Goal: Information Seeking & Learning: Compare options

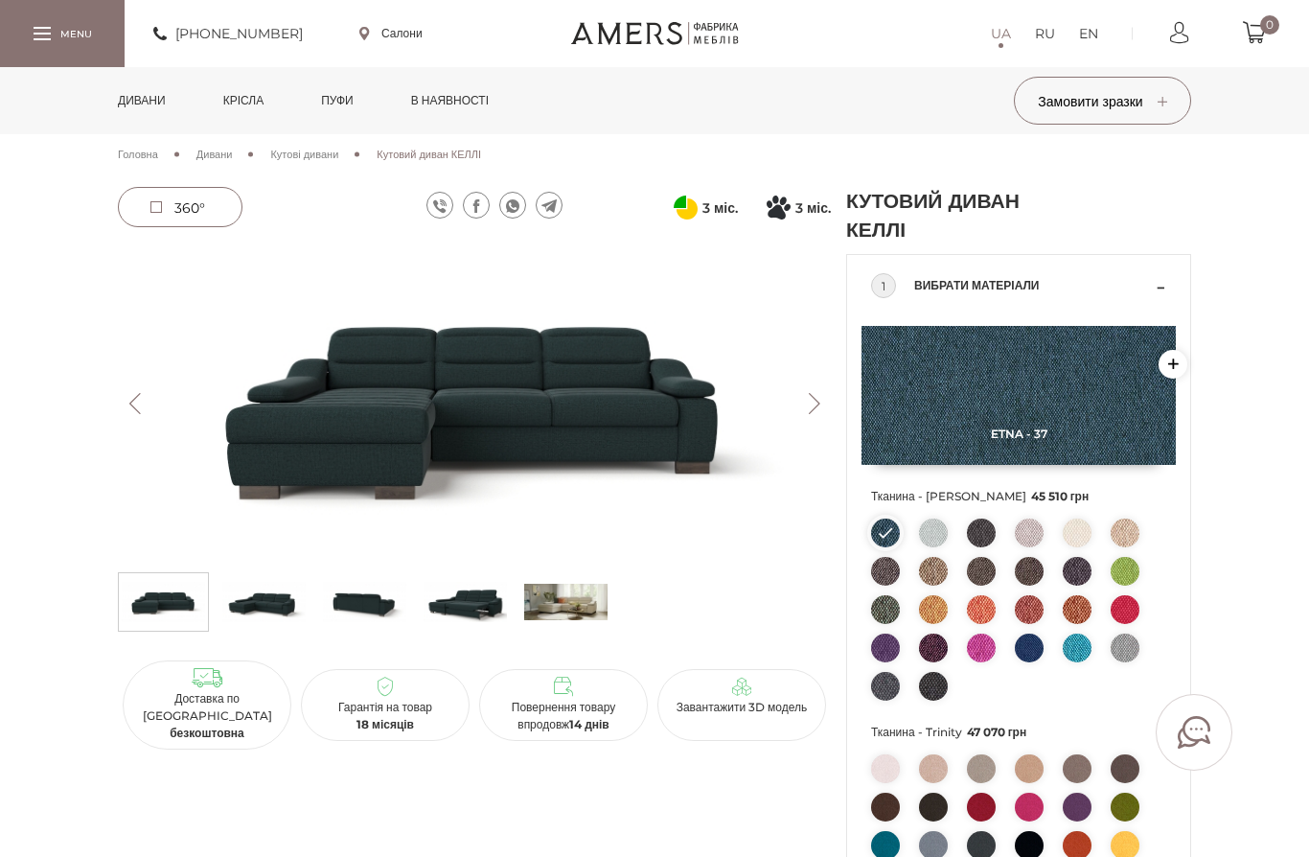
click at [574, 593] on img at bounding box center [565, 602] width 83 height 48
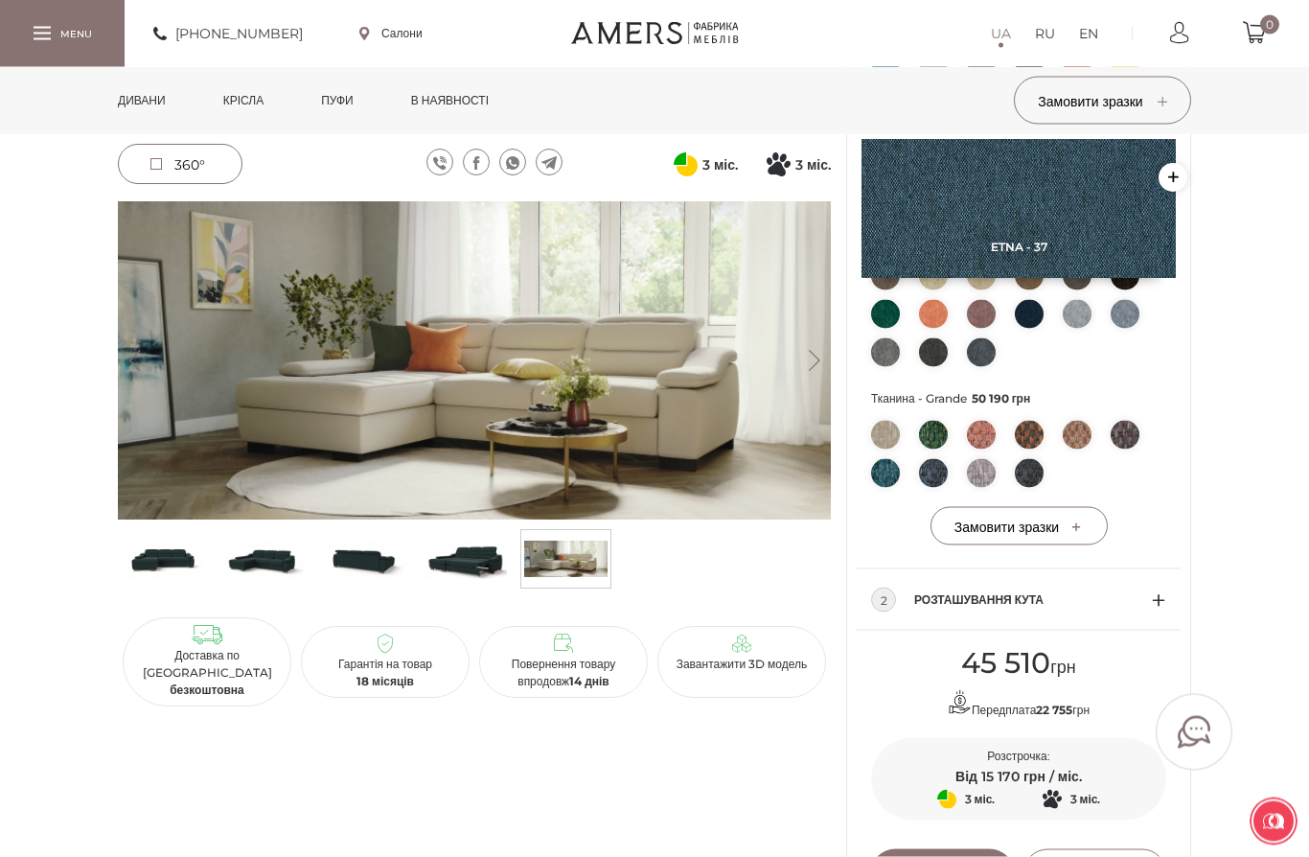
scroll to position [773, 0]
click at [157, 102] on link "Дивани" at bounding box center [141, 100] width 77 height 67
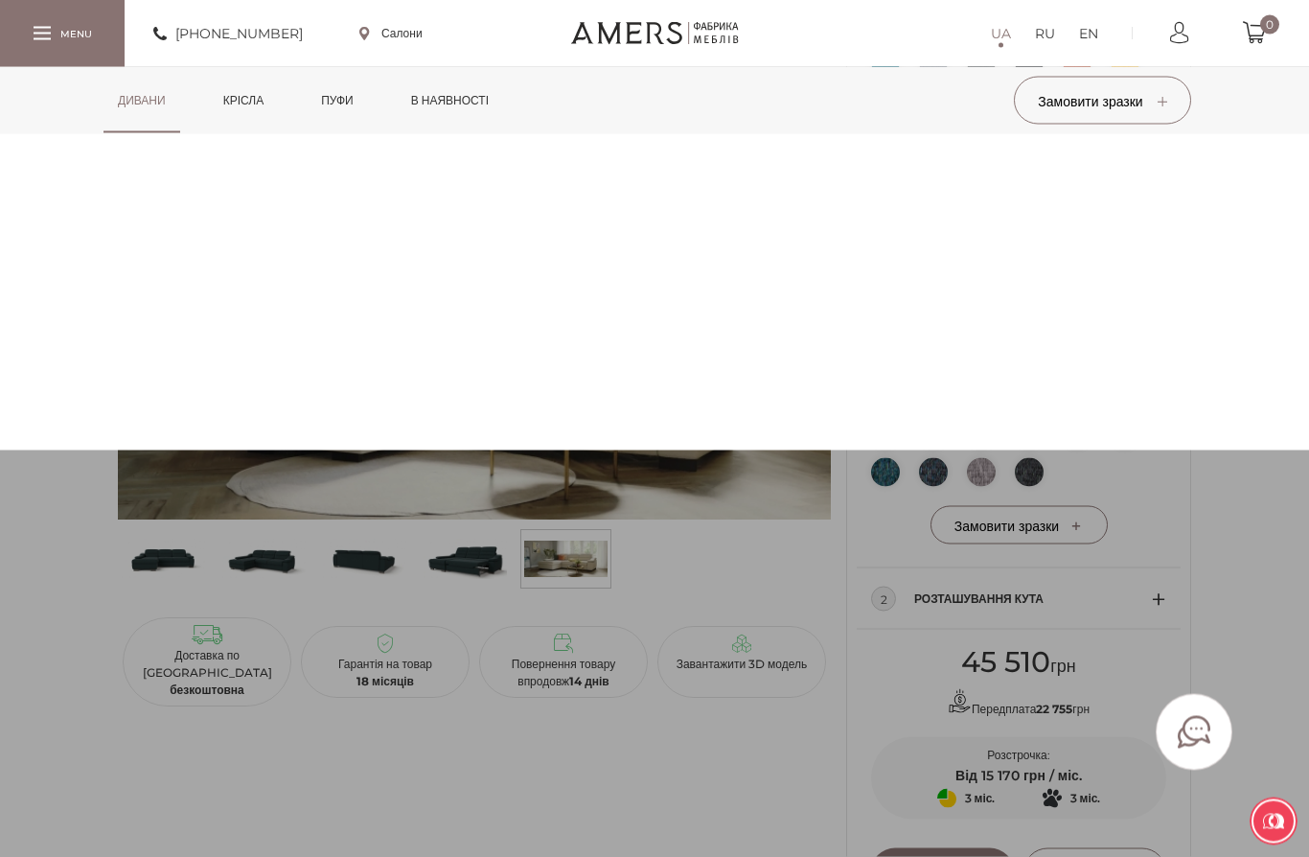
scroll to position [774, 0]
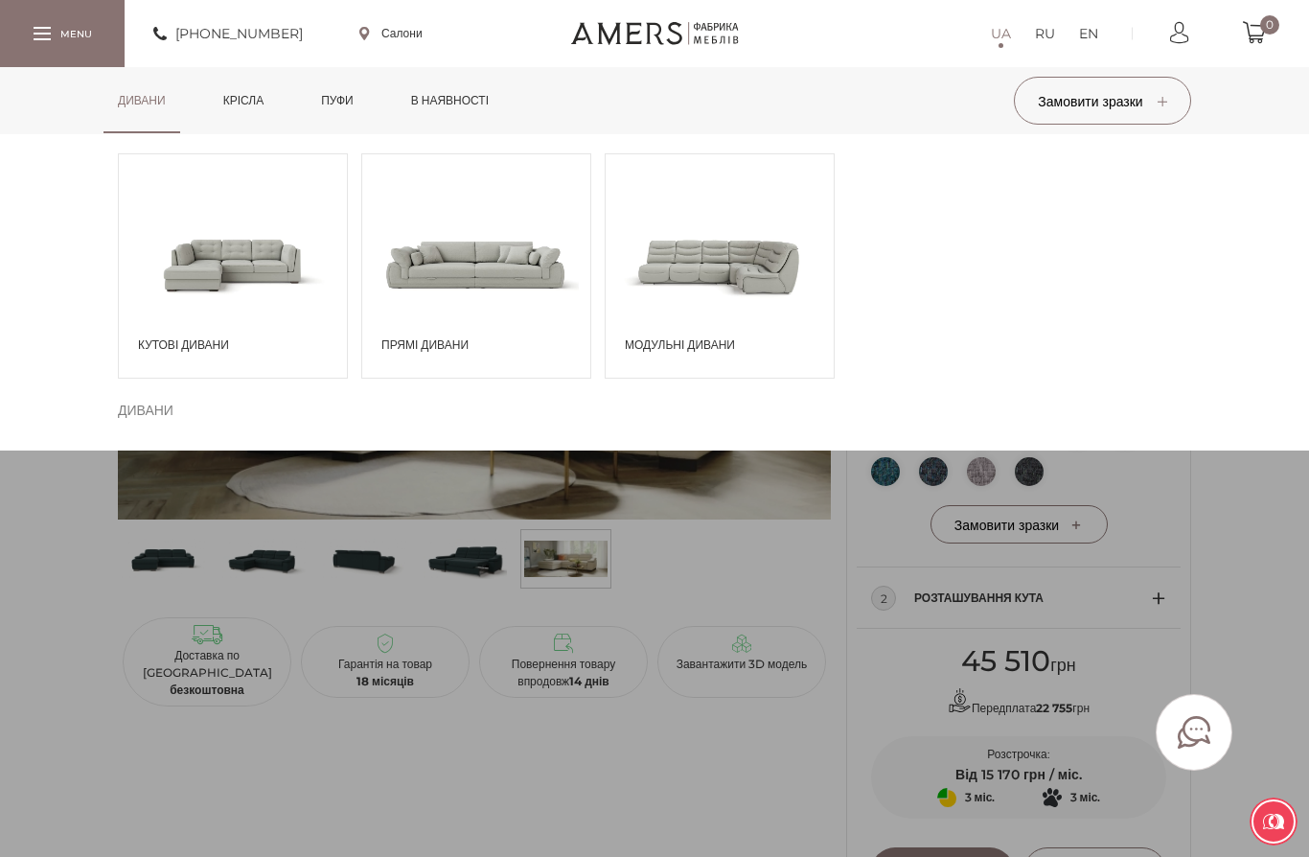
click at [429, 348] on span "Прямі дивани" at bounding box center [480, 344] width 199 height 17
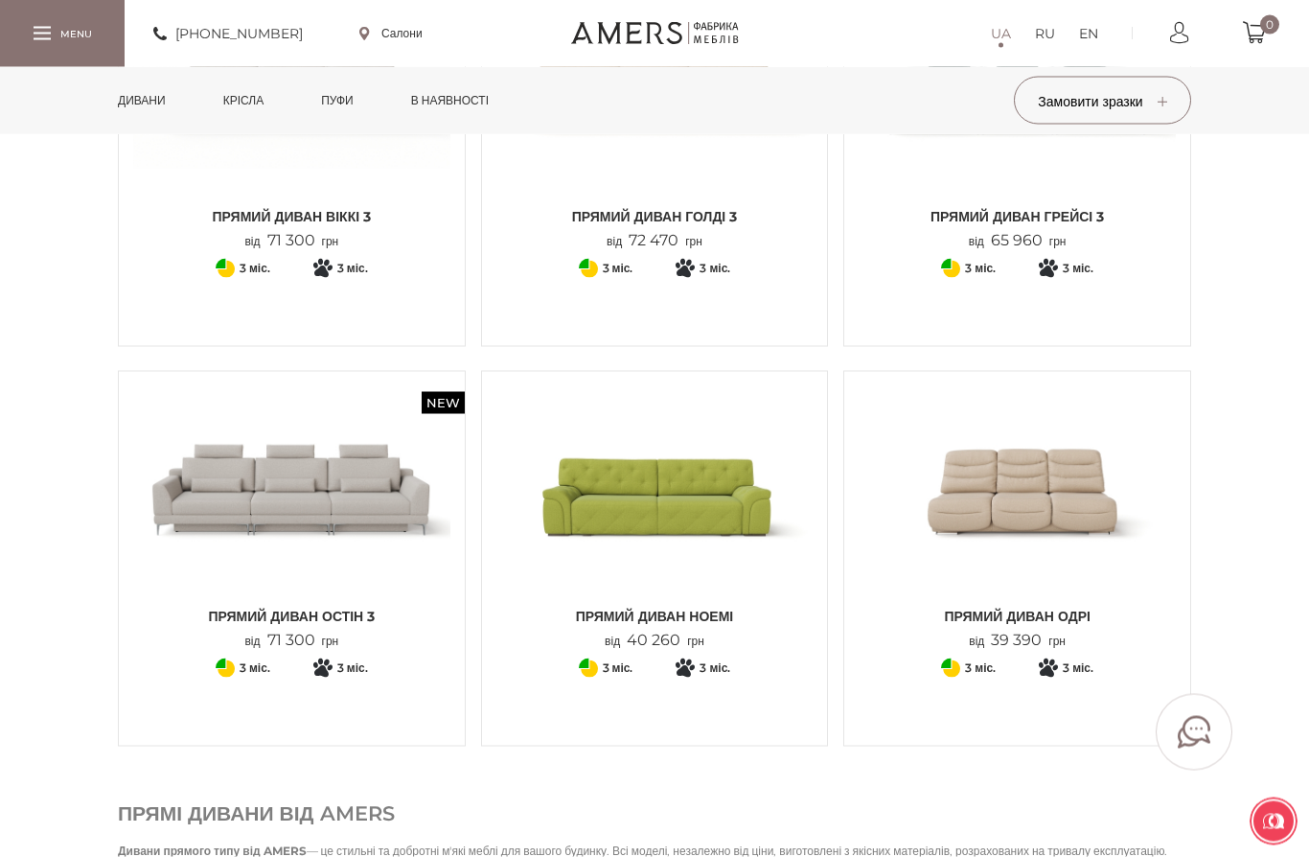
scroll to position [1937, 0]
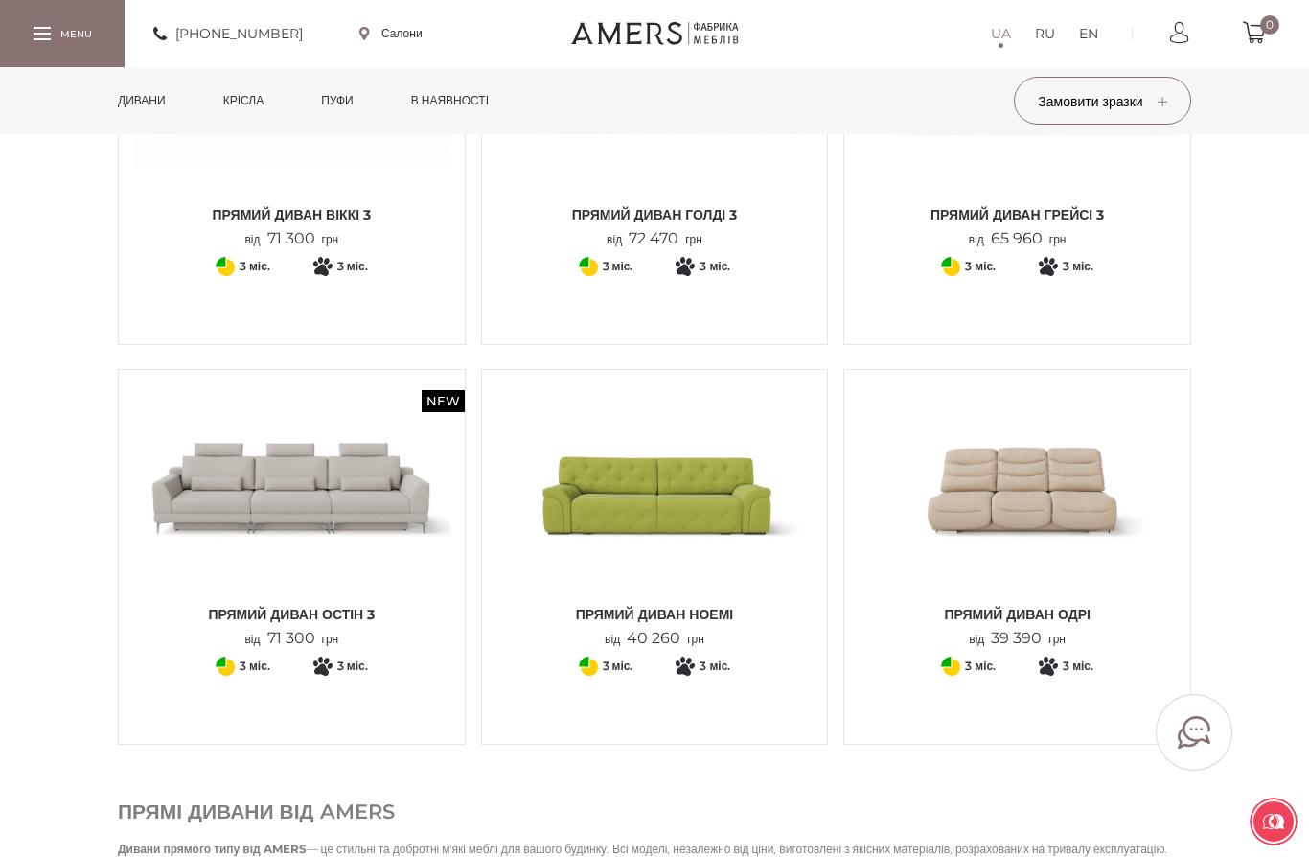
click at [1067, 492] on img at bounding box center [1017, 489] width 317 height 211
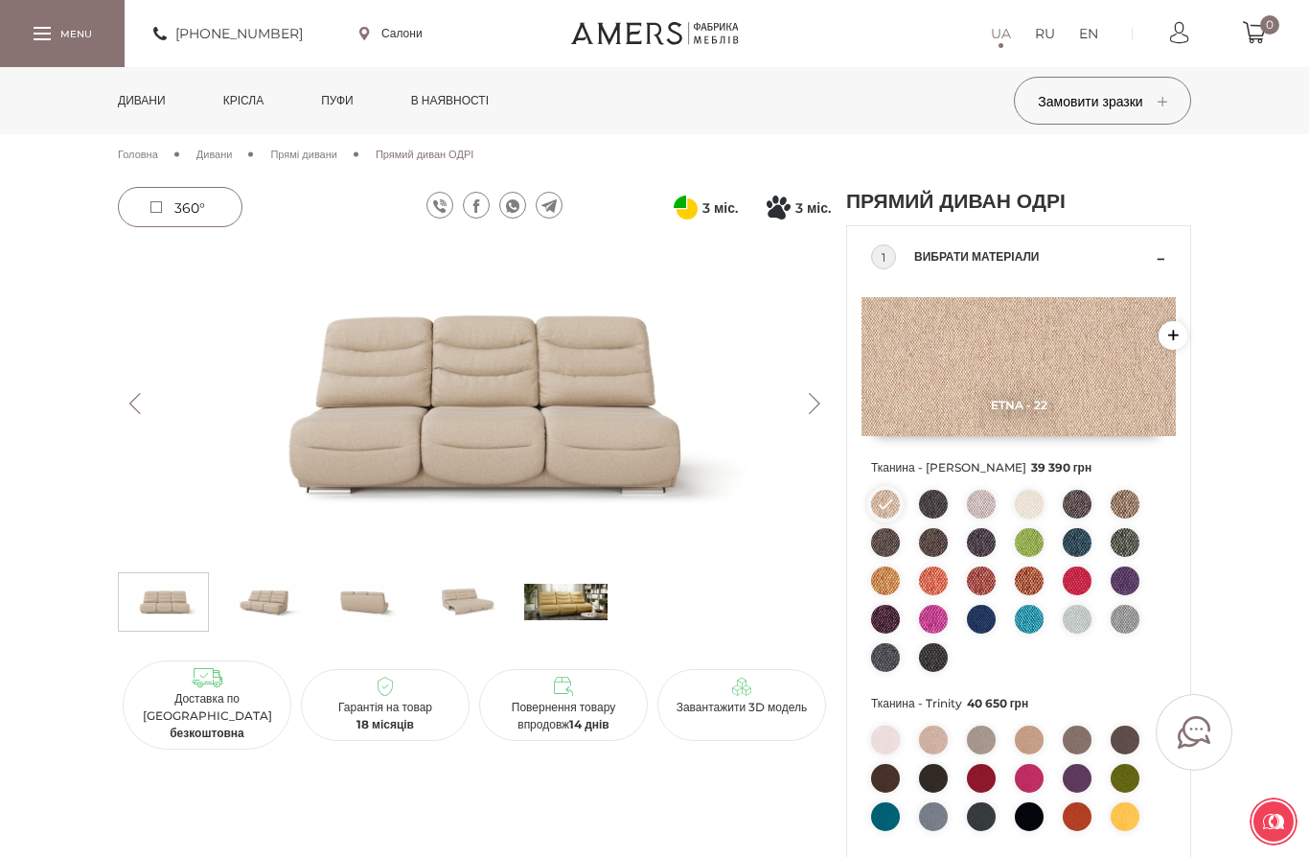
click at [553, 424] on img at bounding box center [474, 403] width 713 height 318
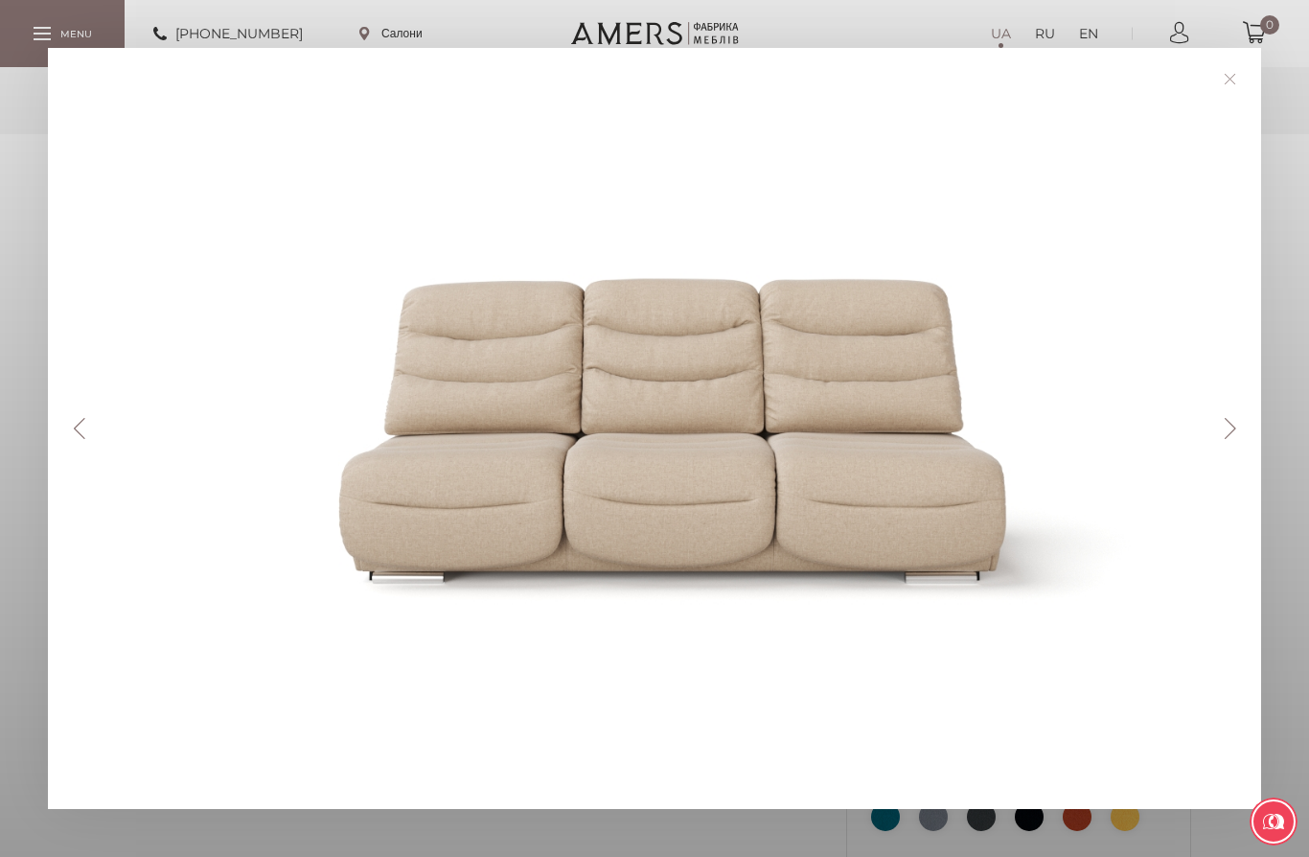
click at [1224, 424] on button "Next" at bounding box center [1230, 428] width 34 height 21
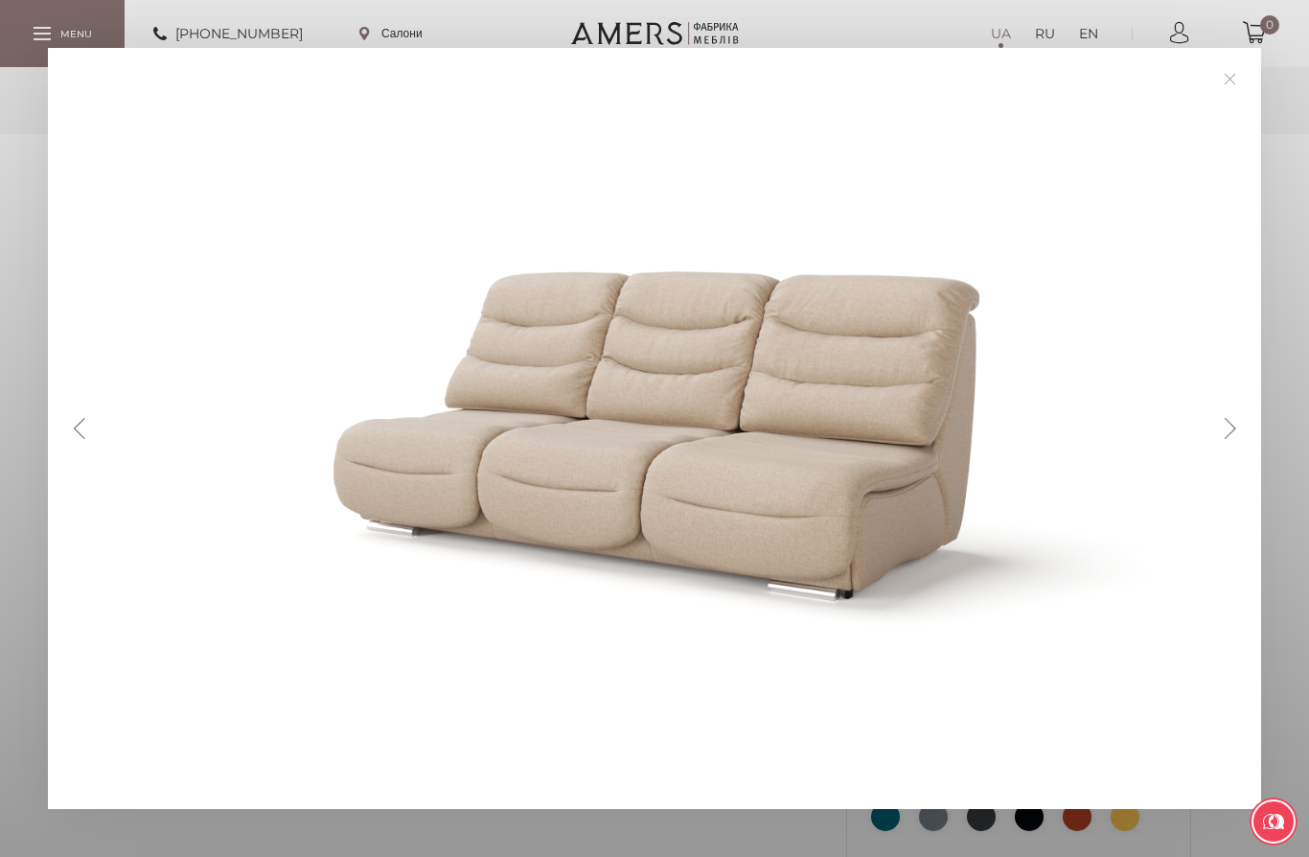
click at [1227, 424] on button "Next" at bounding box center [1230, 428] width 34 height 21
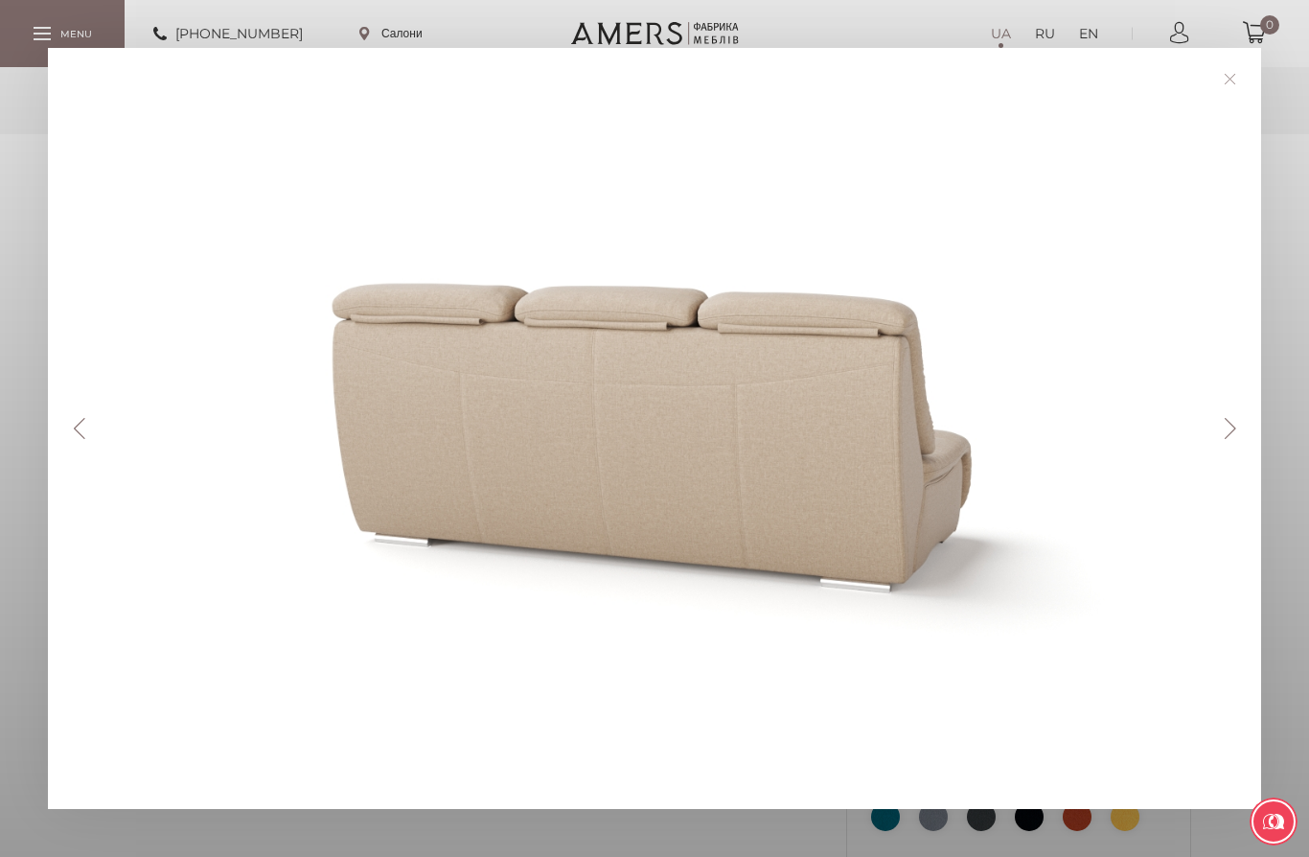
click at [1225, 421] on button "Next" at bounding box center [1230, 428] width 34 height 21
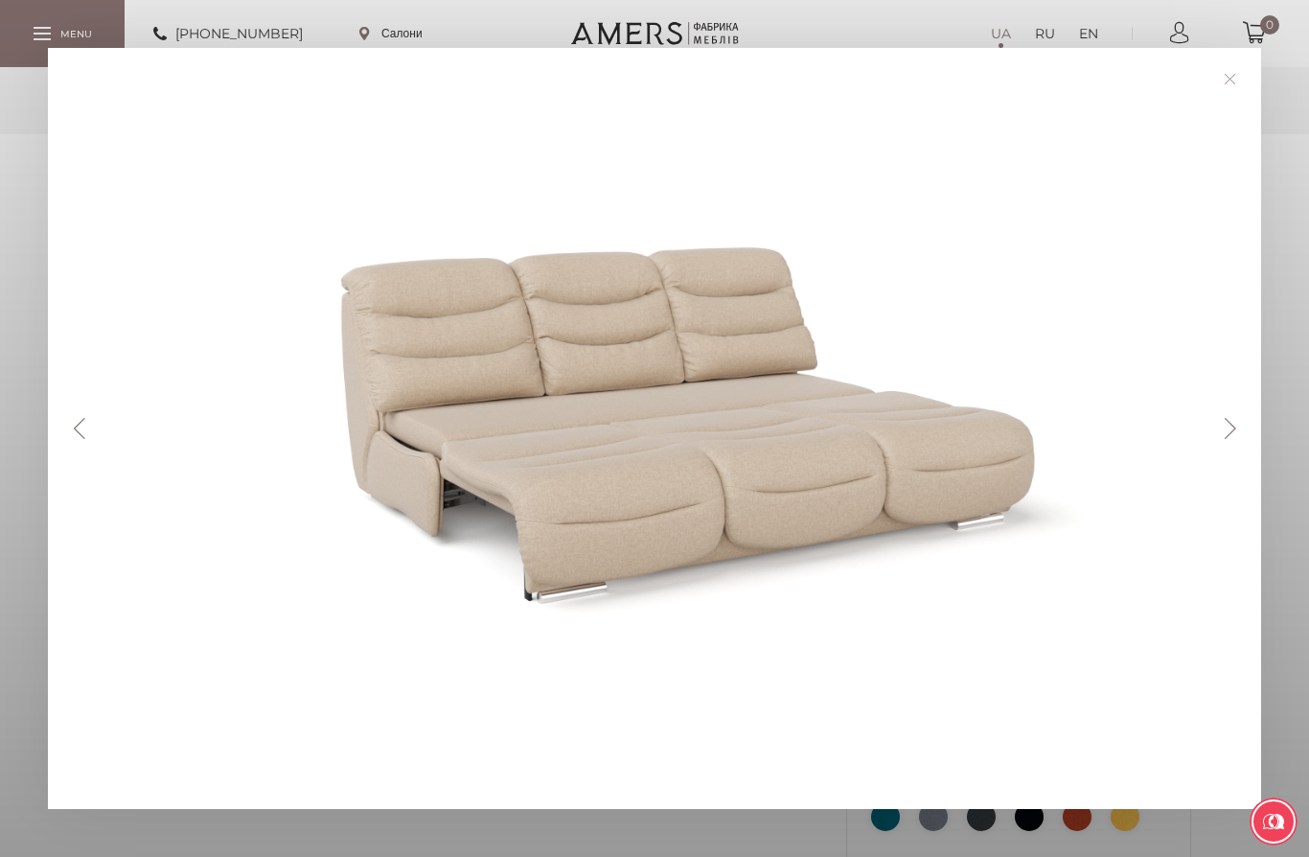
click at [1227, 423] on button "Next" at bounding box center [1230, 428] width 34 height 21
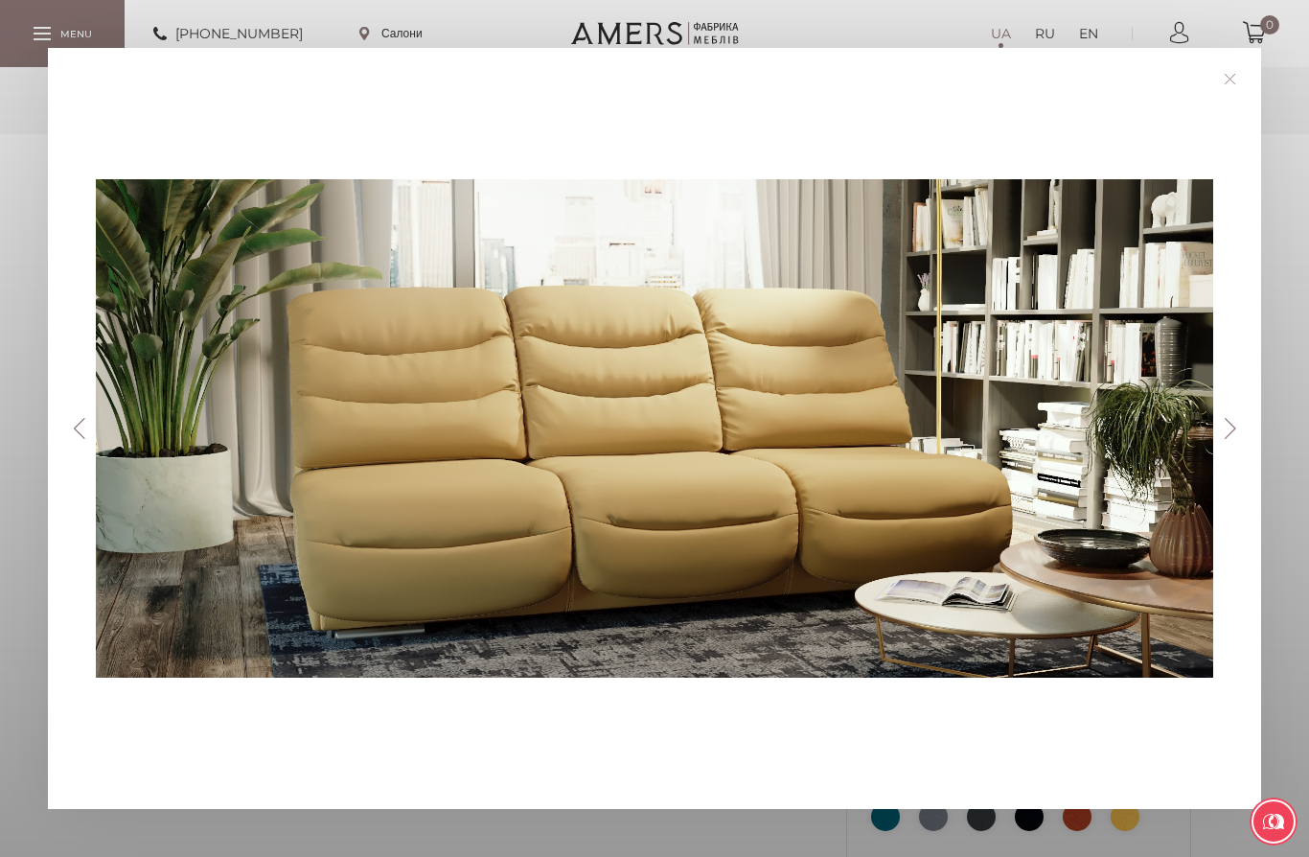
click at [1220, 424] on button "Next" at bounding box center [1230, 428] width 34 height 21
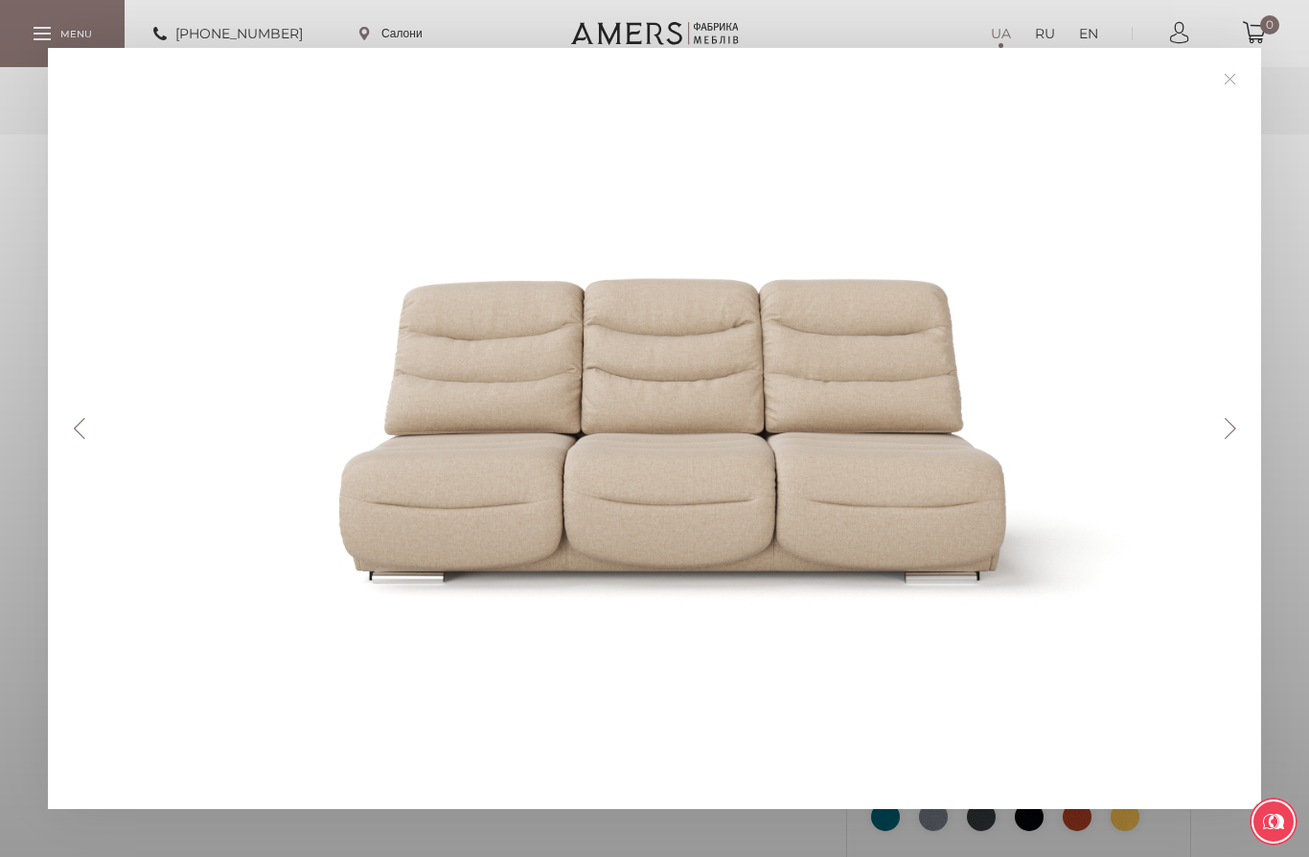
click at [1221, 423] on button "Next" at bounding box center [1230, 428] width 34 height 21
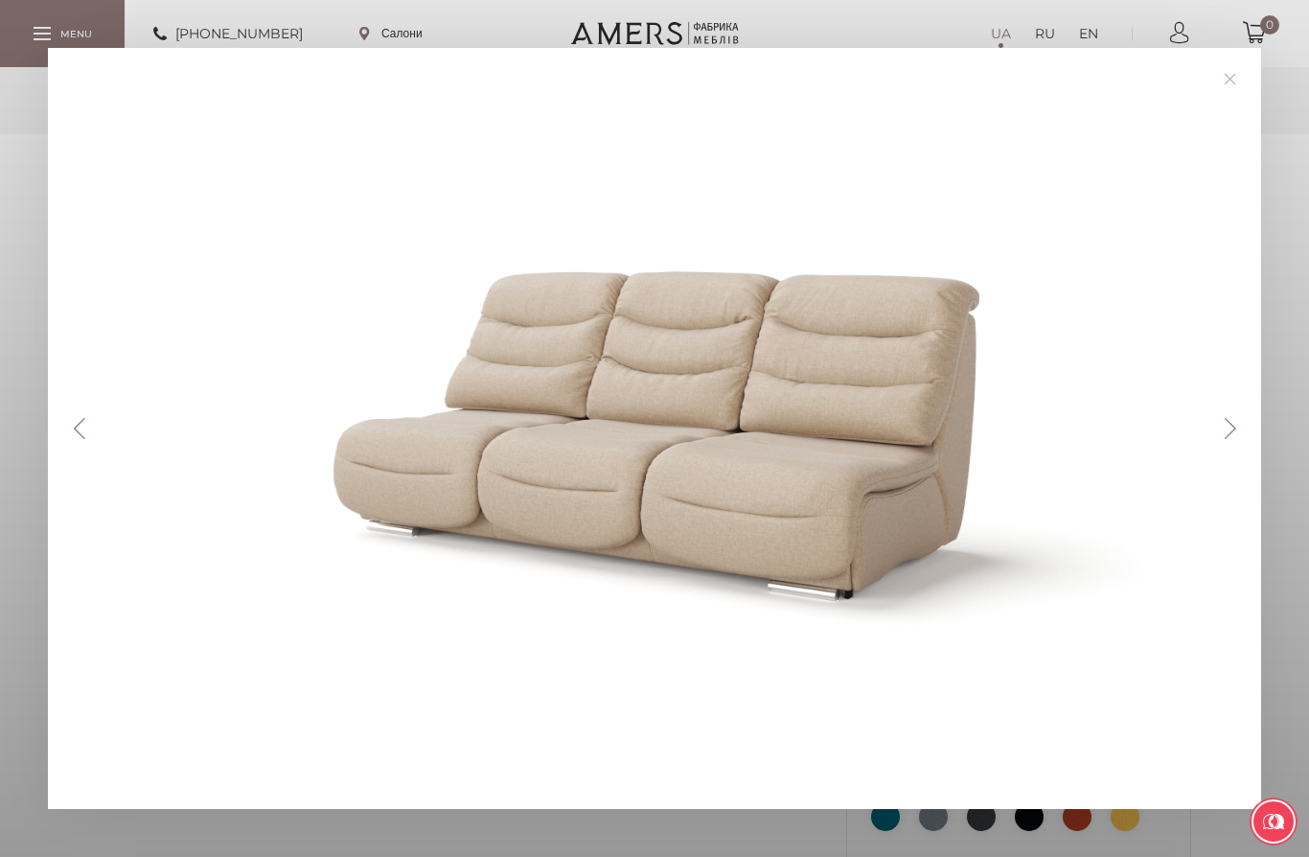
click at [1209, 429] on div at bounding box center [654, 428] width 1117 height 665
click at [1209, 441] on div at bounding box center [654, 428] width 1117 height 665
click at [1222, 426] on button "Next" at bounding box center [1230, 428] width 34 height 21
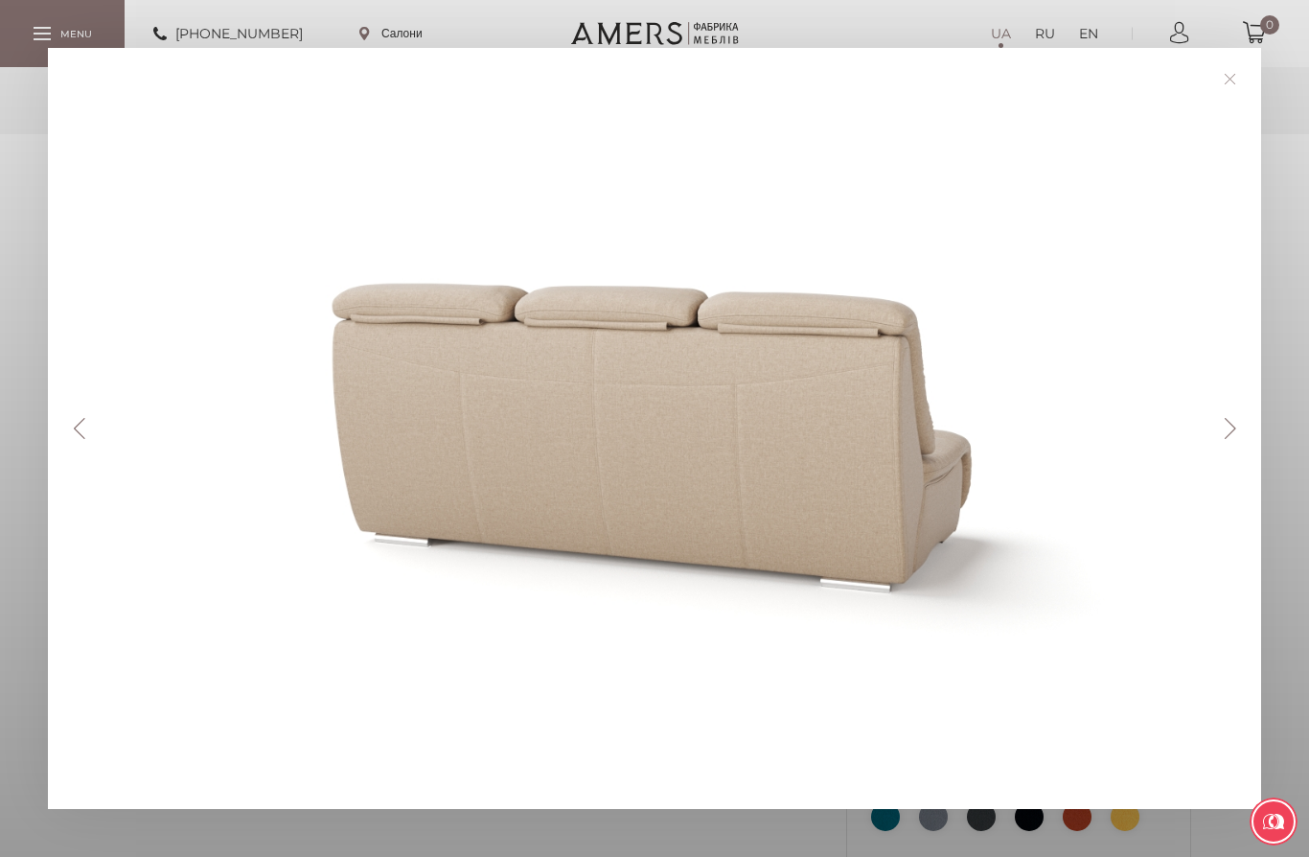
click at [1207, 446] on div at bounding box center [654, 428] width 1117 height 665
click at [1204, 429] on div at bounding box center [654, 428] width 1117 height 665
click at [1231, 423] on button "Next" at bounding box center [1230, 428] width 34 height 21
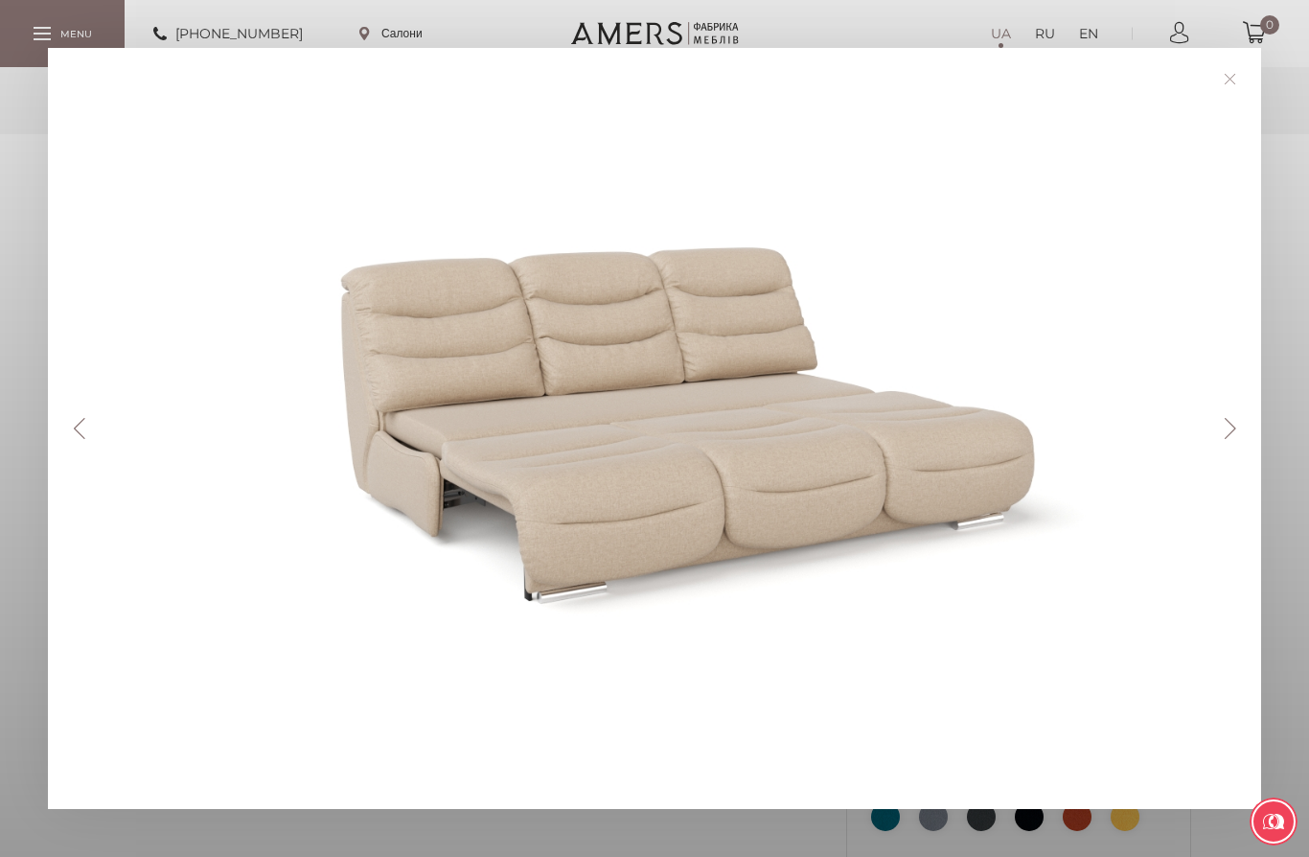
click at [1229, 418] on button "Next" at bounding box center [1230, 428] width 34 height 21
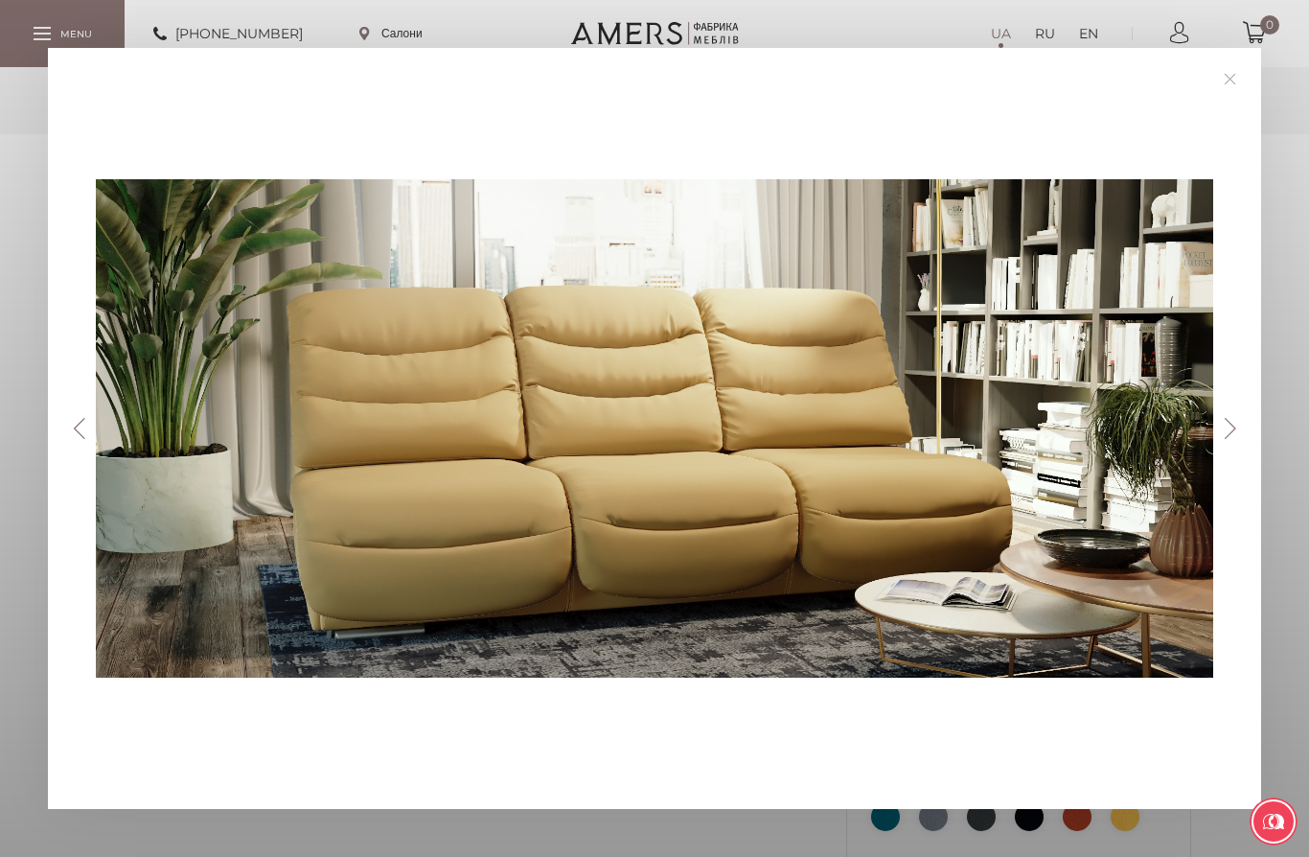
click at [1218, 433] on button "Next" at bounding box center [1230, 428] width 34 height 21
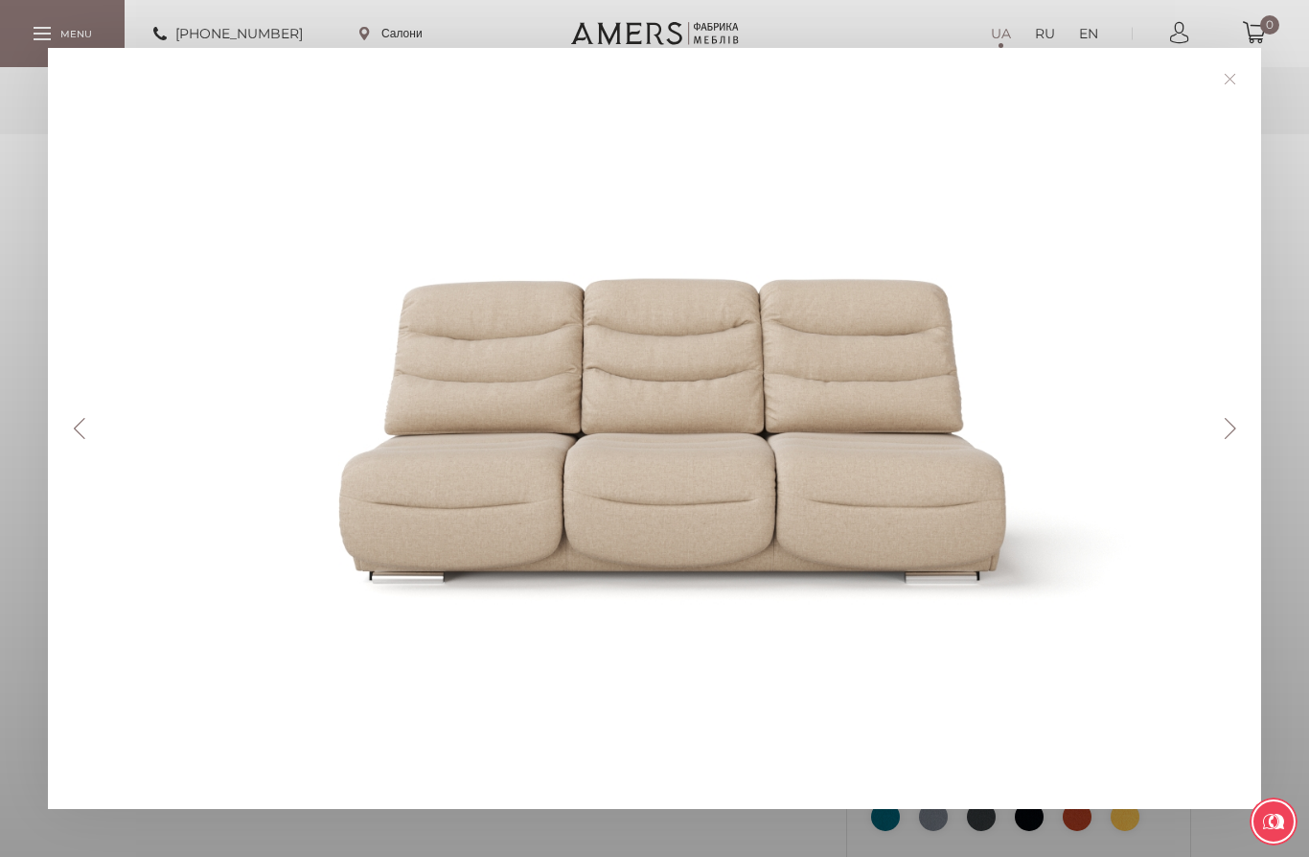
click at [1216, 64] on link at bounding box center [1230, 79] width 30 height 30
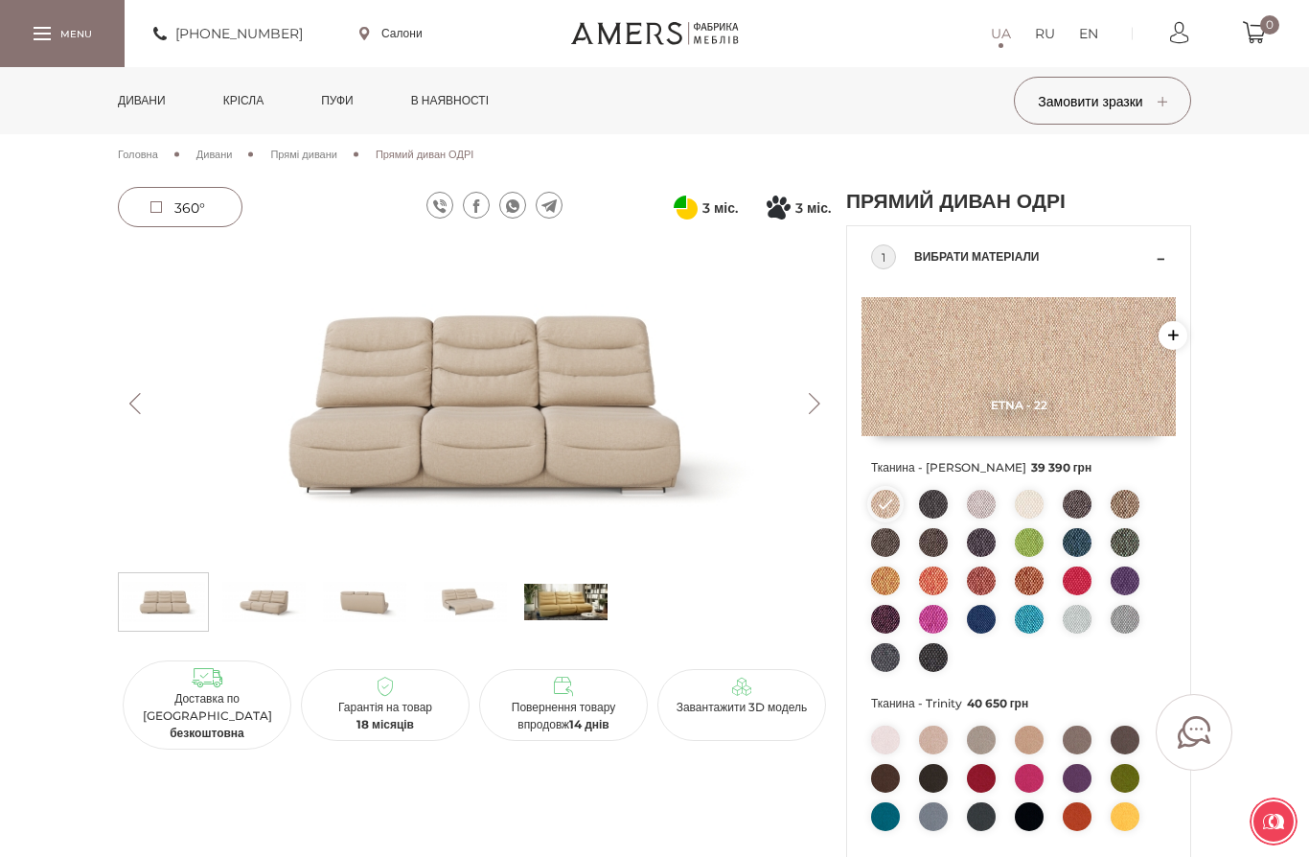
click at [941, 633] on img at bounding box center [933, 619] width 29 height 29
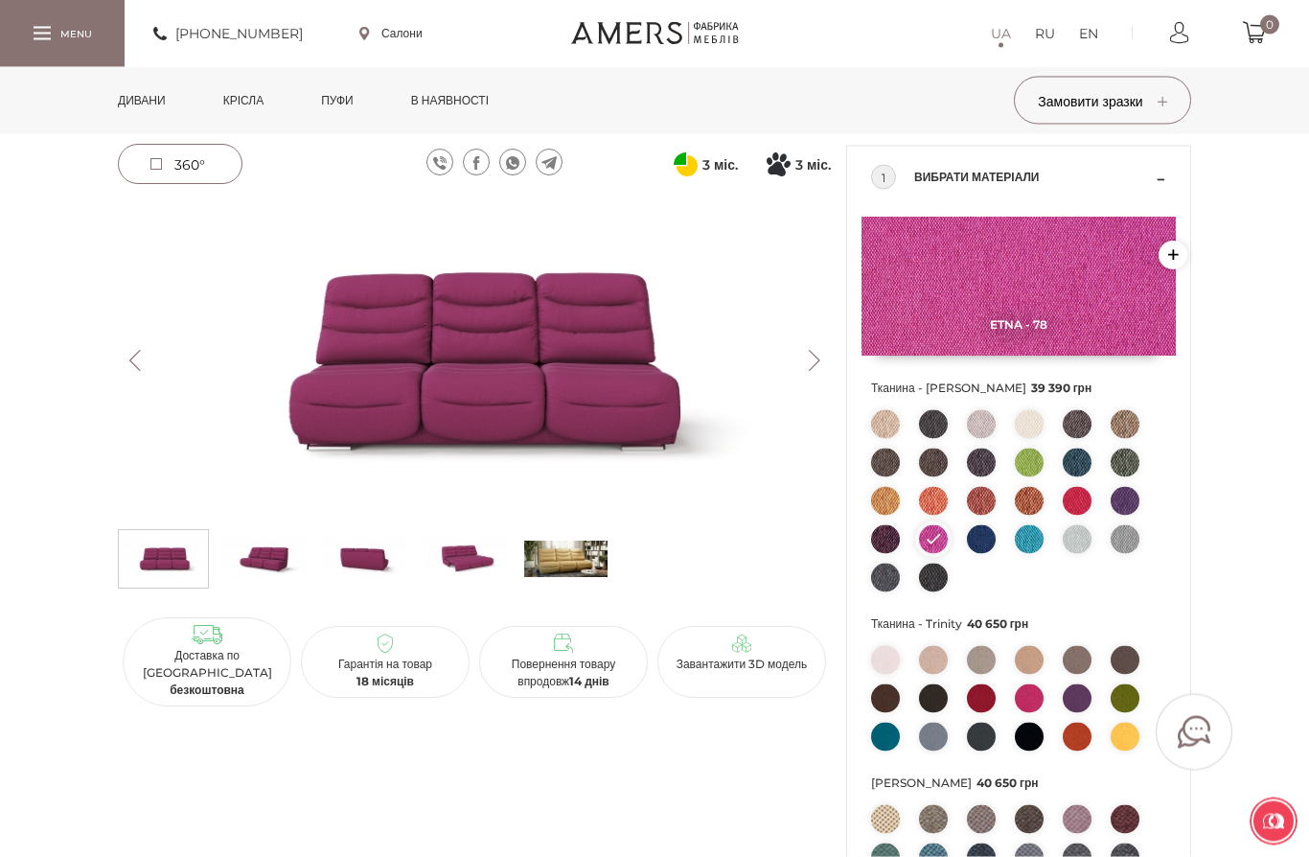
scroll to position [81, 0]
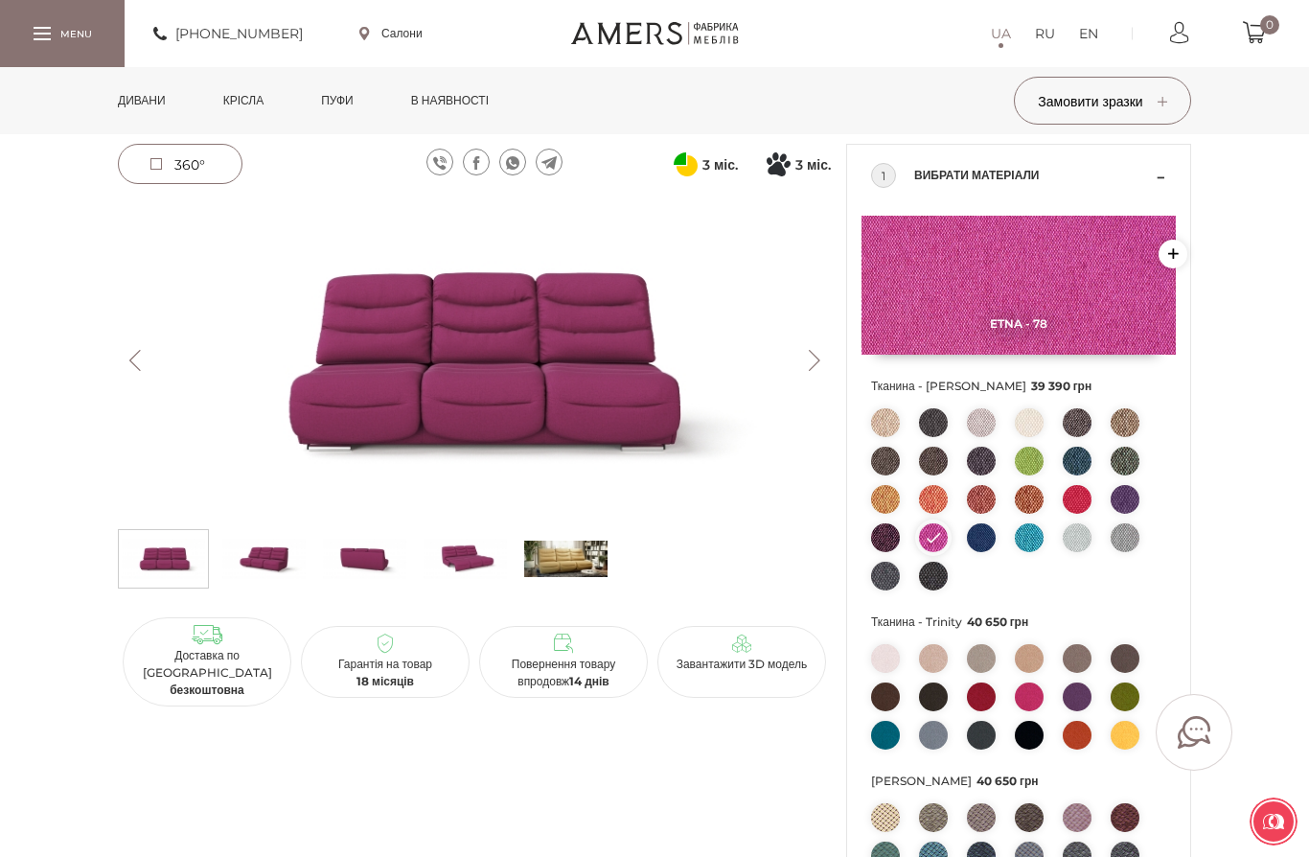
click at [993, 711] on img at bounding box center [981, 696] width 29 height 29
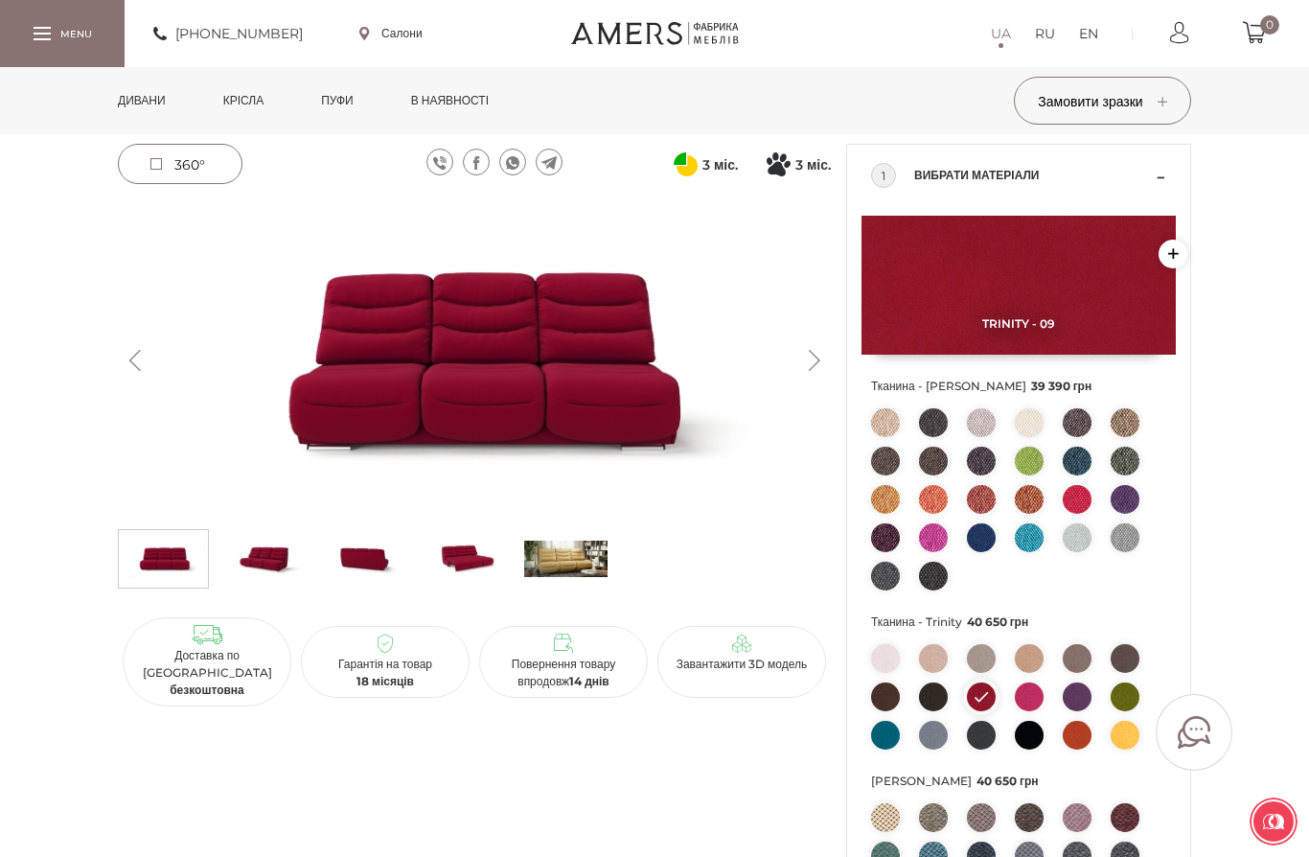
click at [1120, 749] on img at bounding box center [1125, 735] width 29 height 29
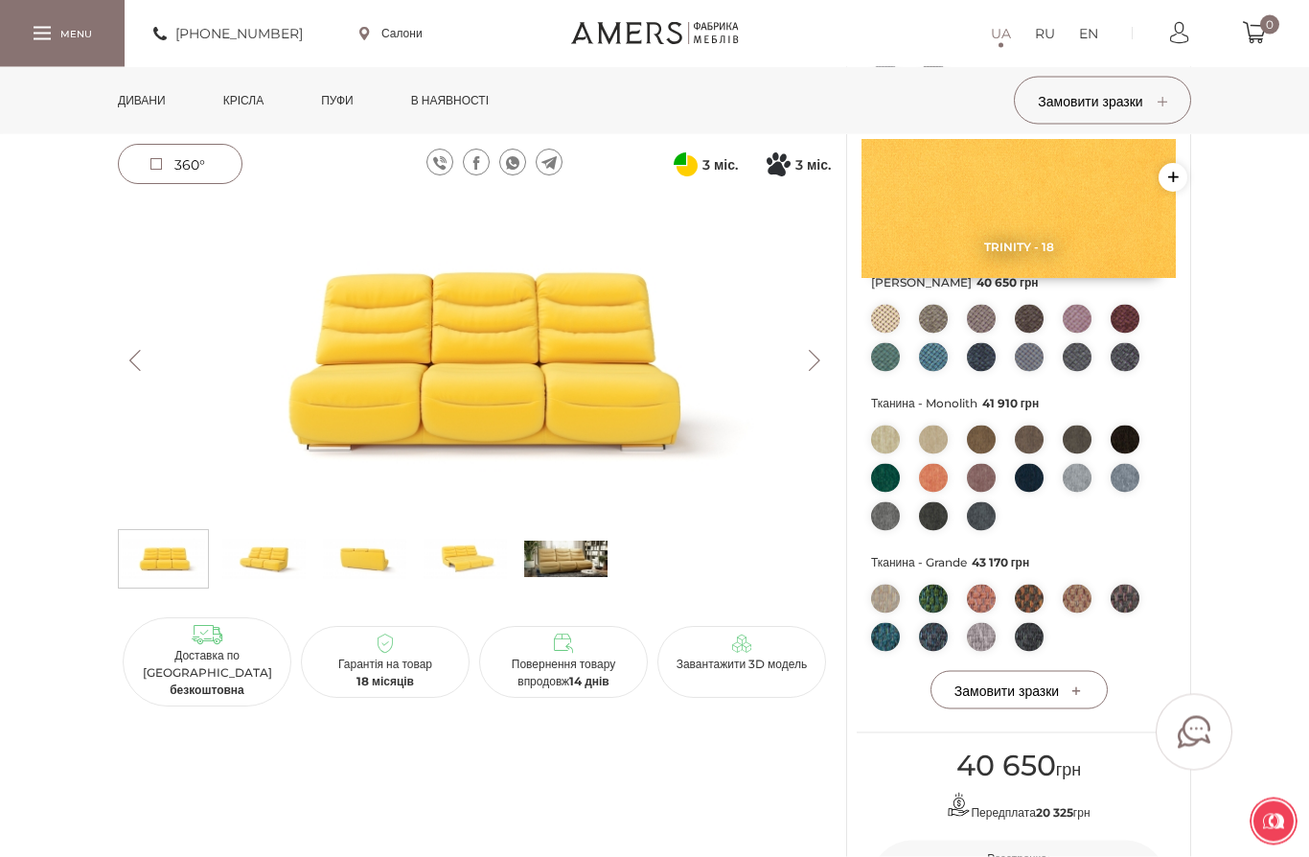
scroll to position [581, 0]
click at [941, 492] on img at bounding box center [933, 477] width 29 height 29
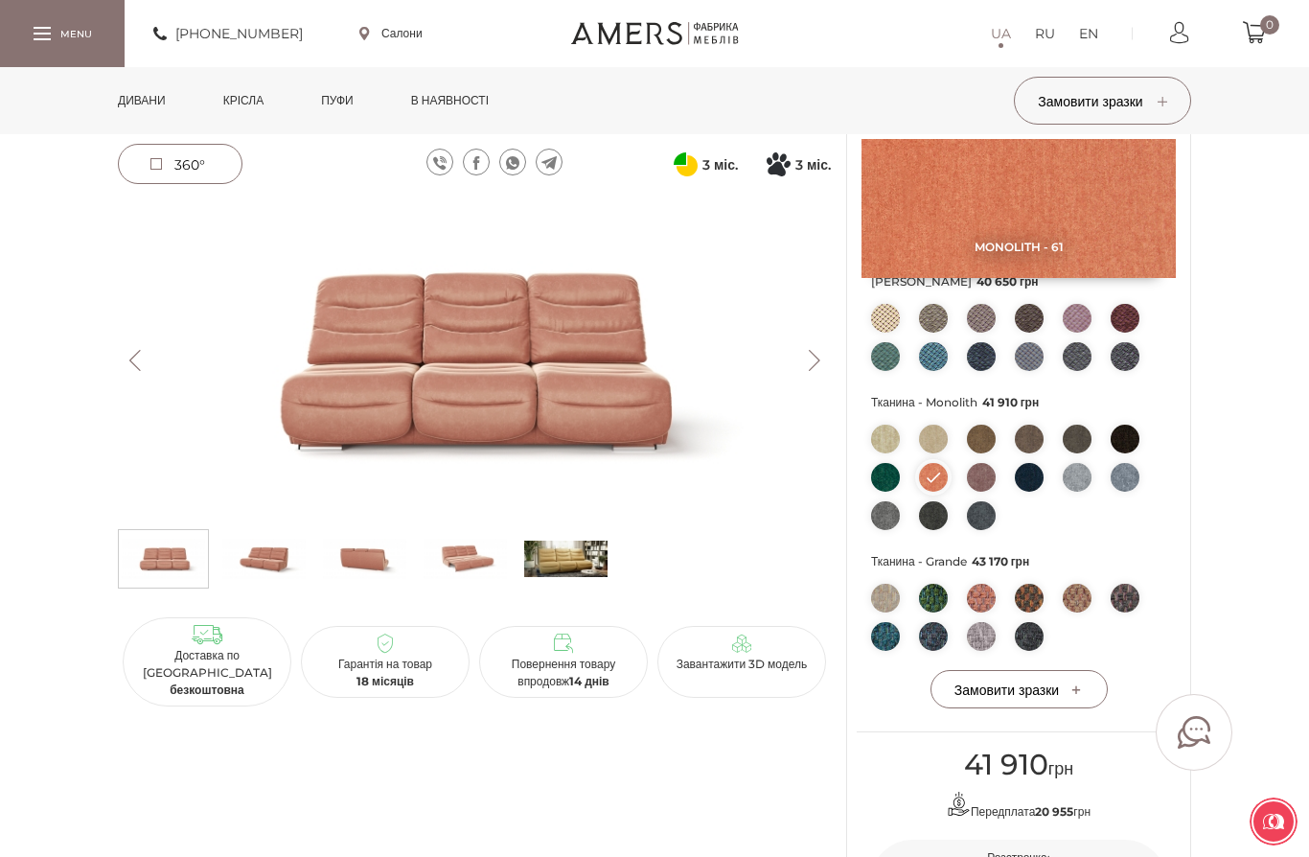
click at [593, 388] on img at bounding box center [465, 360] width 713 height 318
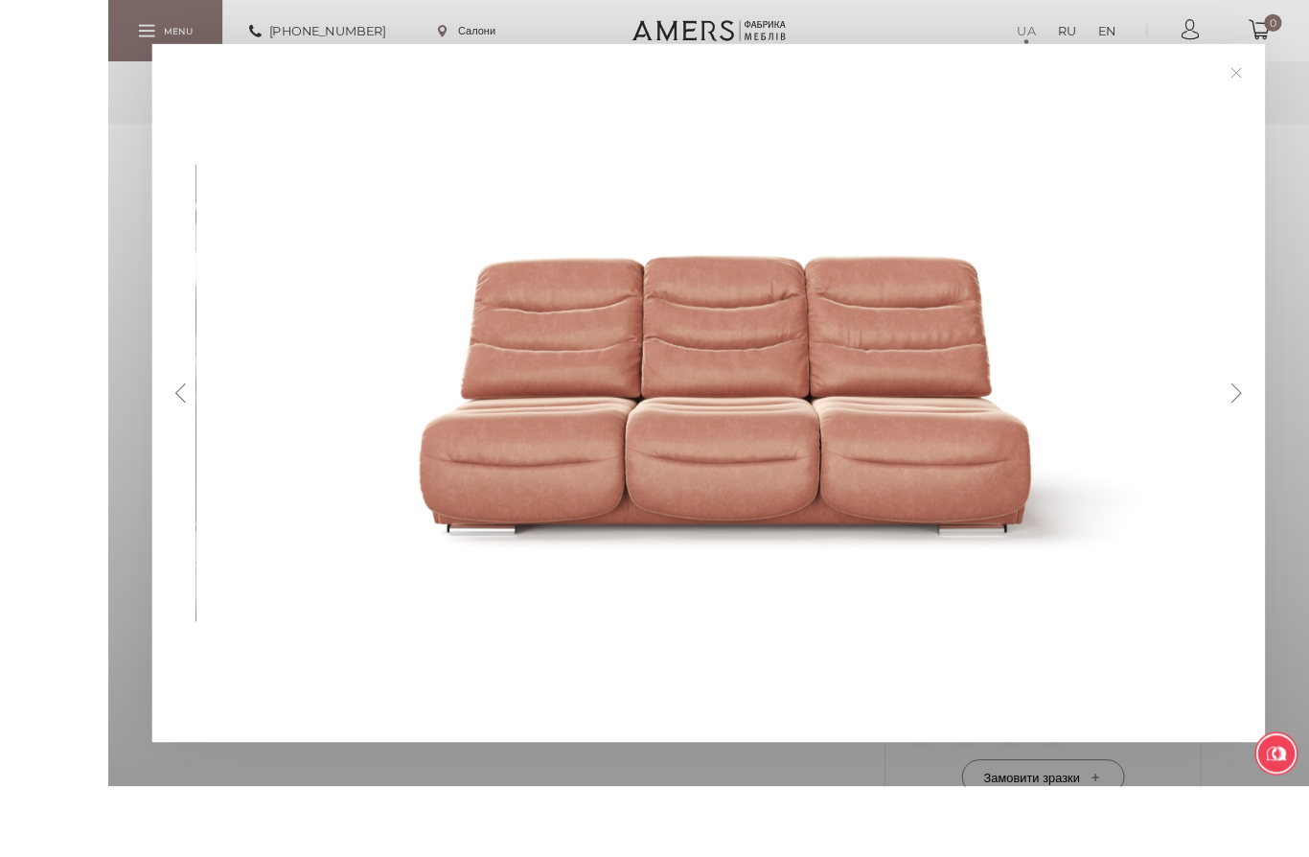
scroll to position [574, 0]
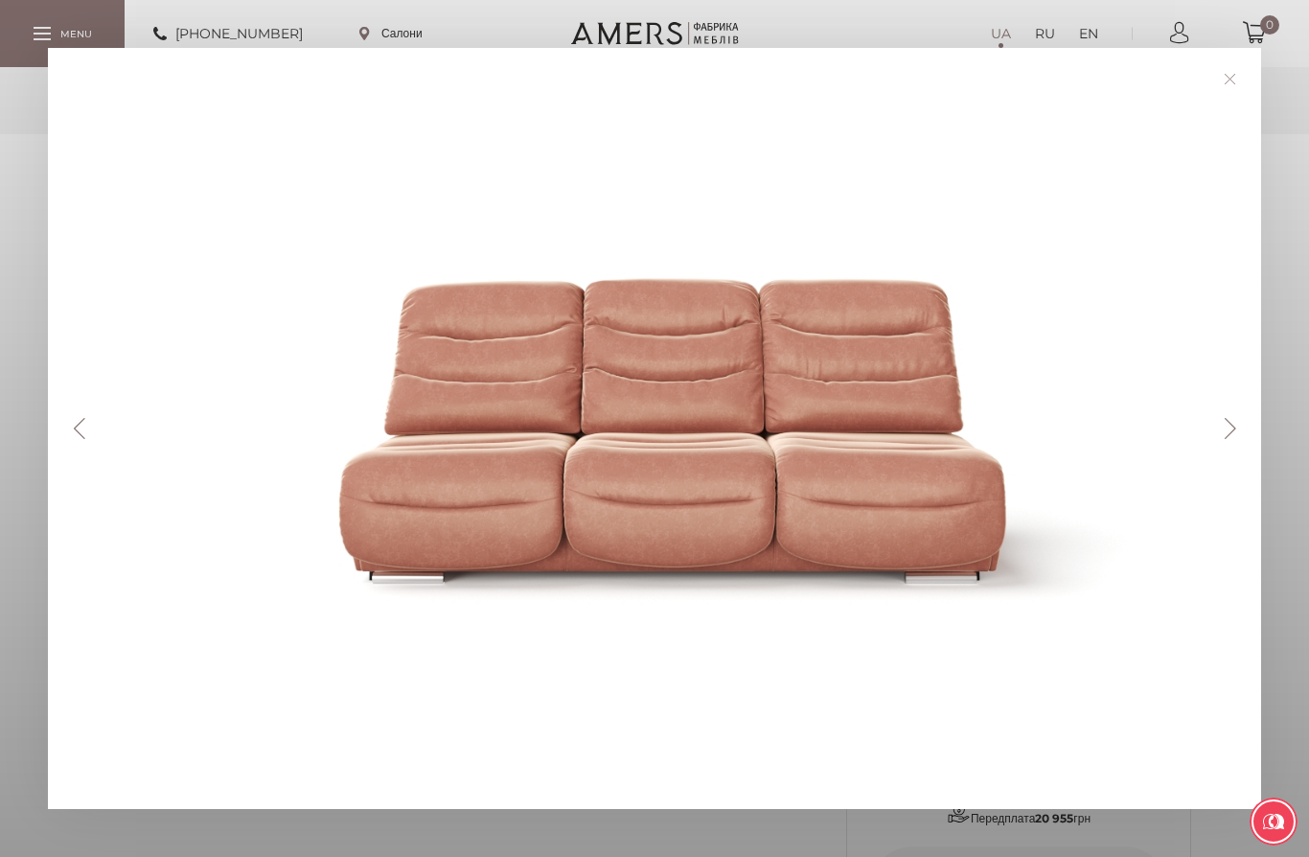
click at [1227, 439] on button "Next" at bounding box center [1230, 428] width 34 height 21
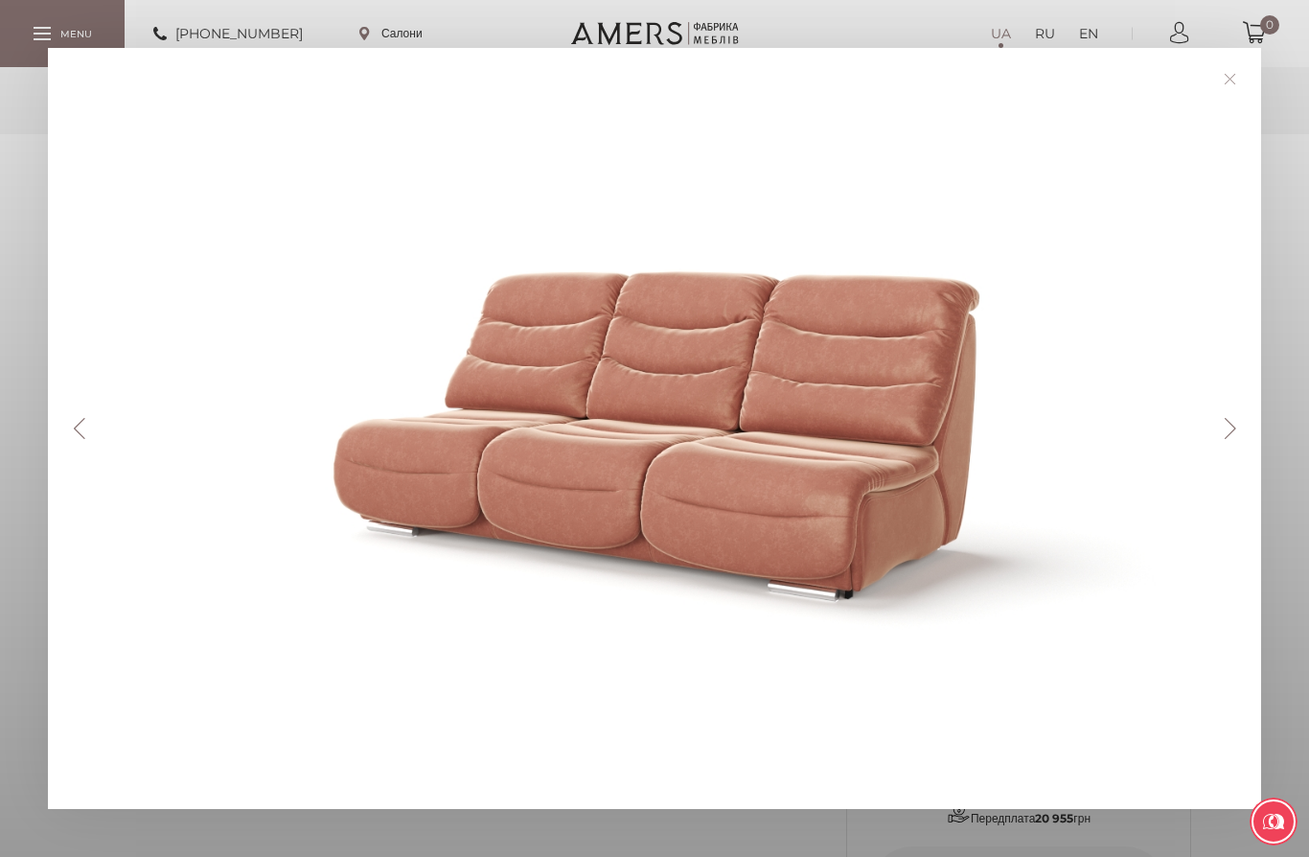
click at [1233, 439] on button "Next" at bounding box center [1230, 428] width 34 height 21
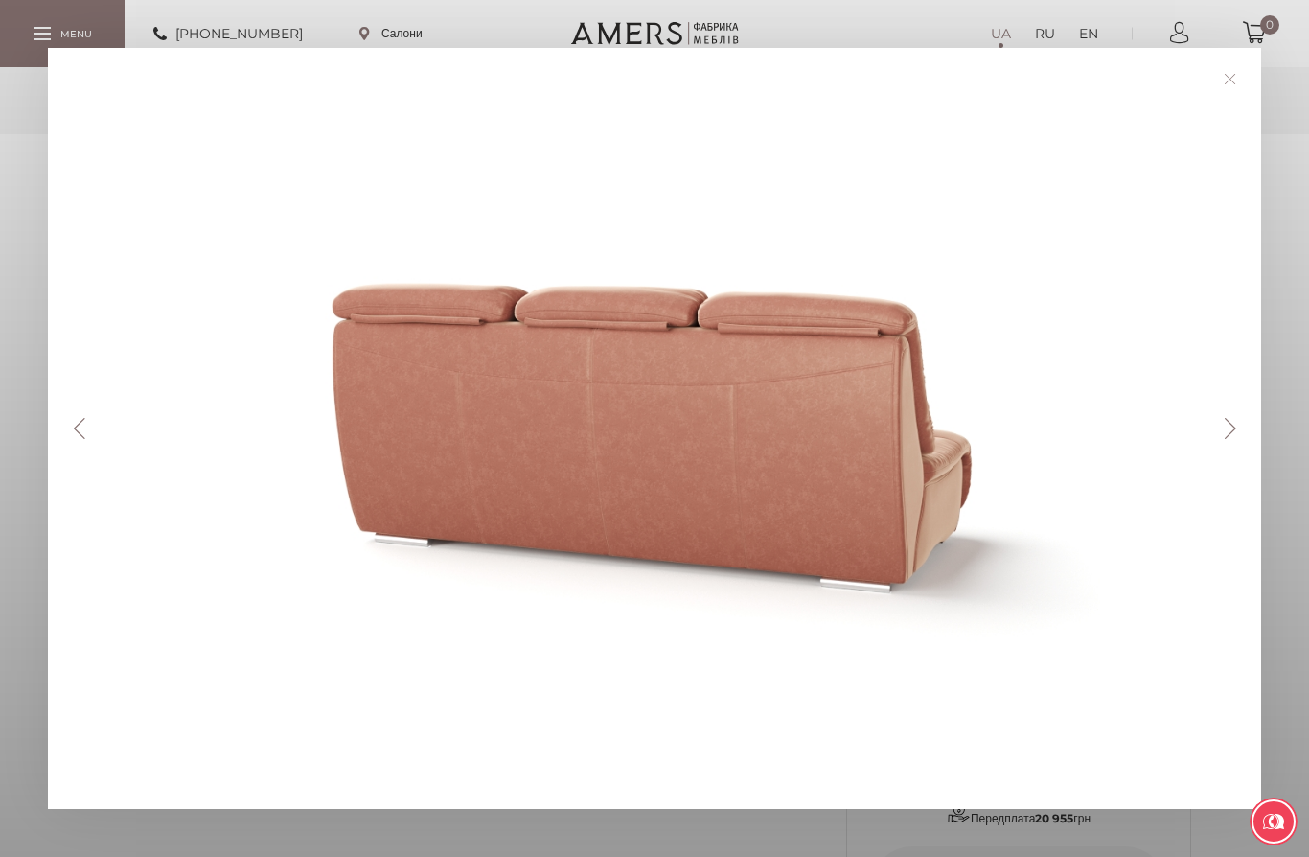
click at [1227, 439] on button "Next" at bounding box center [1230, 428] width 34 height 21
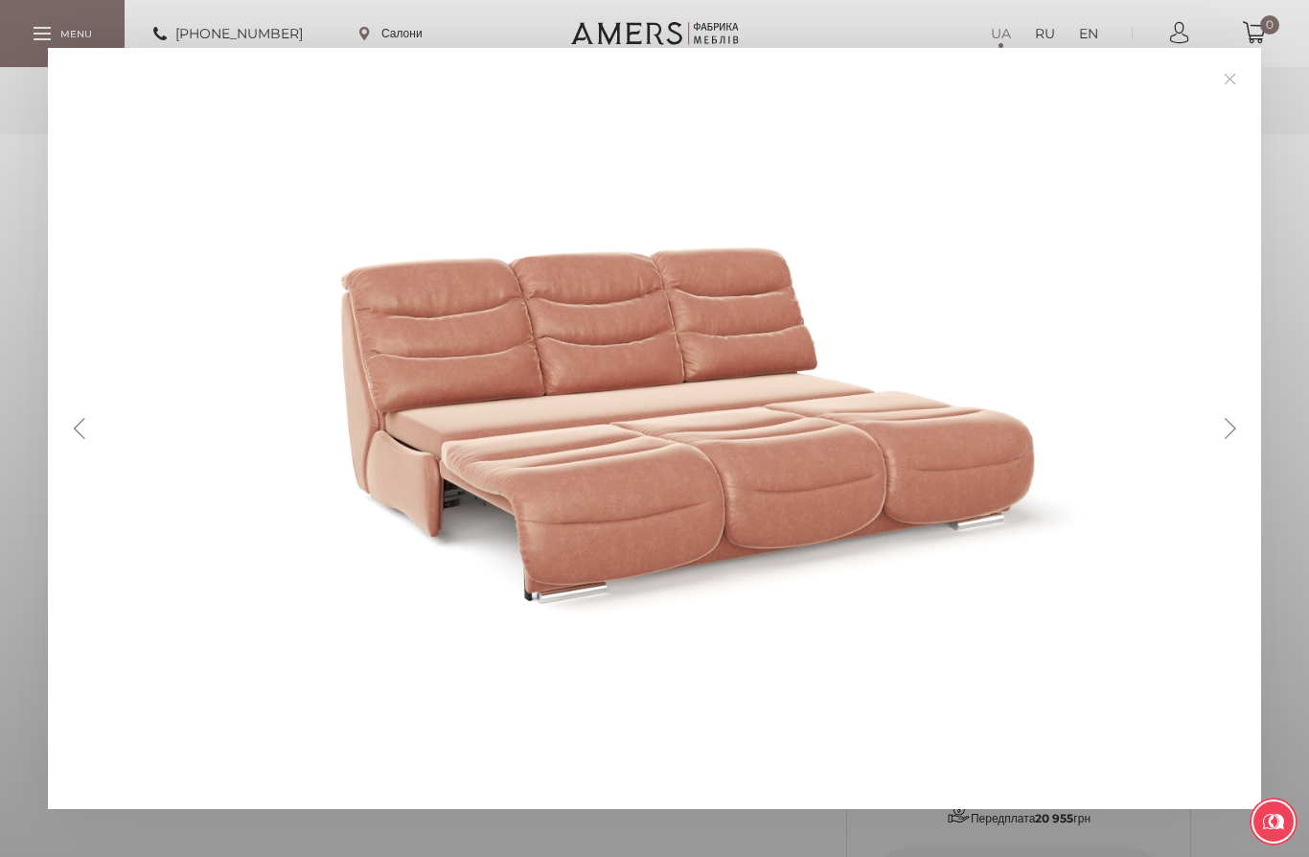
click at [1236, 79] on link at bounding box center [1230, 79] width 30 height 30
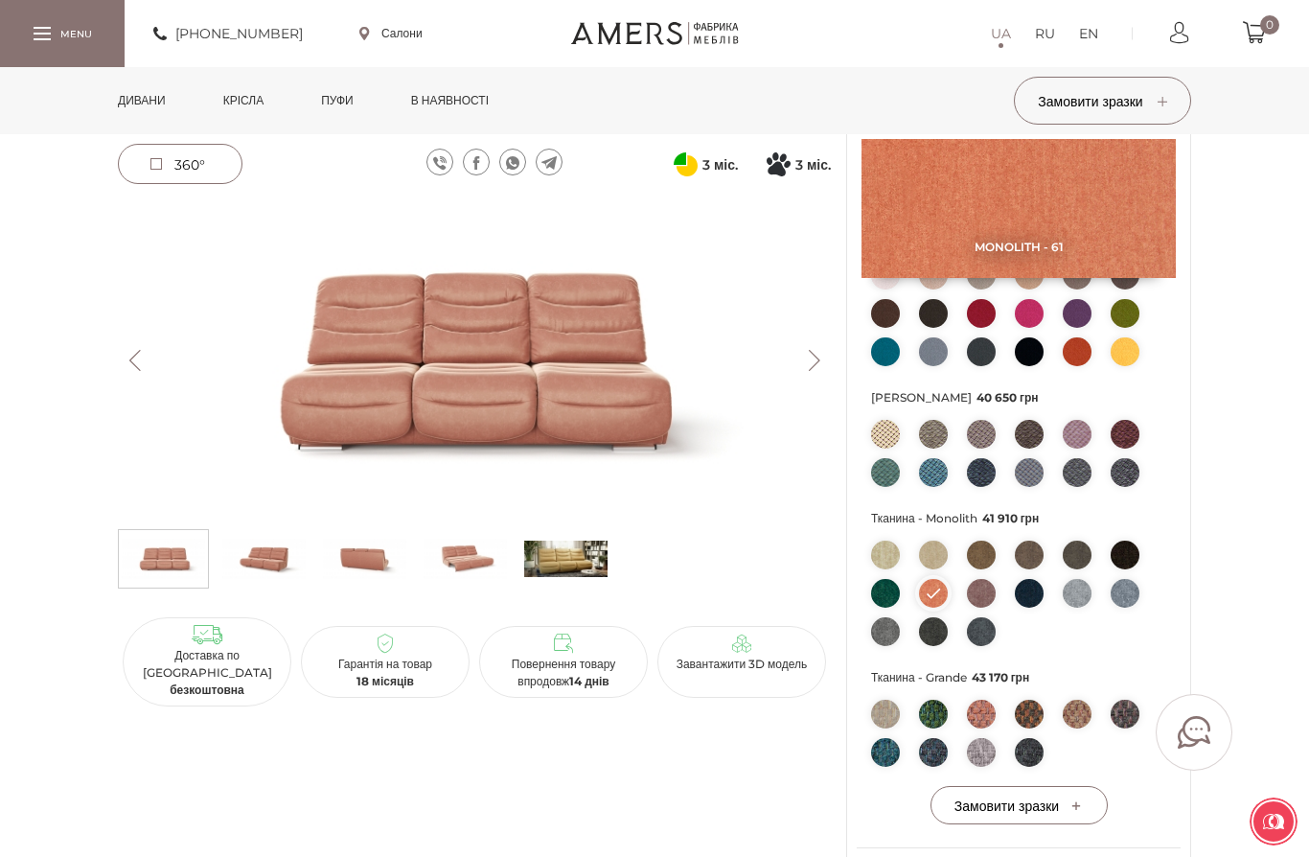
scroll to position [466, 0]
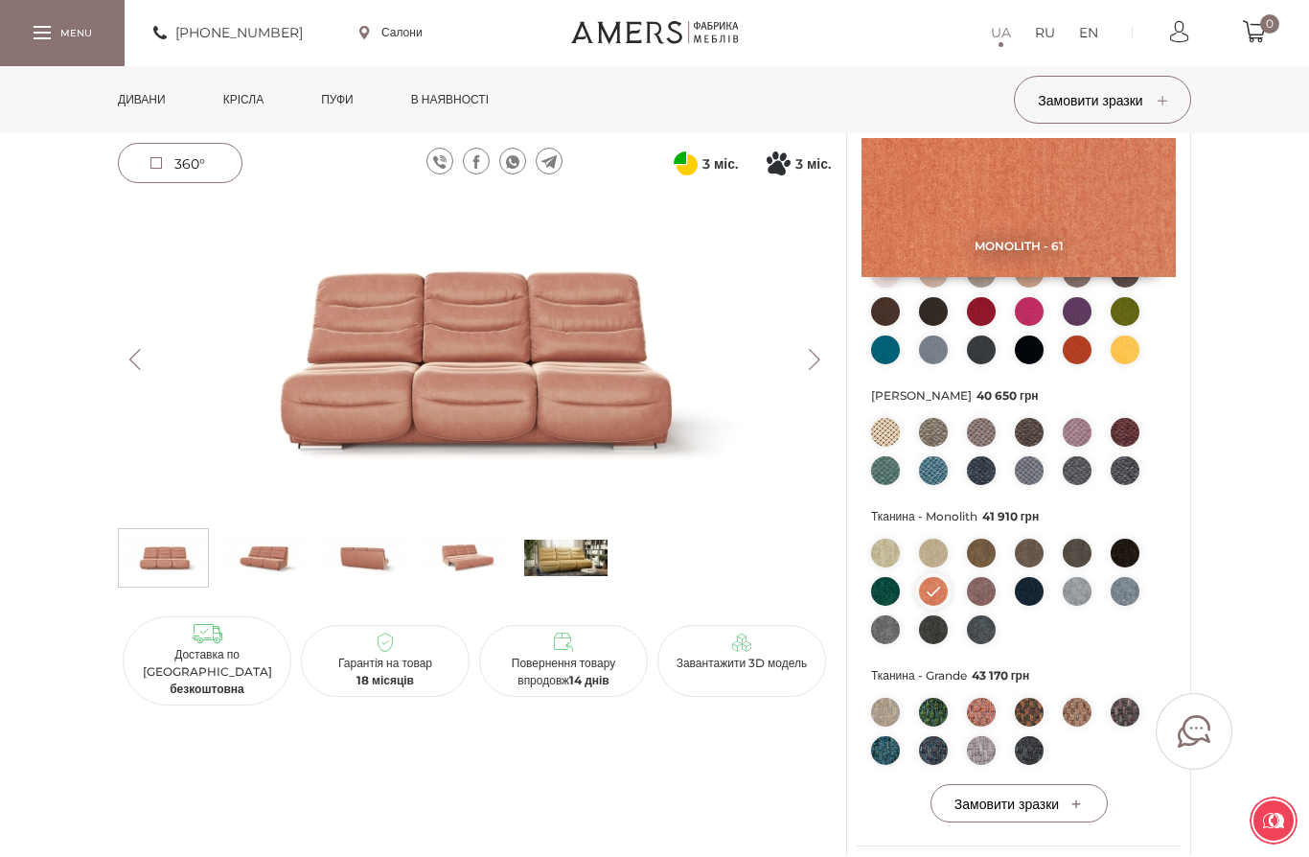
click at [890, 447] on img at bounding box center [885, 433] width 29 height 29
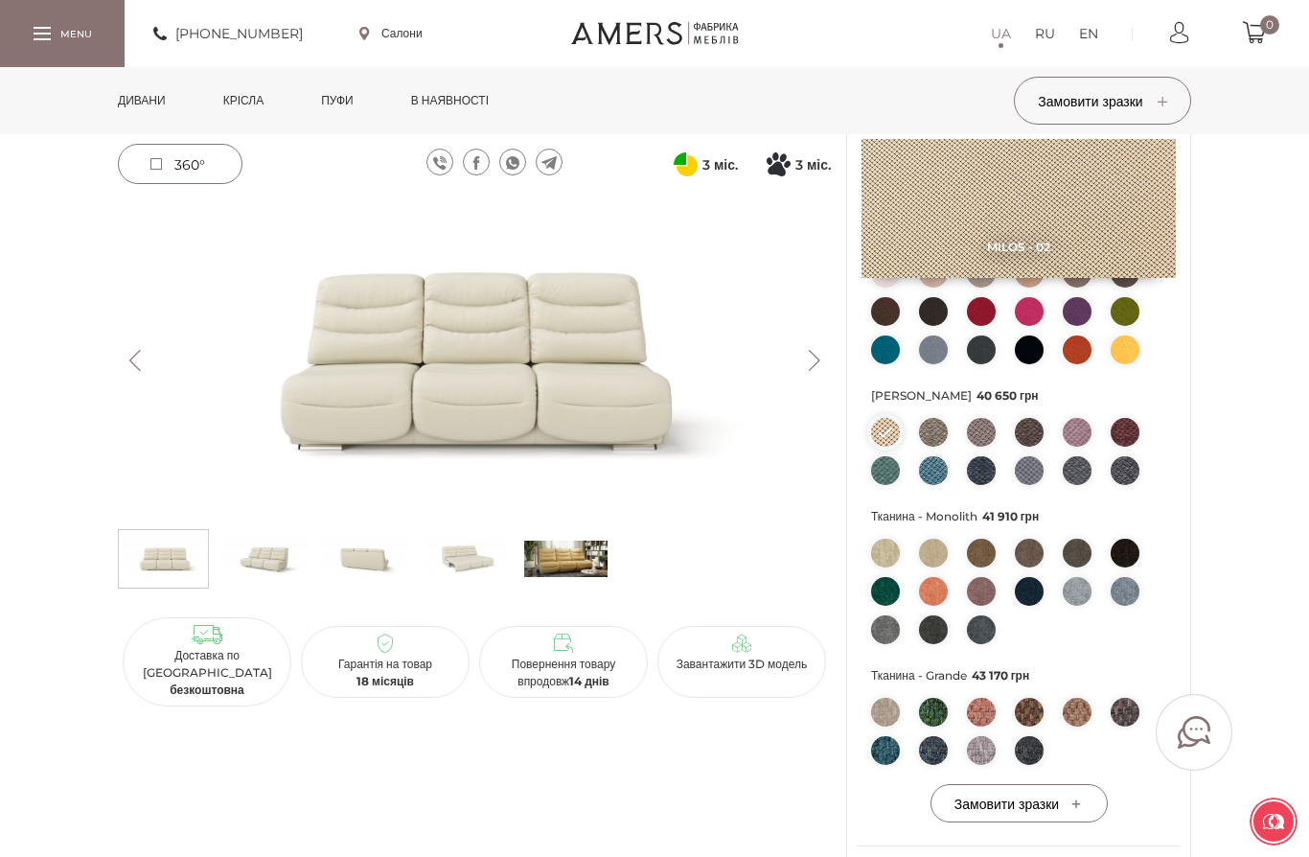
click at [580, 378] on img at bounding box center [465, 360] width 713 height 318
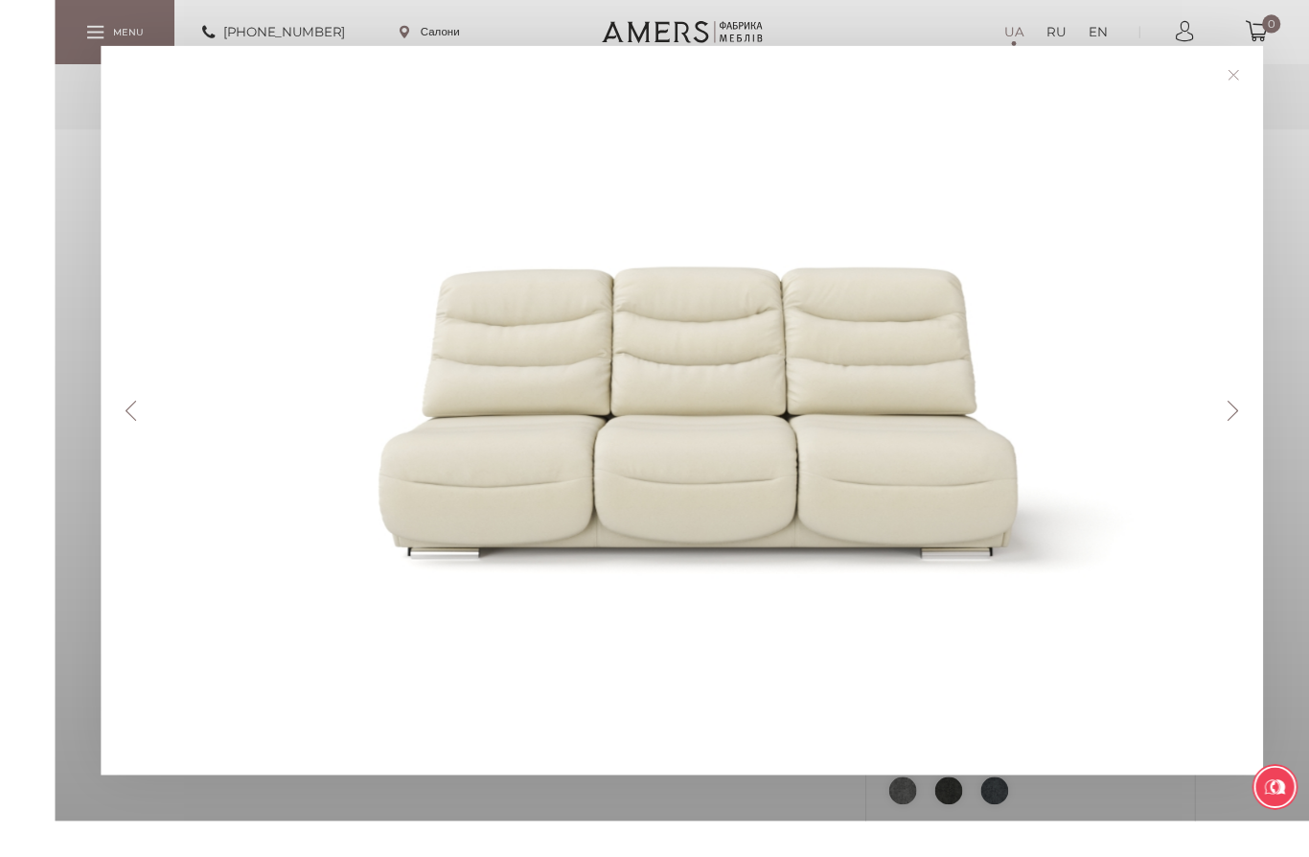
scroll to position [387, 0]
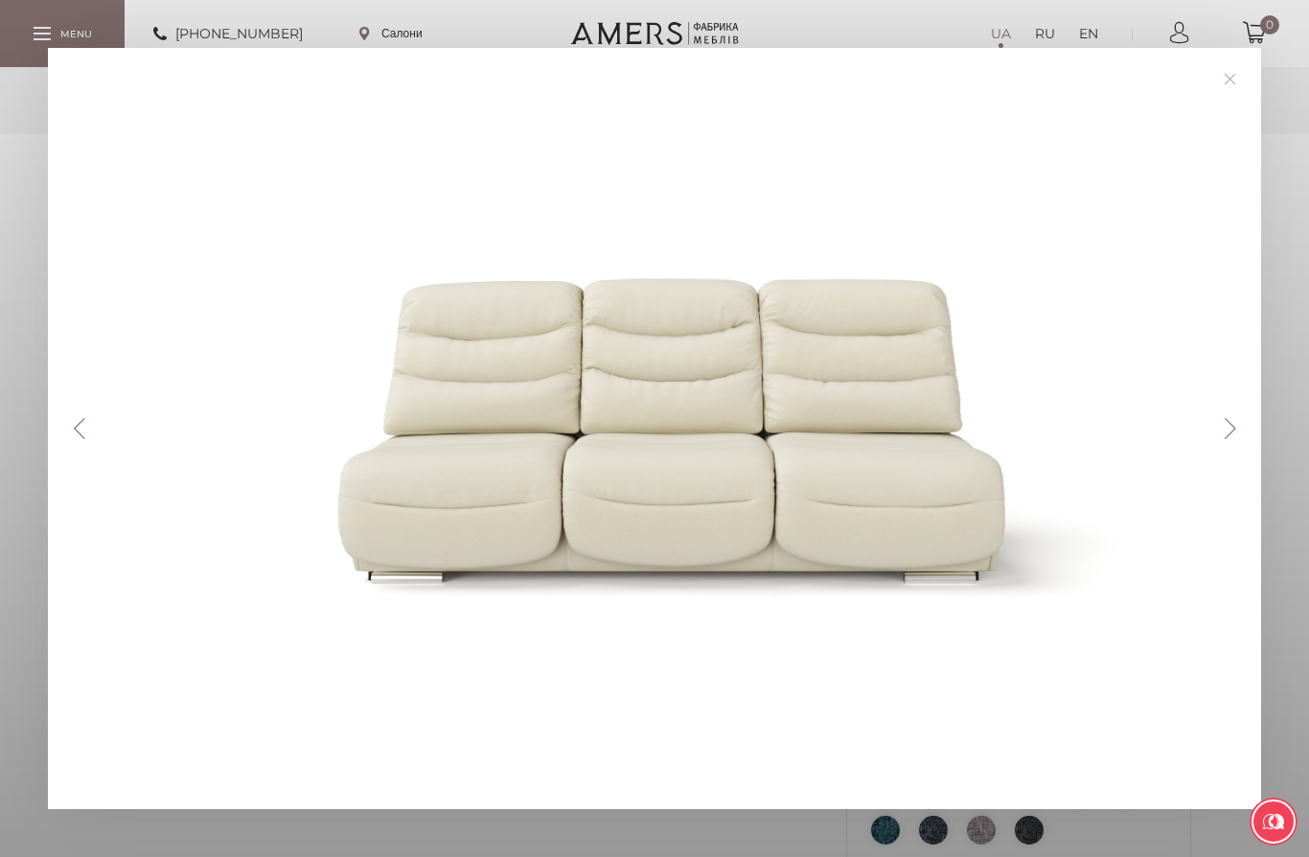
click at [1227, 75] on link at bounding box center [1230, 79] width 30 height 30
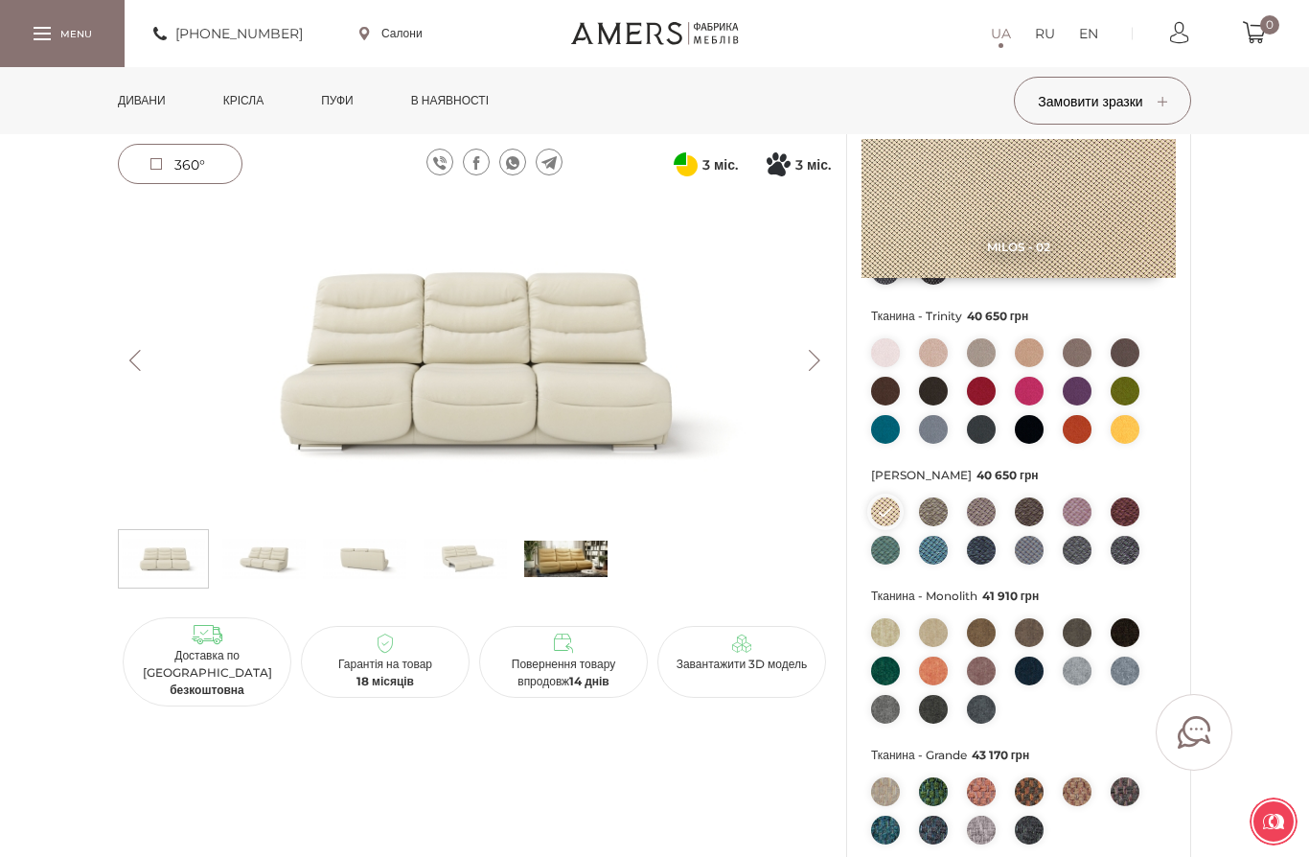
click at [1129, 526] on img at bounding box center [1125, 511] width 29 height 29
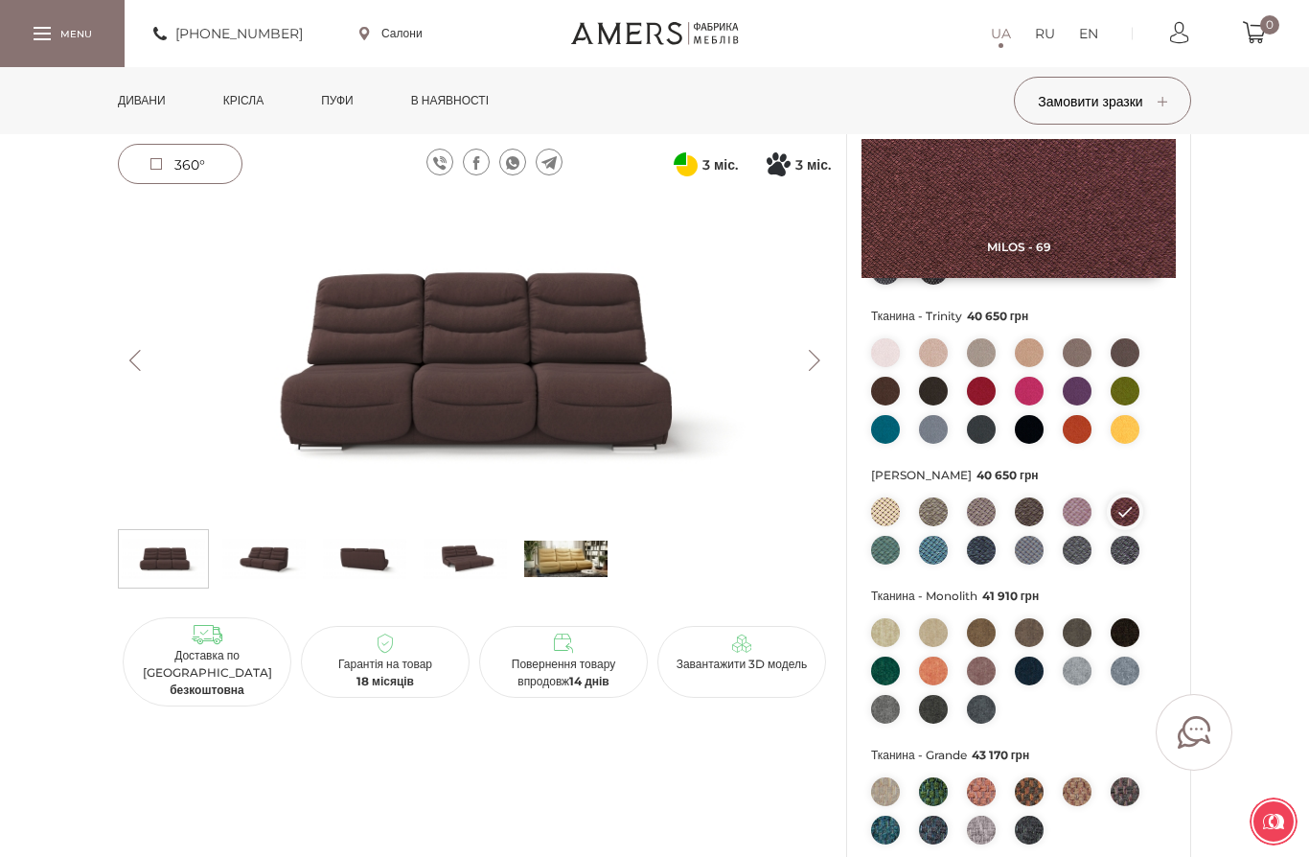
click at [976, 526] on img at bounding box center [981, 511] width 29 height 29
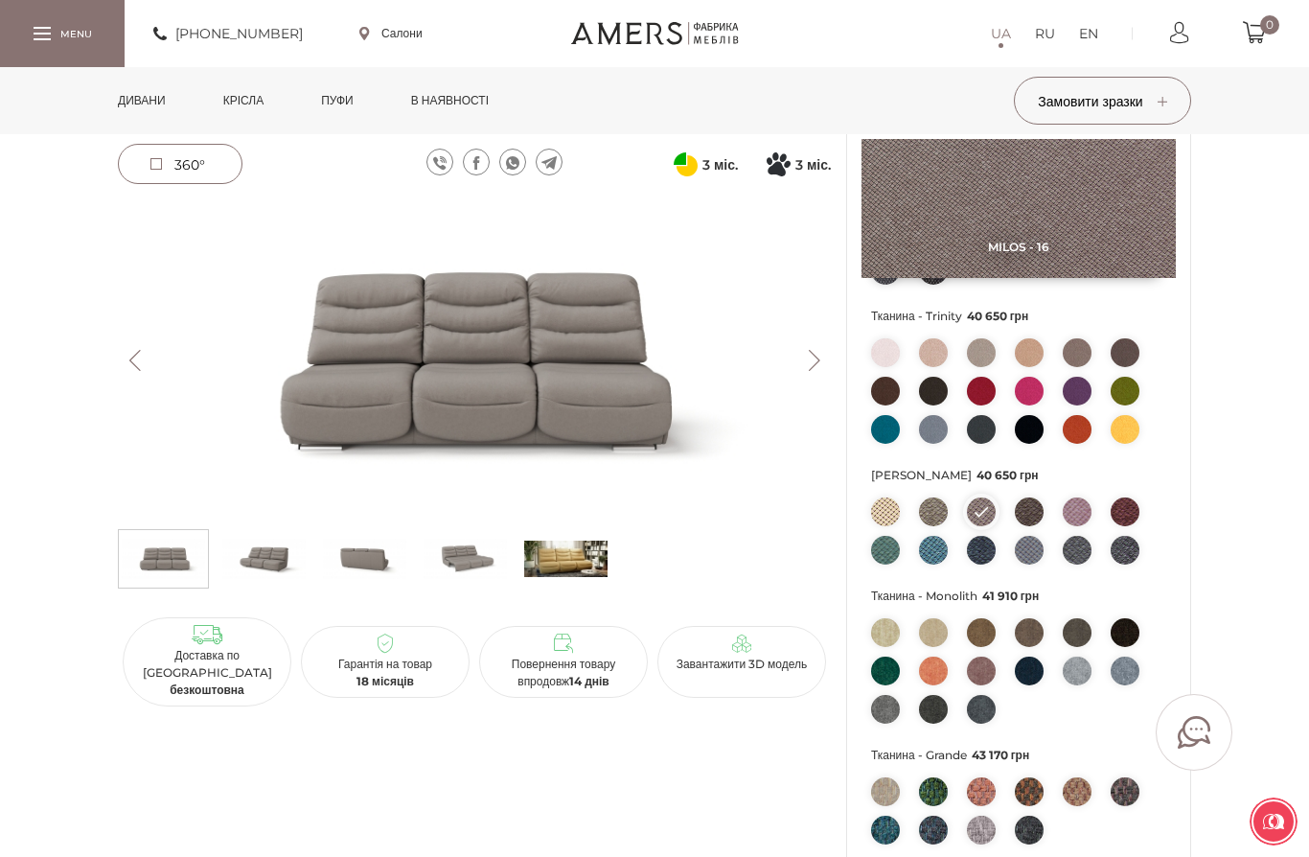
click at [1127, 564] on img at bounding box center [1125, 550] width 29 height 29
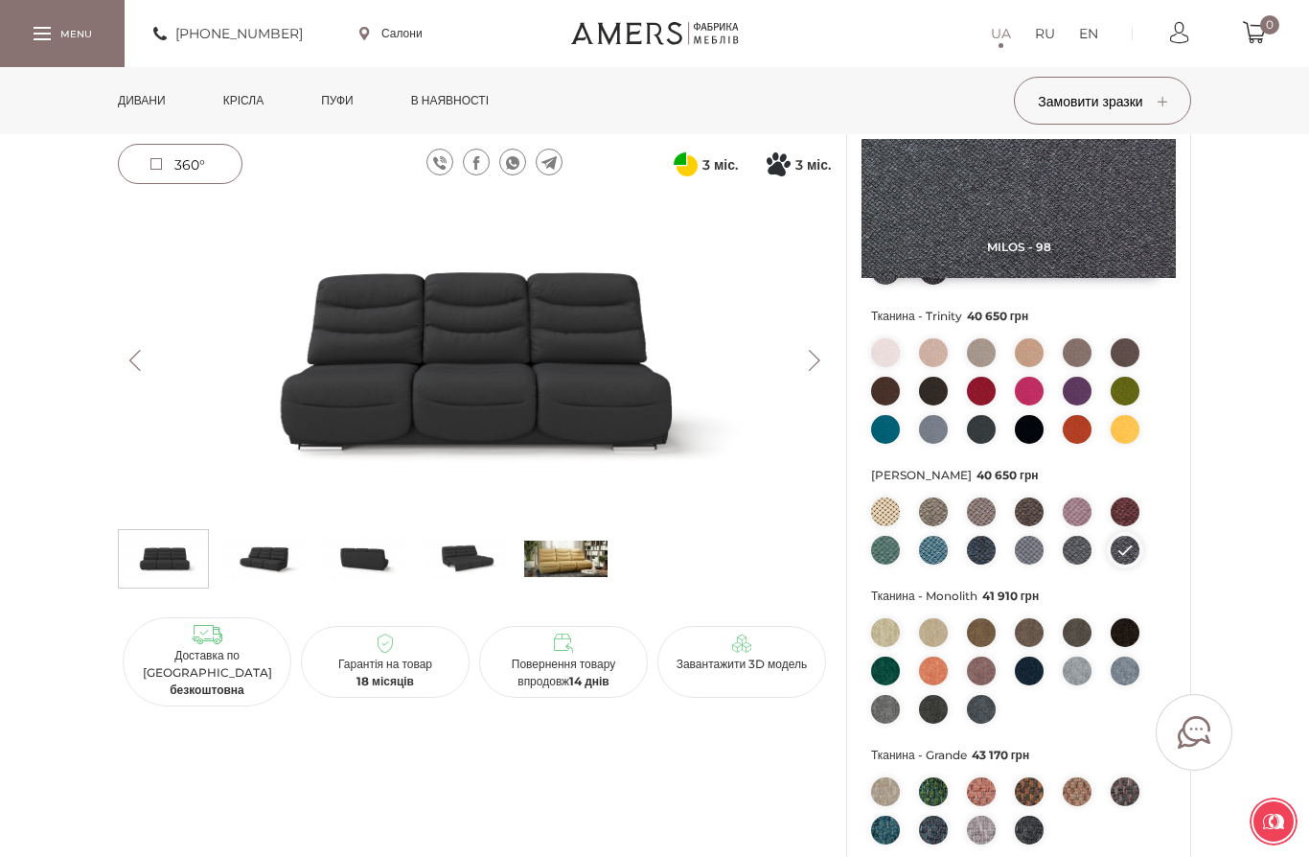
click at [1084, 564] on img at bounding box center [1077, 550] width 29 height 29
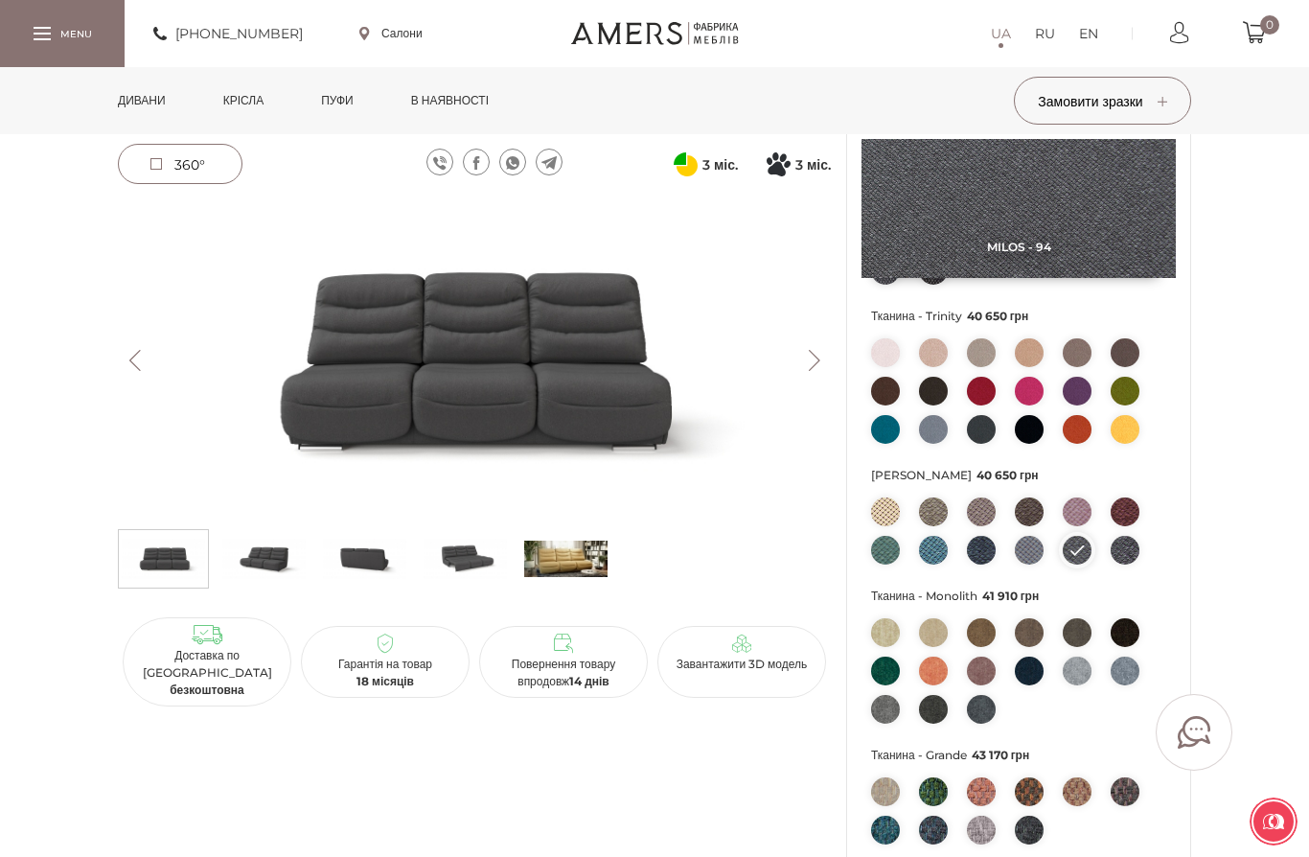
click at [887, 564] on img at bounding box center [885, 550] width 29 height 29
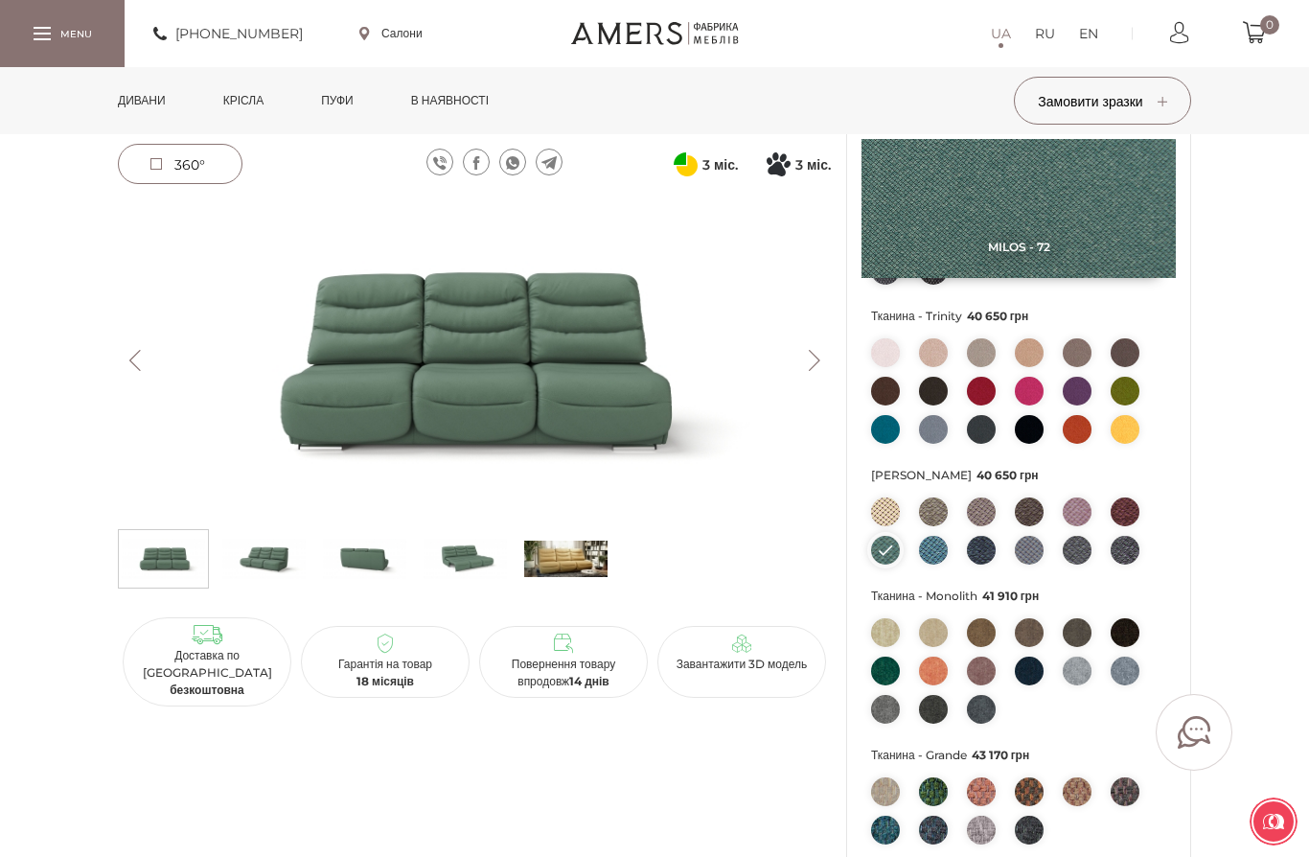
click at [895, 444] on img at bounding box center [885, 429] width 29 height 29
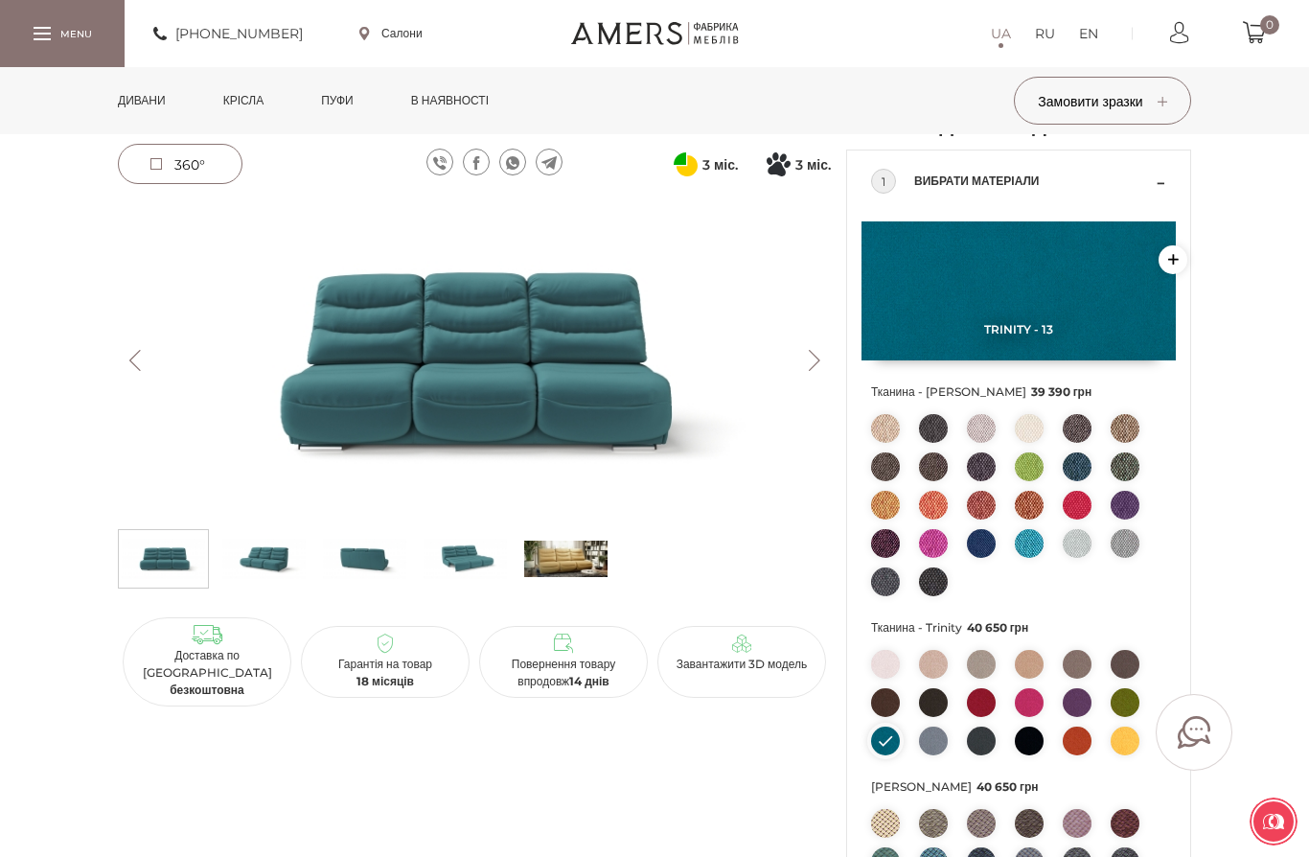
scroll to position [75, 0]
click at [889, 679] on img at bounding box center [885, 665] width 29 height 29
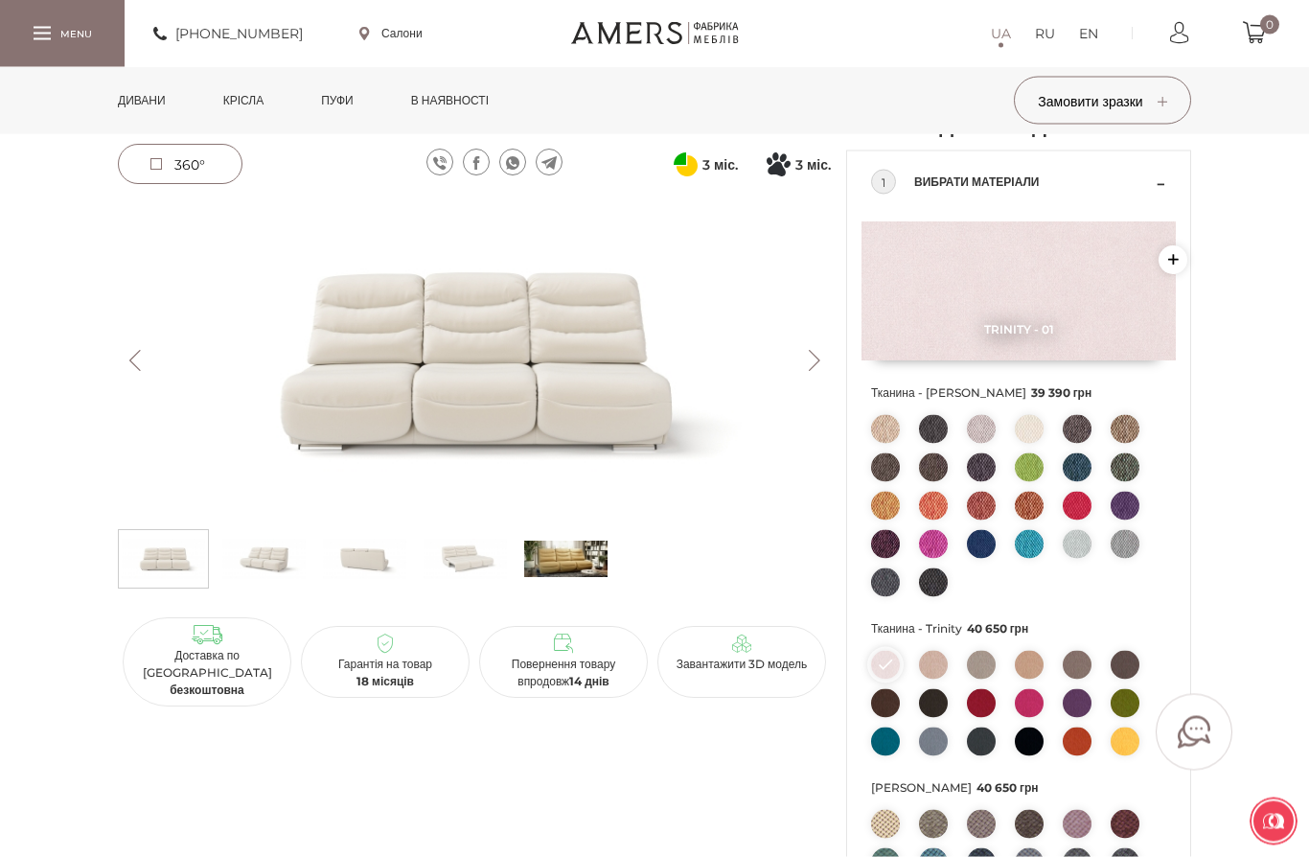
scroll to position [76, 0]
click at [933, 678] on img at bounding box center [933, 664] width 29 height 29
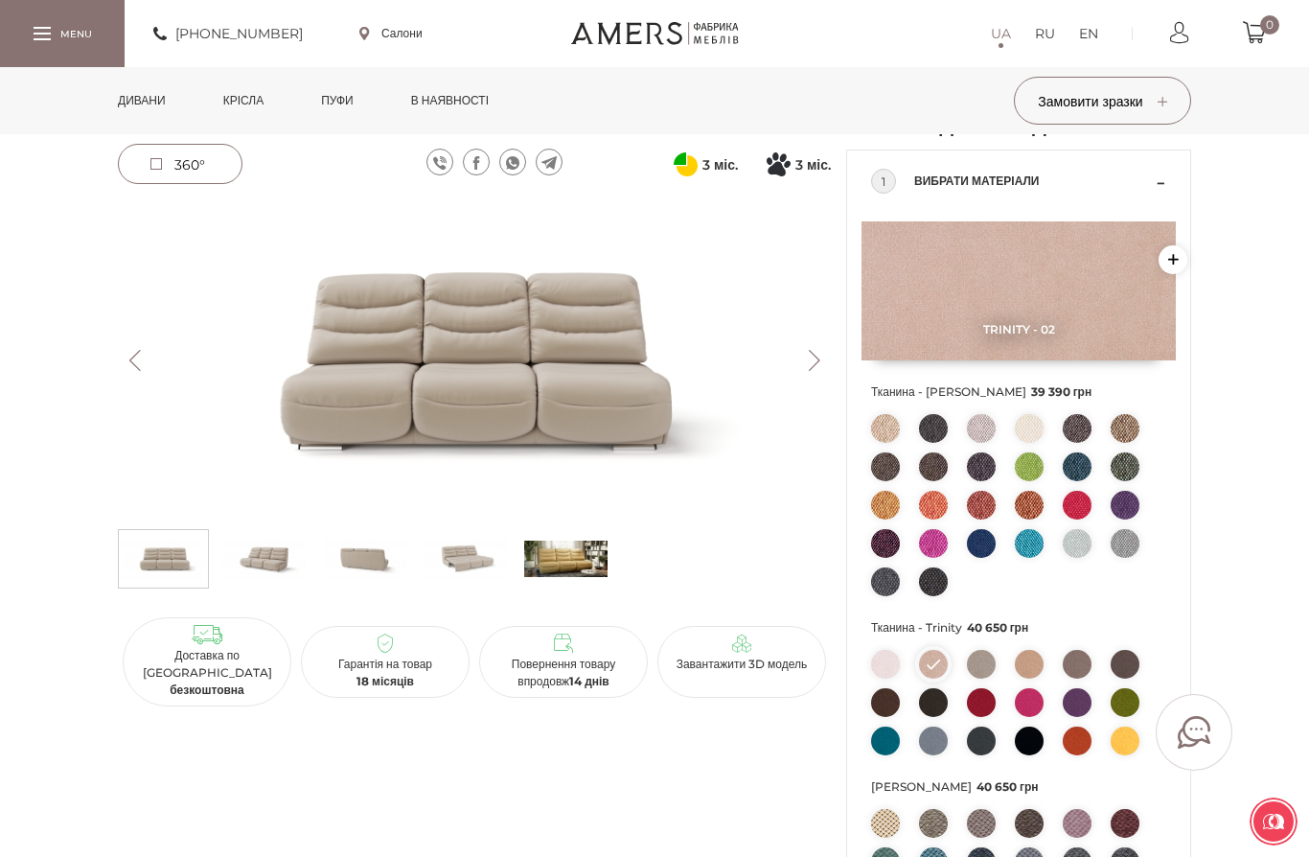
click at [1078, 678] on img at bounding box center [1077, 664] width 29 height 29
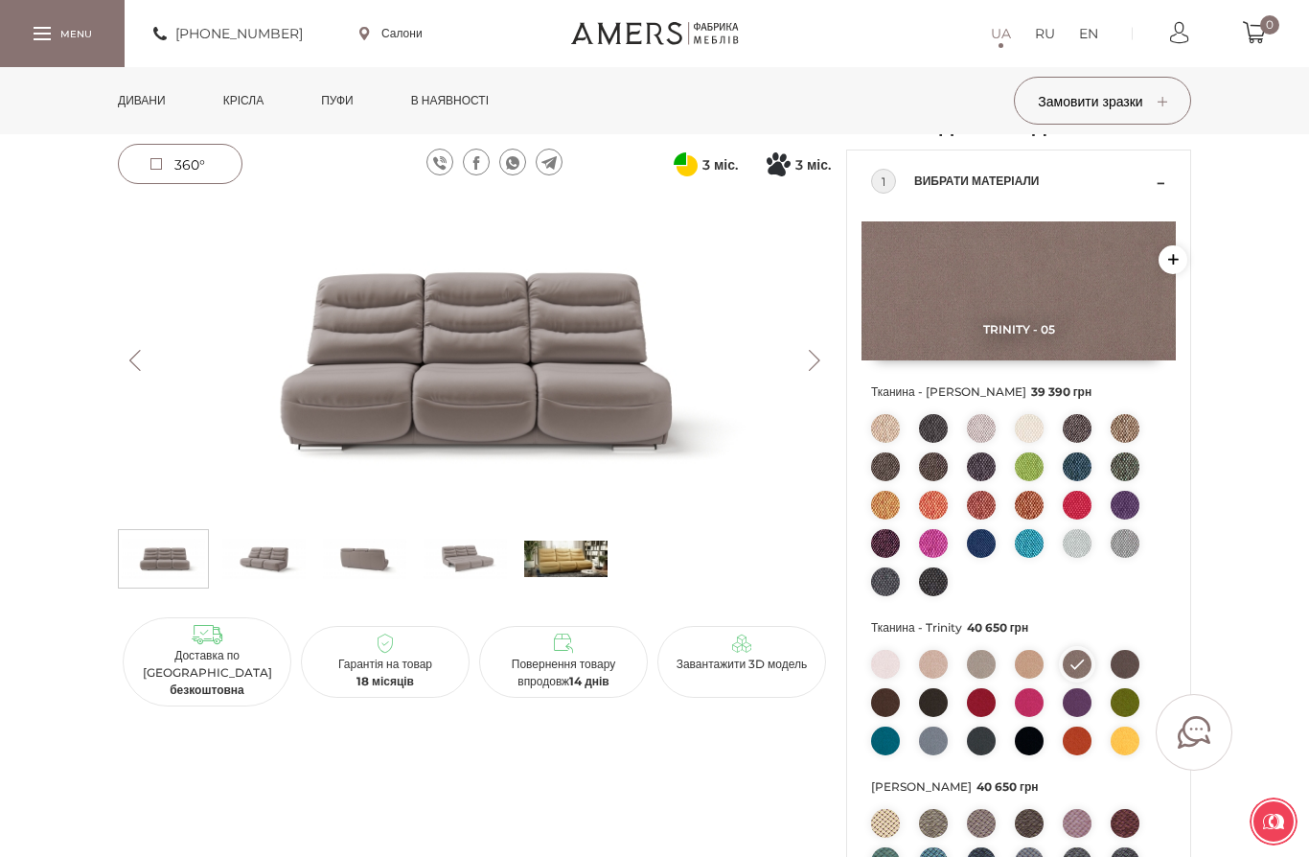
click at [1125, 678] on img at bounding box center [1125, 664] width 29 height 29
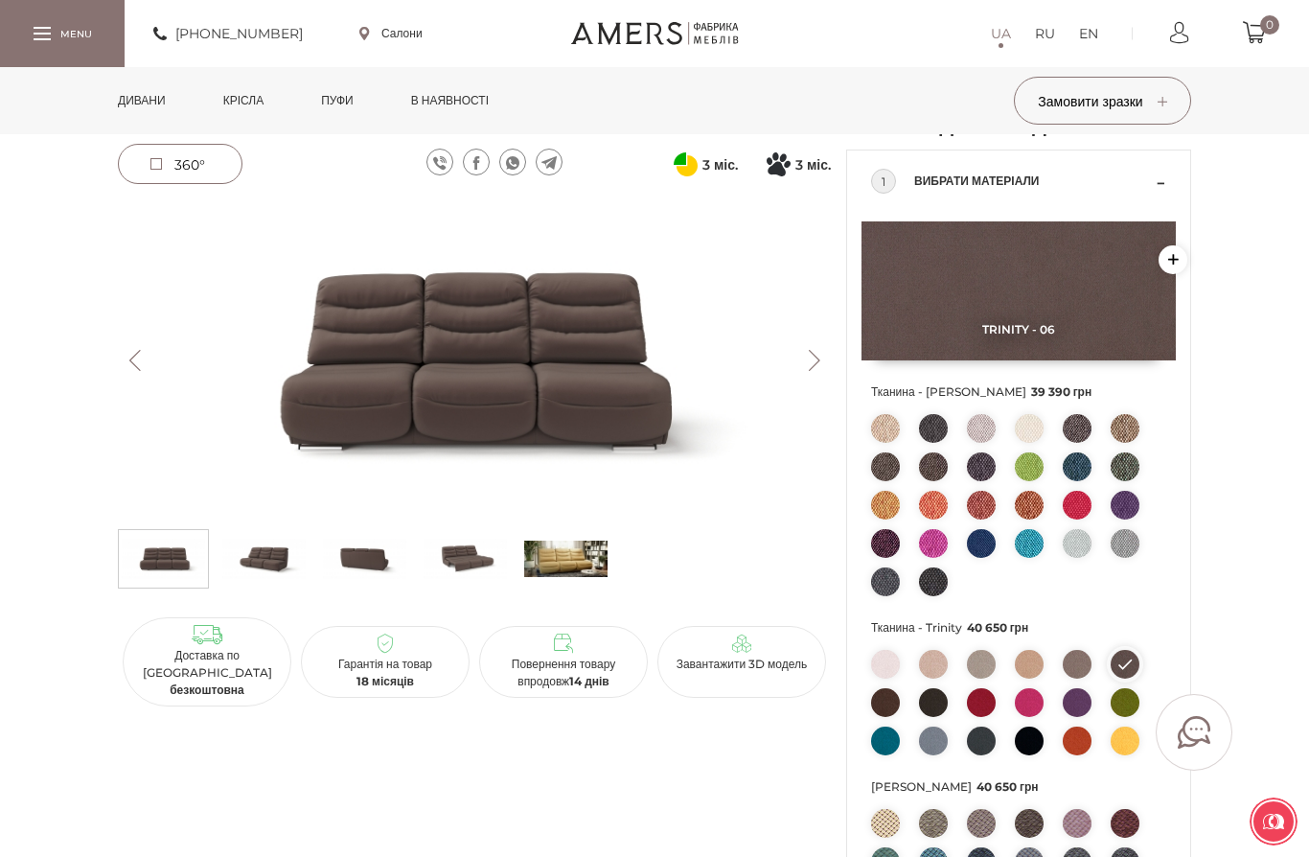
click at [930, 717] on img at bounding box center [933, 702] width 29 height 29
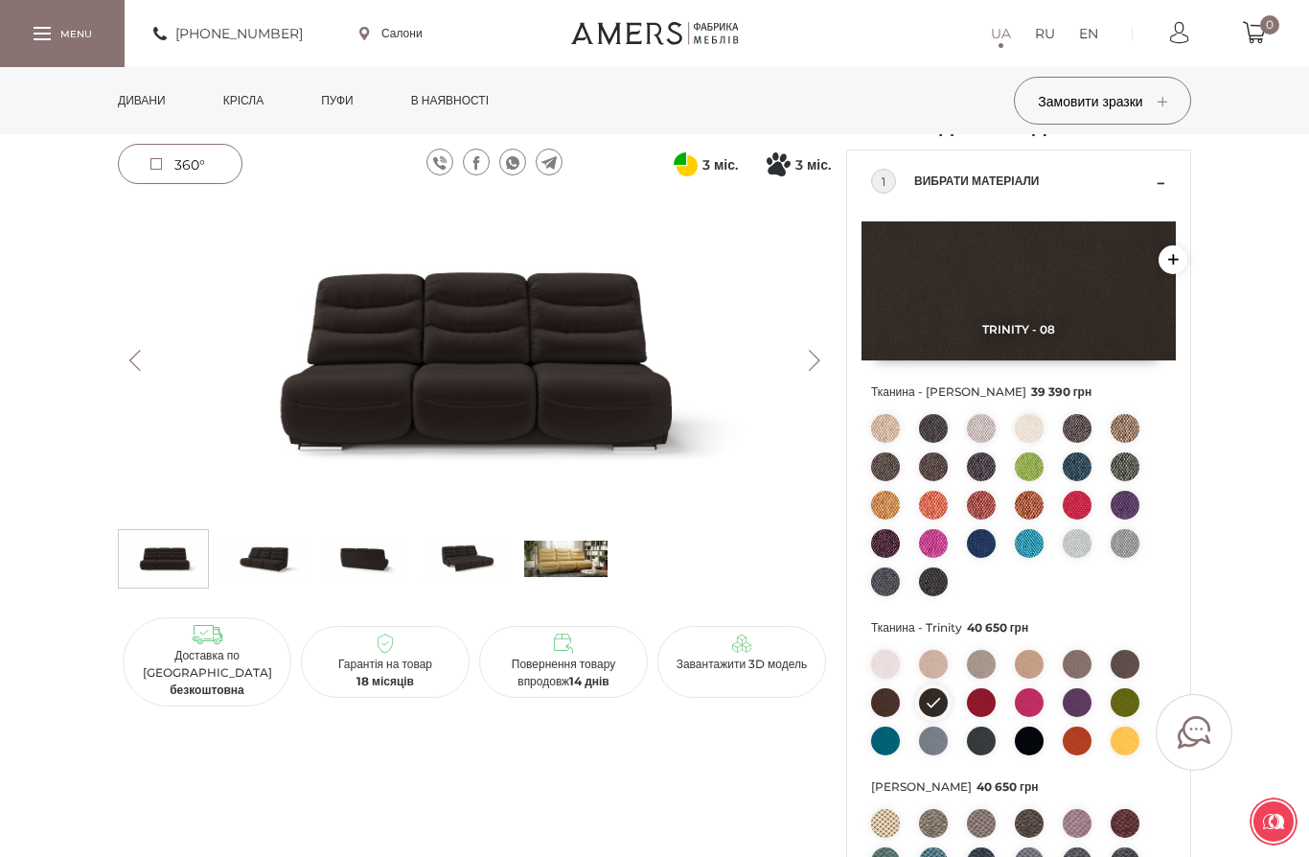
click at [1033, 755] on img at bounding box center [1029, 740] width 29 height 29
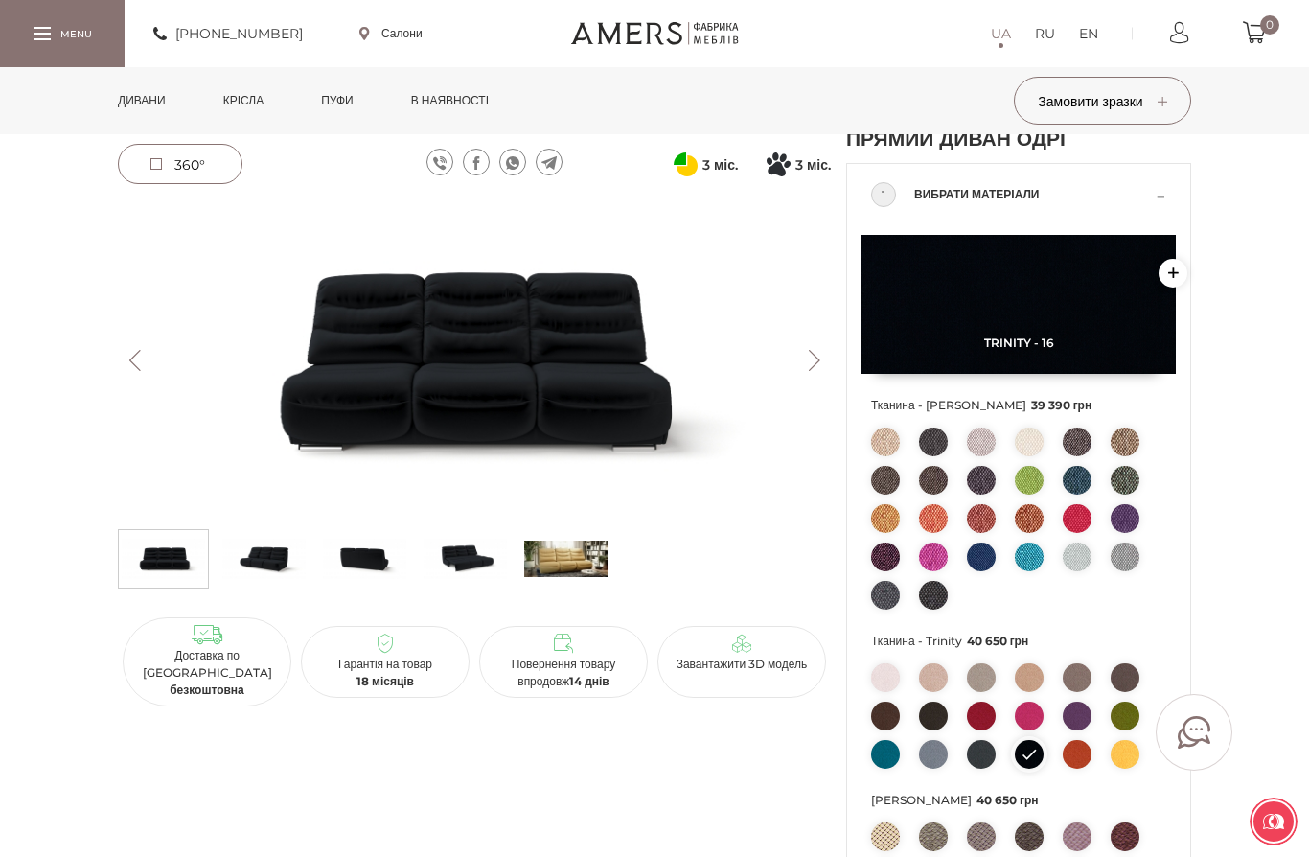
scroll to position [64, 0]
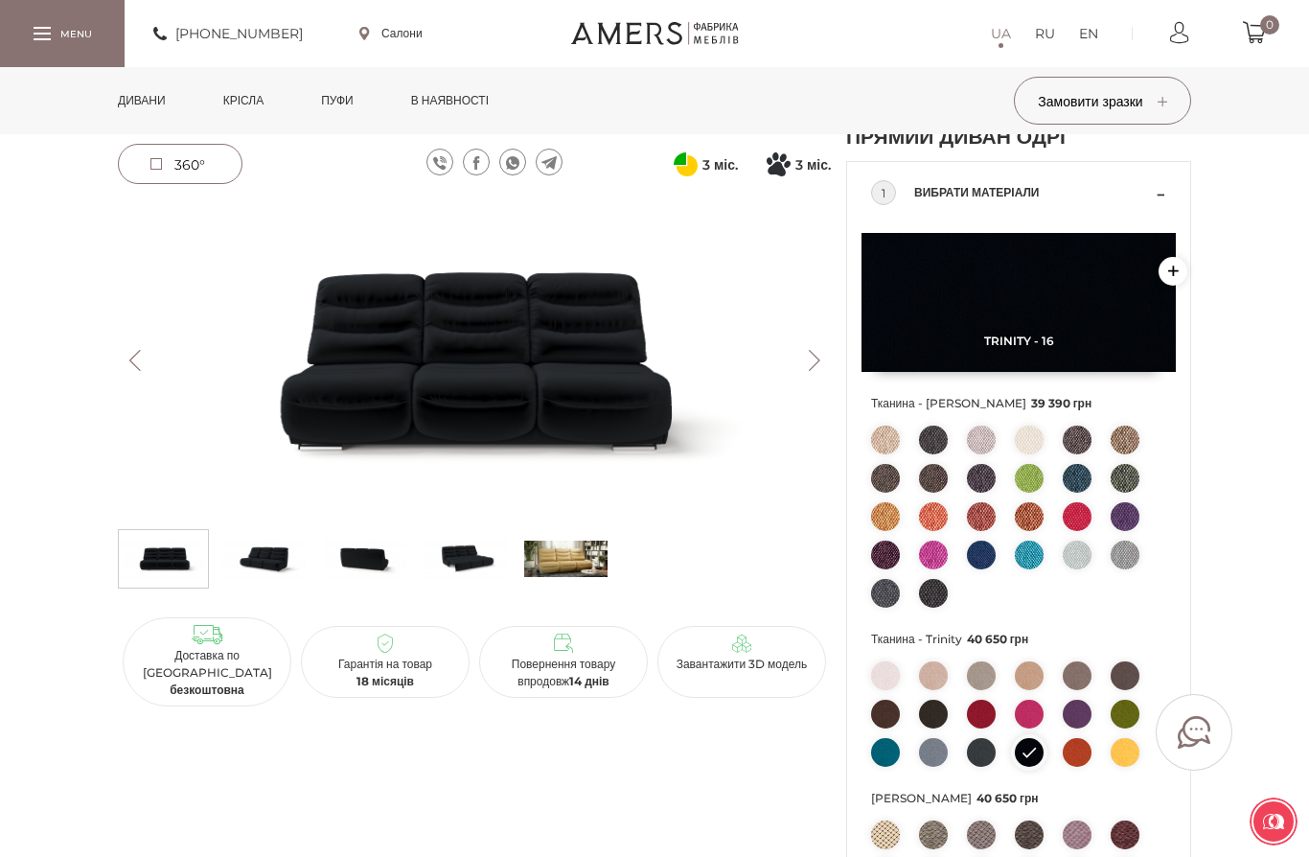
click at [1076, 531] on img at bounding box center [1077, 516] width 29 height 29
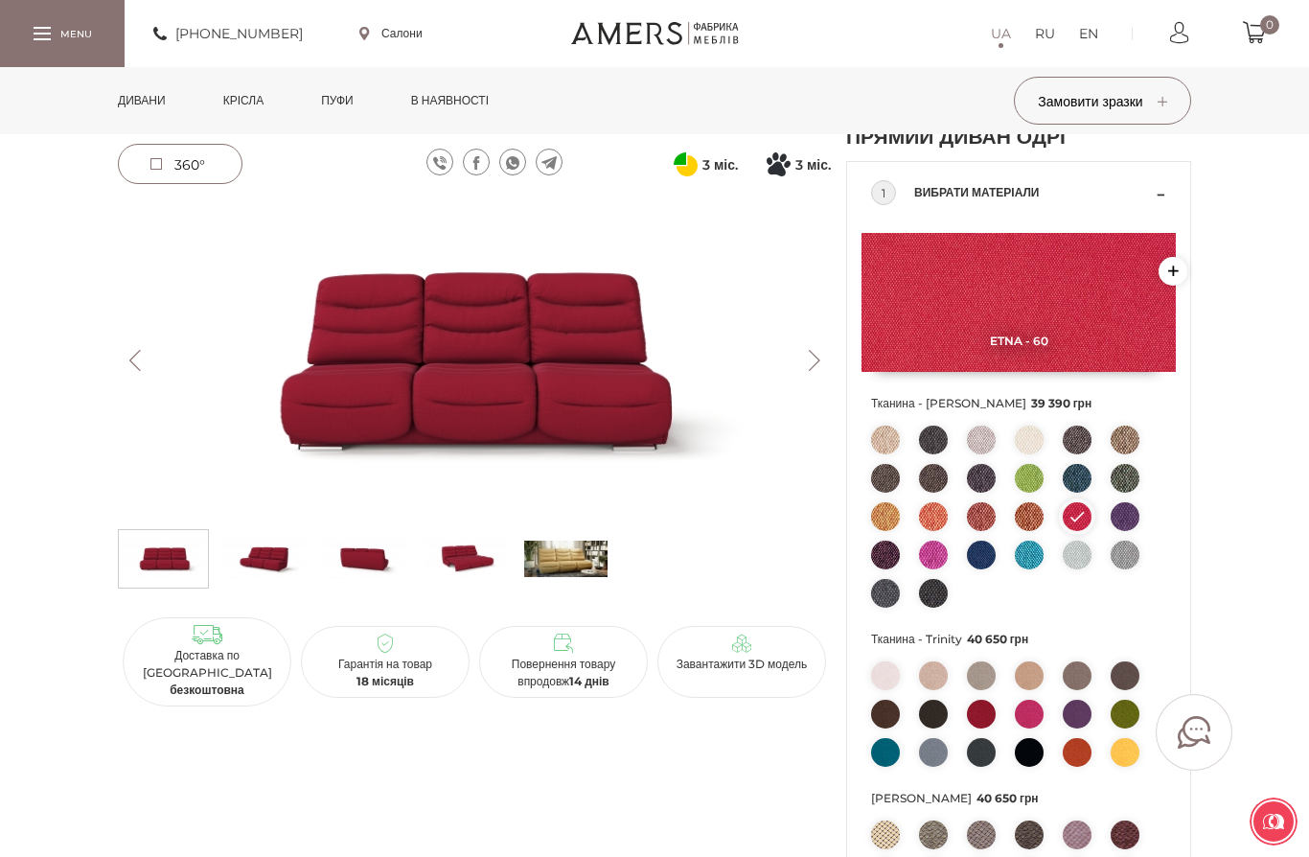
click at [1037, 493] on img at bounding box center [1029, 478] width 29 height 29
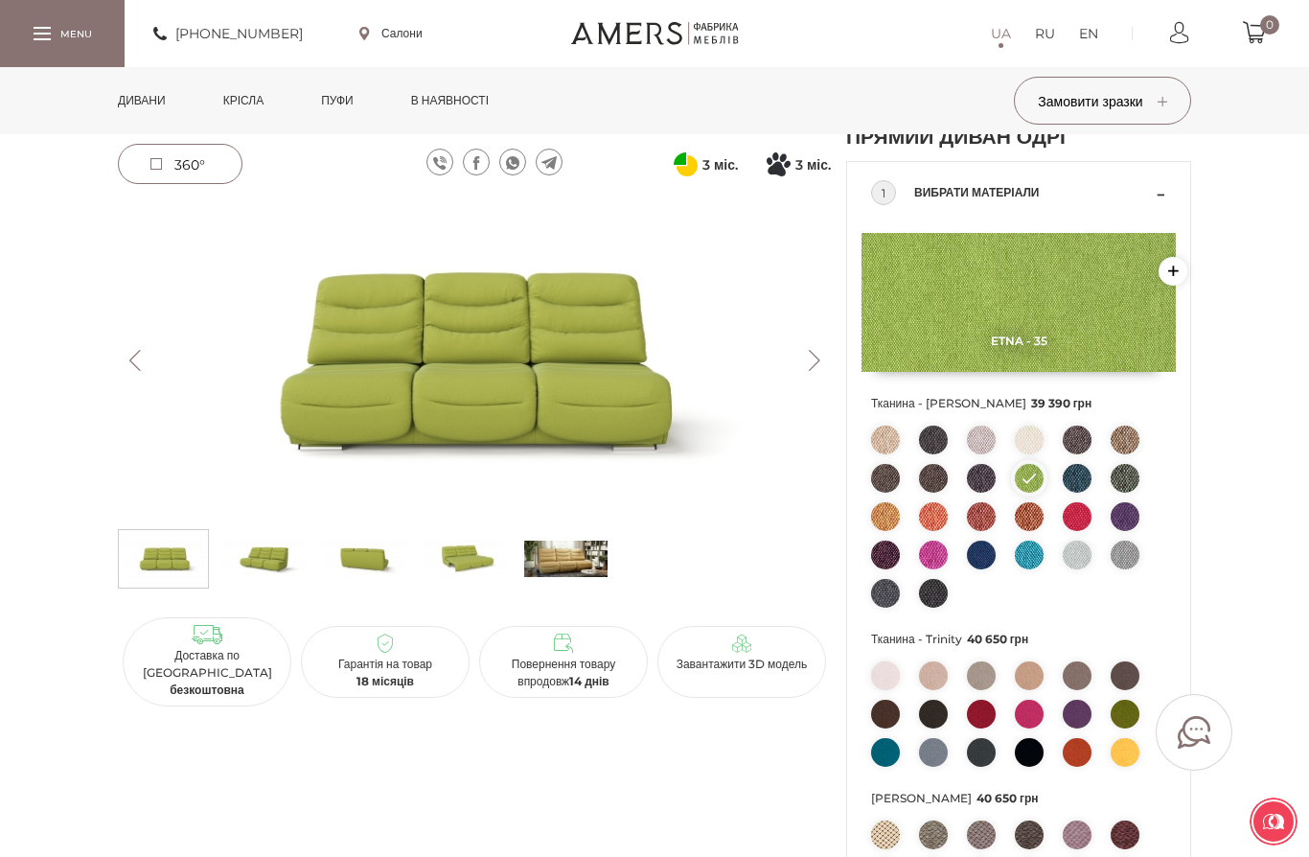
click at [1028, 569] on img at bounding box center [1029, 554] width 29 height 29
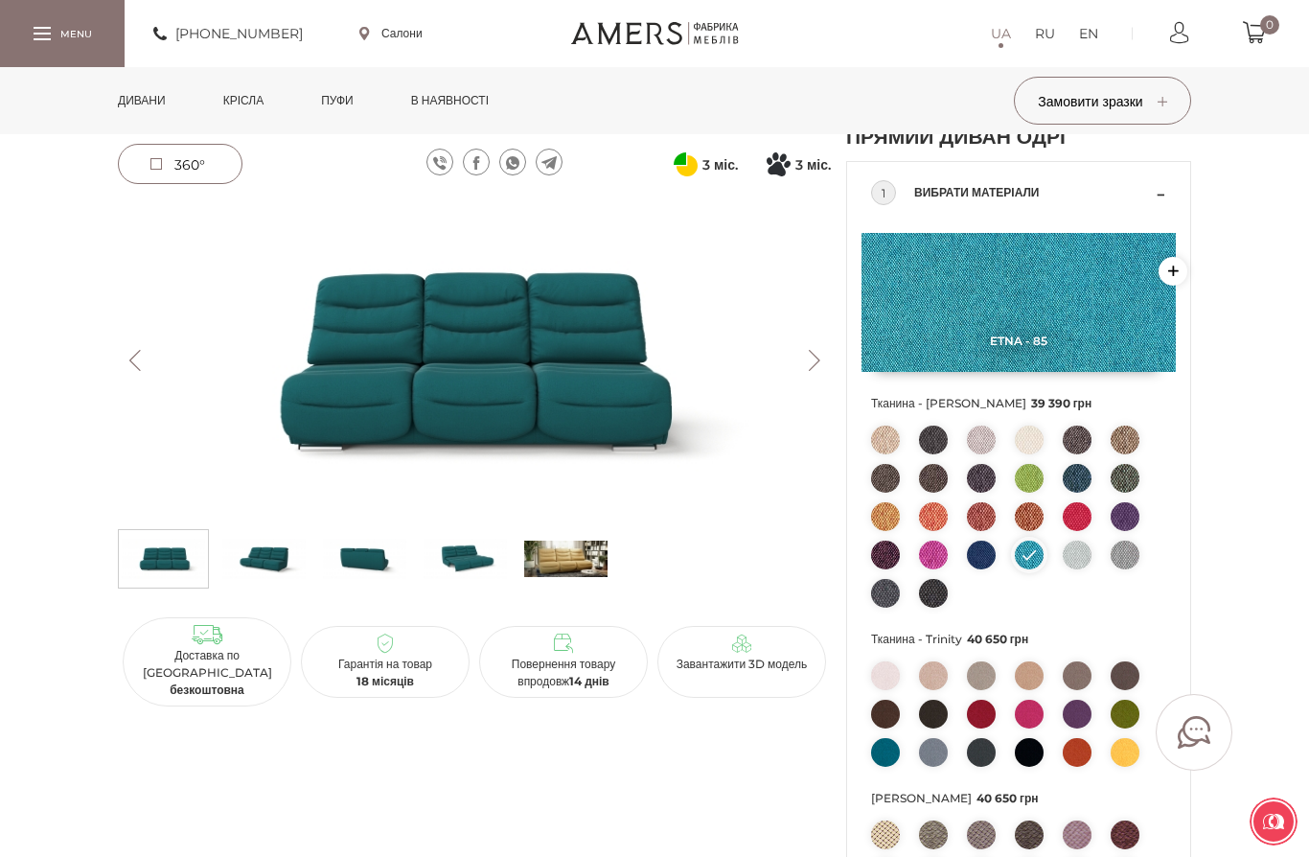
click at [1076, 454] on img at bounding box center [1077, 439] width 29 height 29
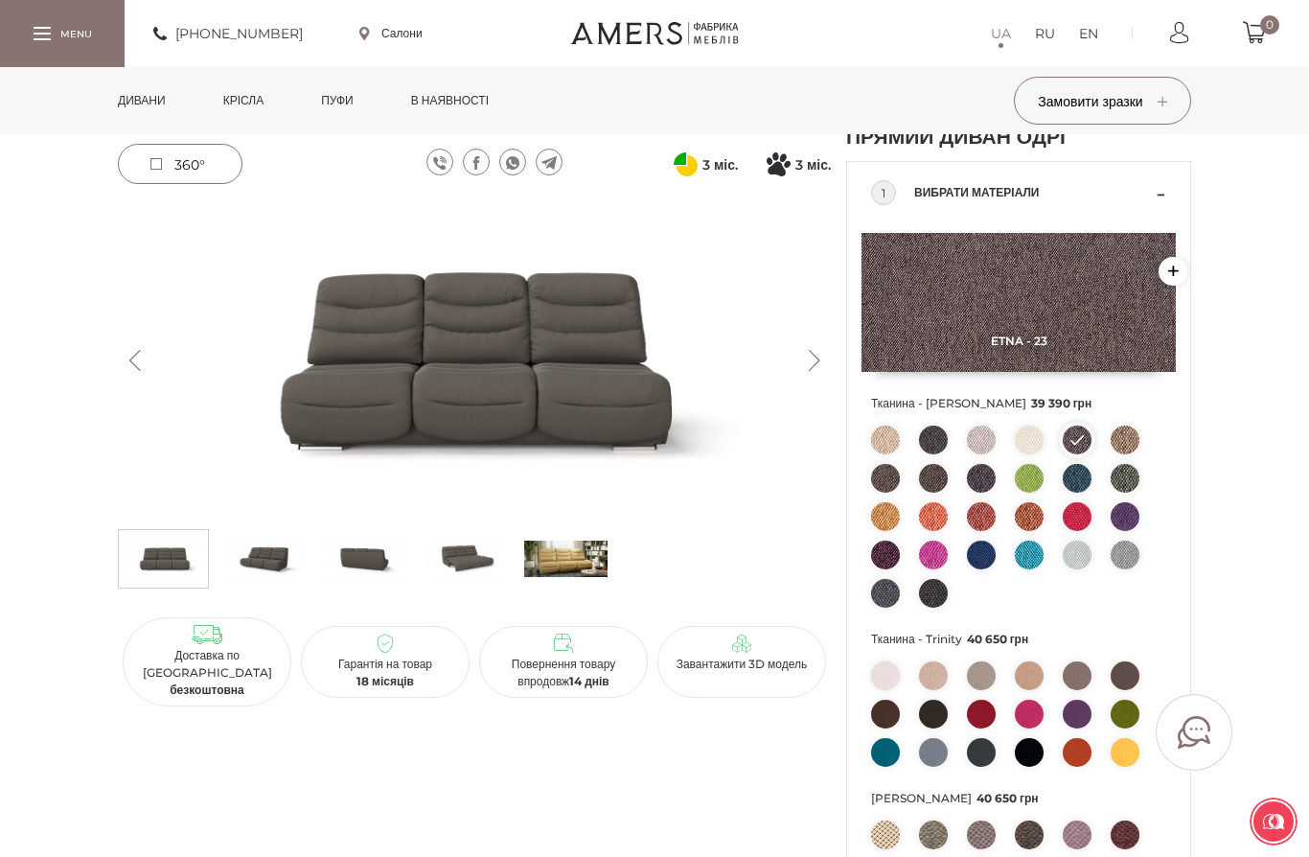
click at [1121, 454] on img at bounding box center [1125, 439] width 29 height 29
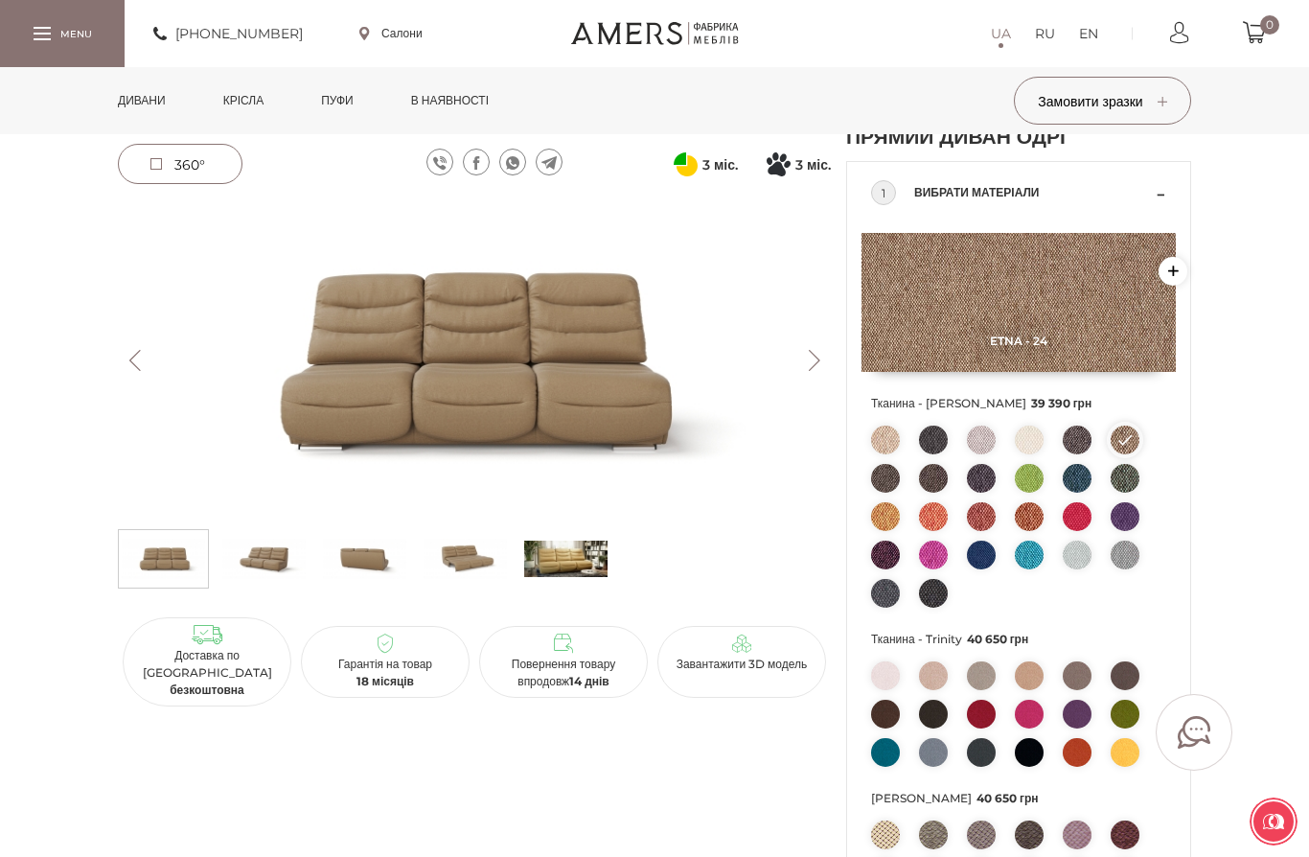
click at [887, 608] on img at bounding box center [885, 593] width 29 height 29
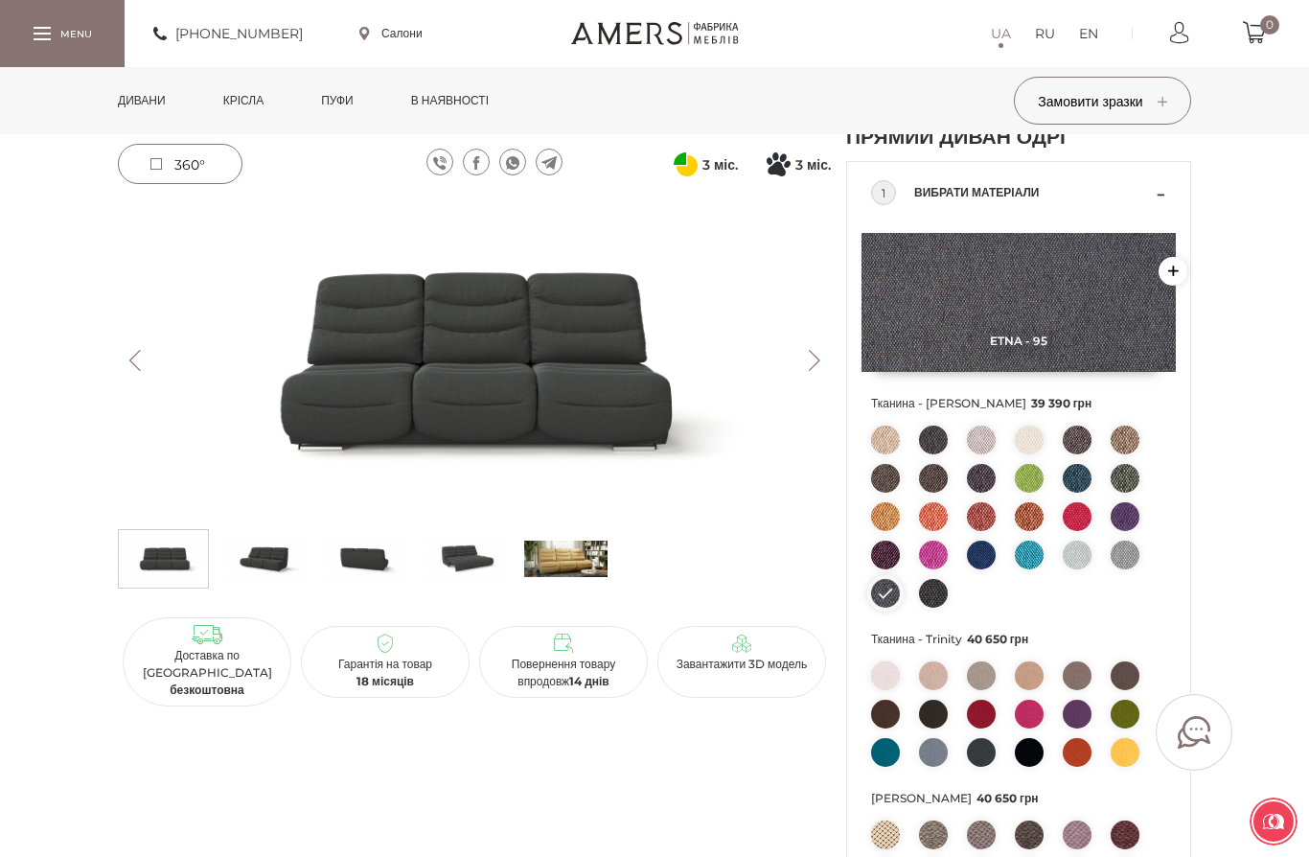
click at [936, 608] on img at bounding box center [933, 593] width 29 height 29
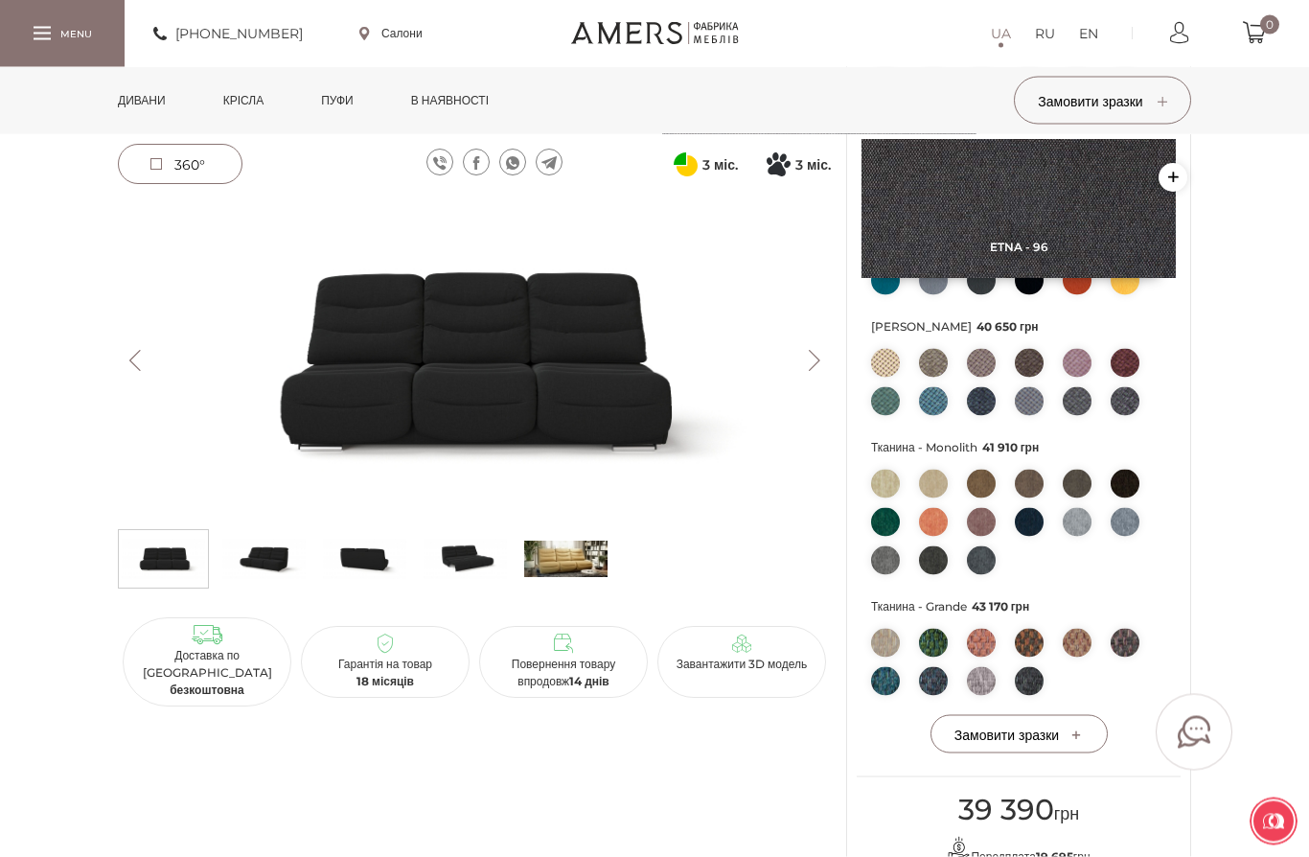
scroll to position [537, 0]
click at [928, 536] on img at bounding box center [933, 521] width 29 height 29
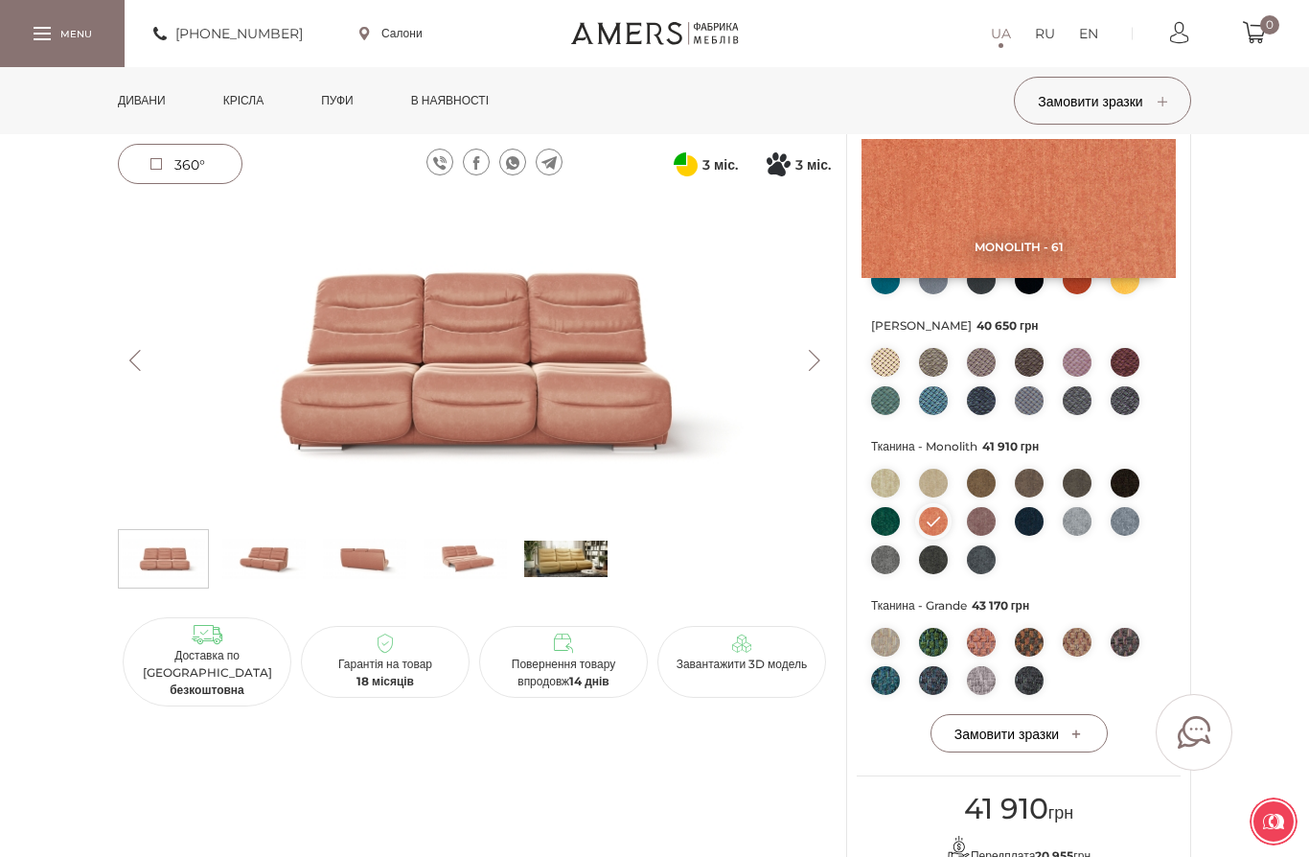
click at [935, 497] on img at bounding box center [933, 483] width 29 height 29
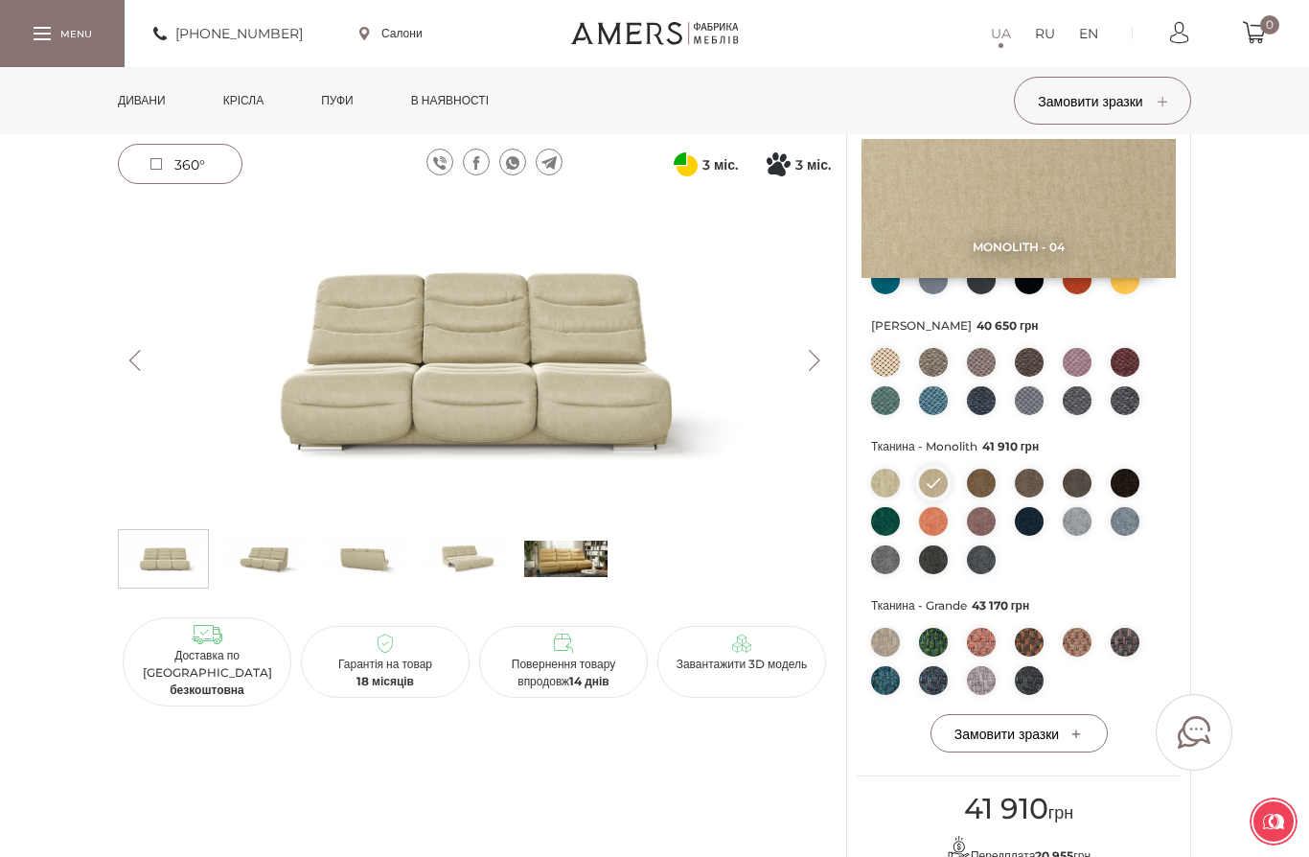
click at [994, 497] on img at bounding box center [981, 483] width 29 height 29
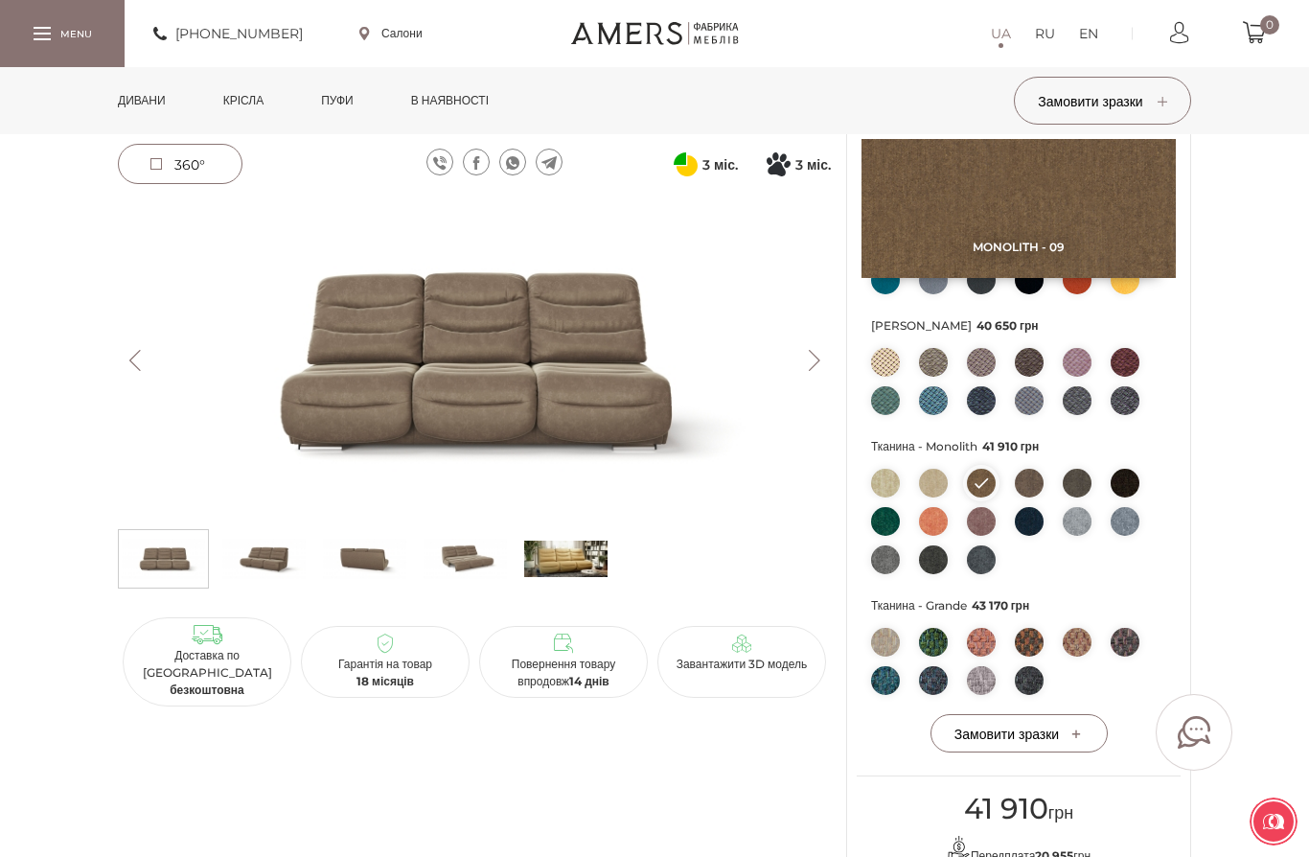
click at [1021, 536] on img at bounding box center [1029, 521] width 29 height 29
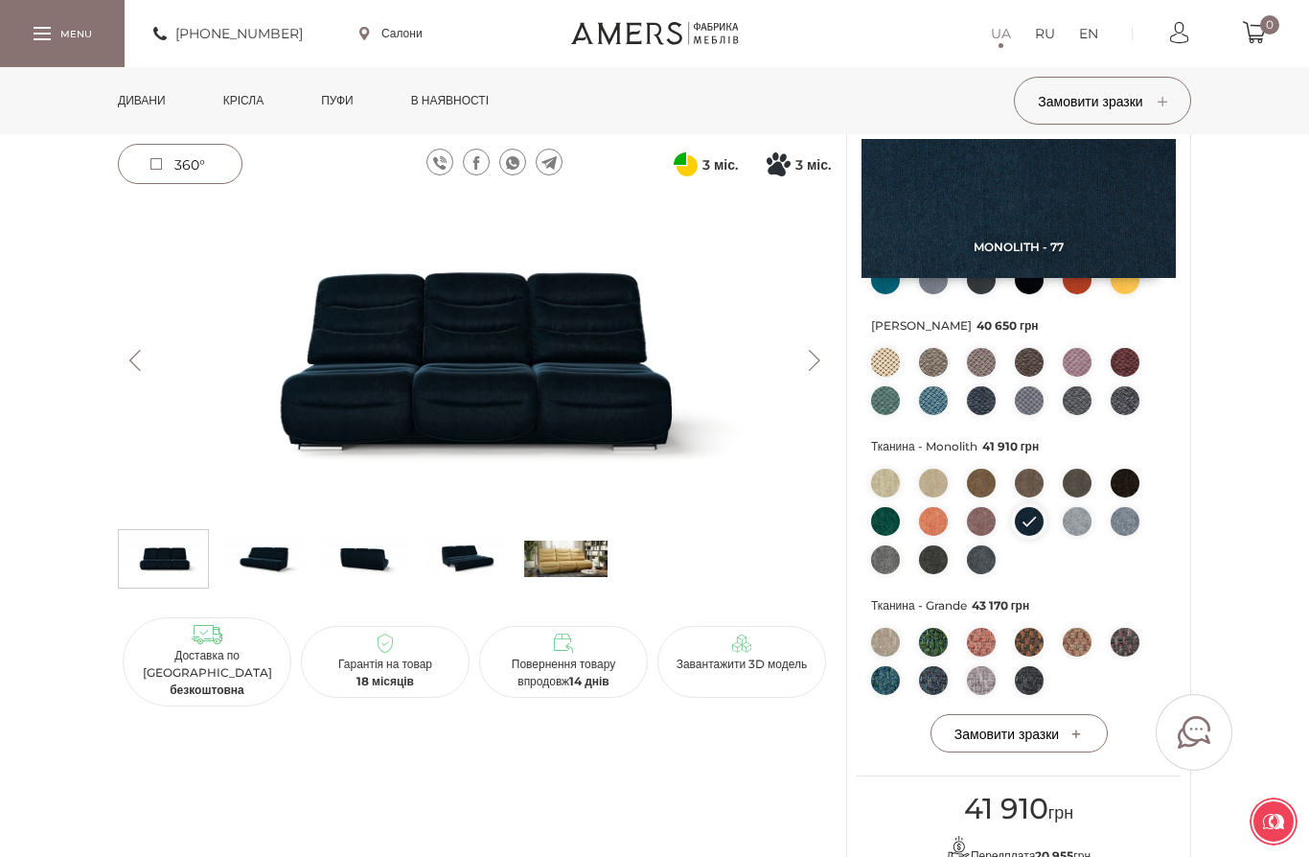
click at [1117, 497] on img at bounding box center [1125, 483] width 29 height 29
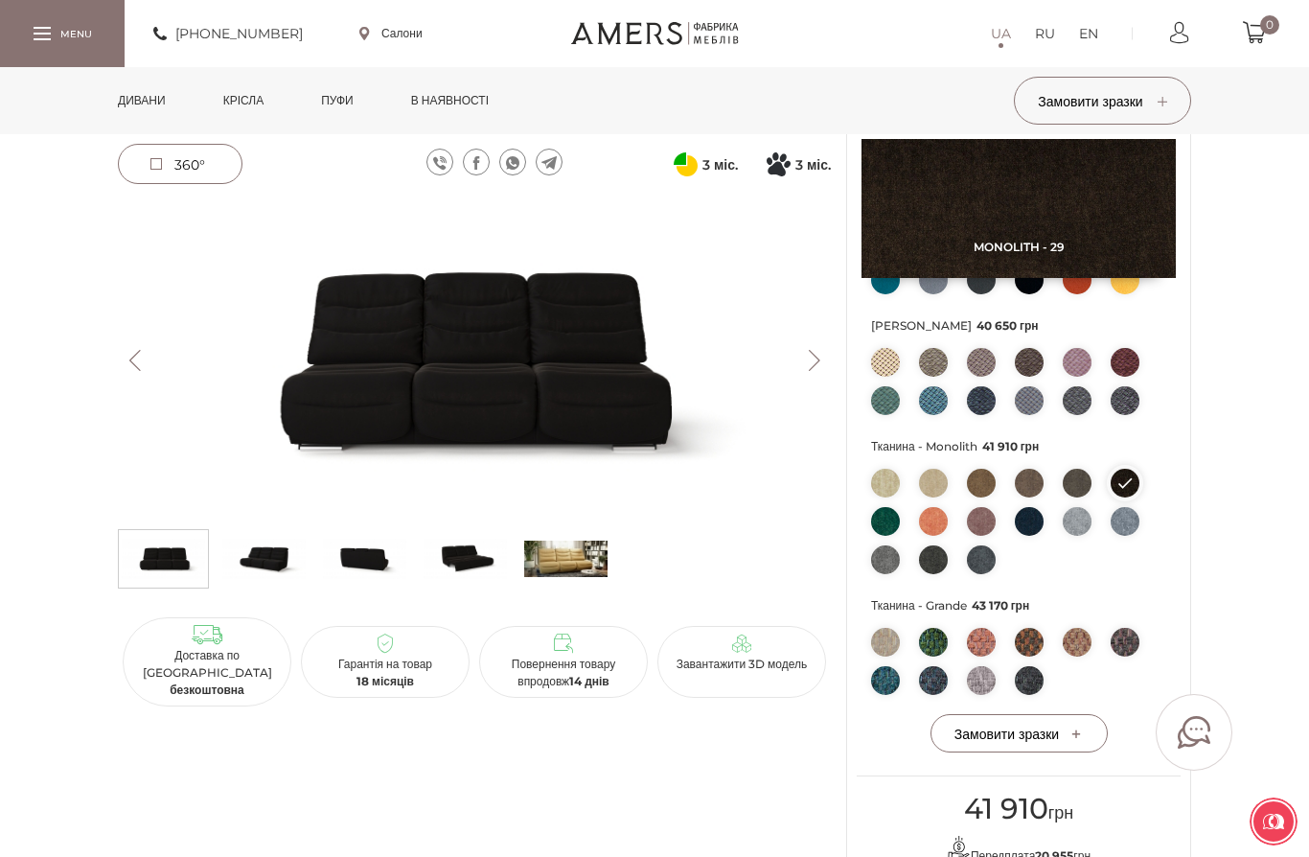
click at [1122, 536] on img at bounding box center [1125, 521] width 29 height 29
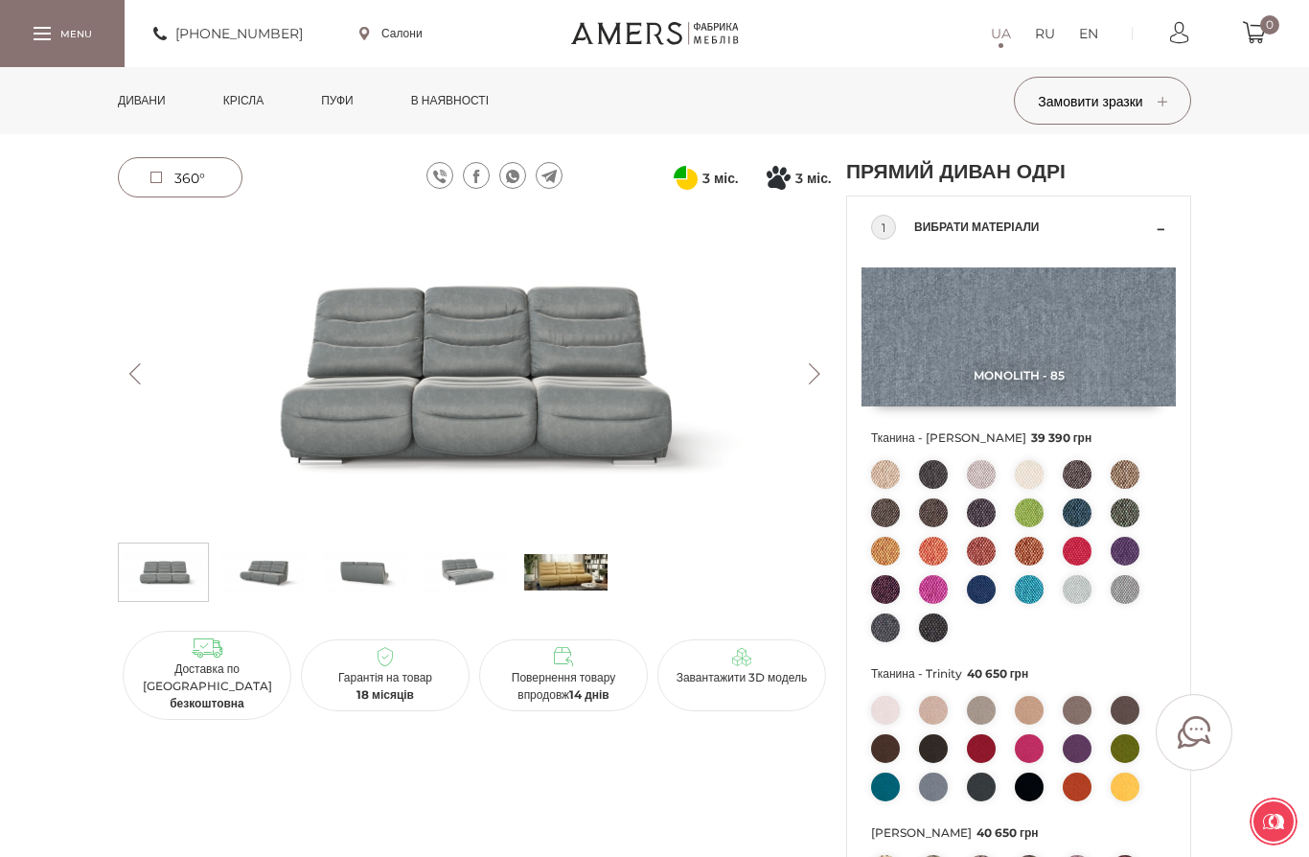
scroll to position [0, 0]
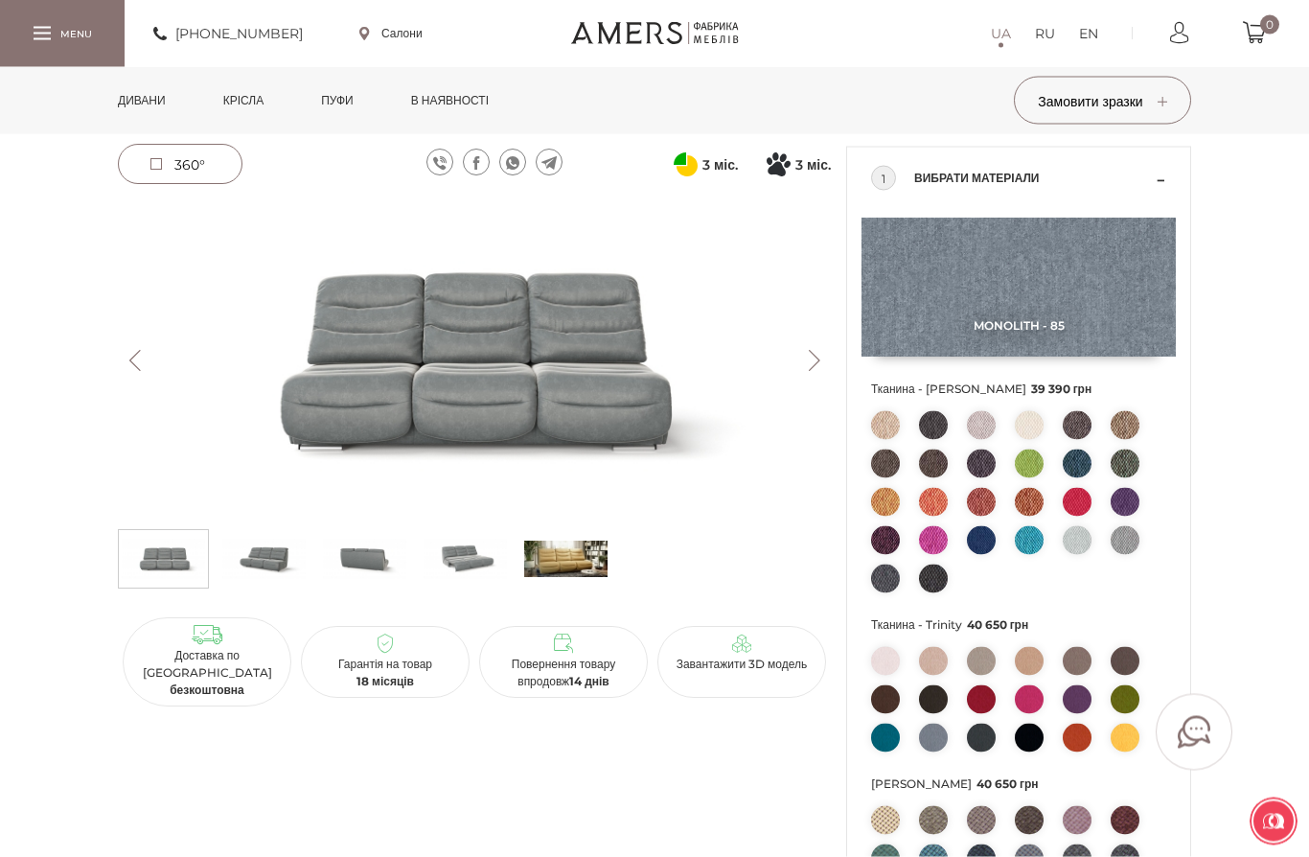
click at [1076, 555] on img at bounding box center [1077, 540] width 29 height 29
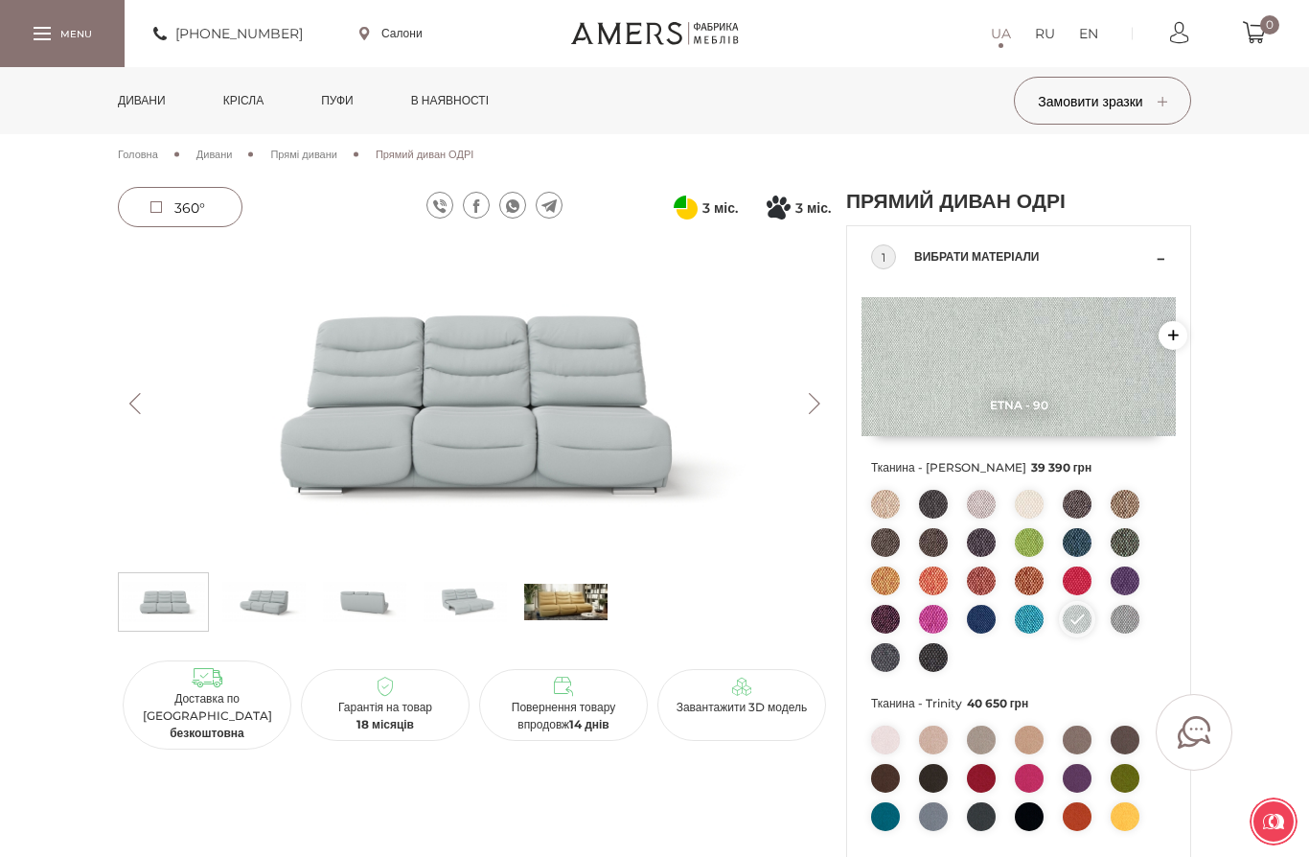
click at [169, 210] on span "360°" at bounding box center [180, 207] width 123 height 38
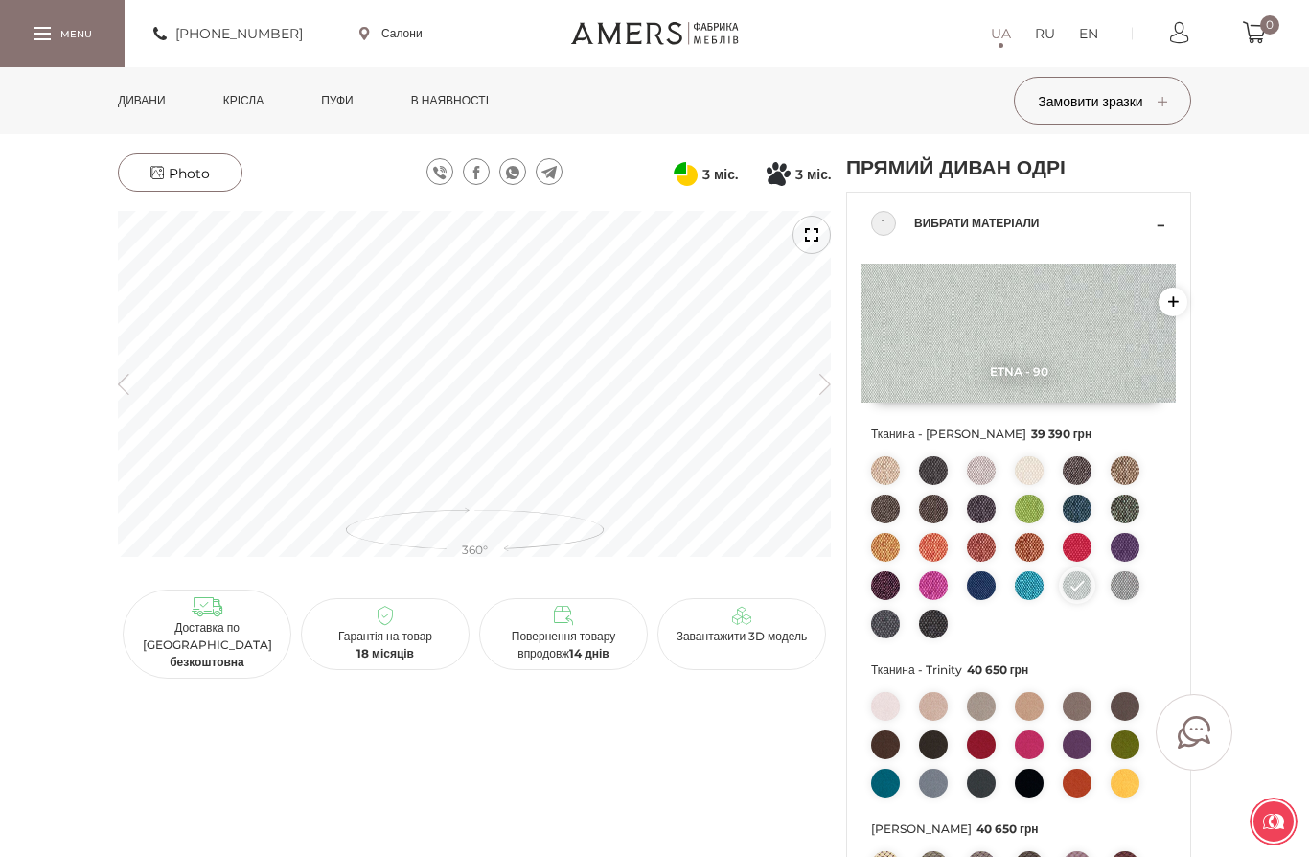
scroll to position [34, 0]
click at [820, 386] on icon "button" at bounding box center [824, 382] width 11 height 21
click at [820, 391] on icon "button" at bounding box center [824, 382] width 11 height 21
click at [163, 170] on icon at bounding box center [156, 171] width 13 height 13
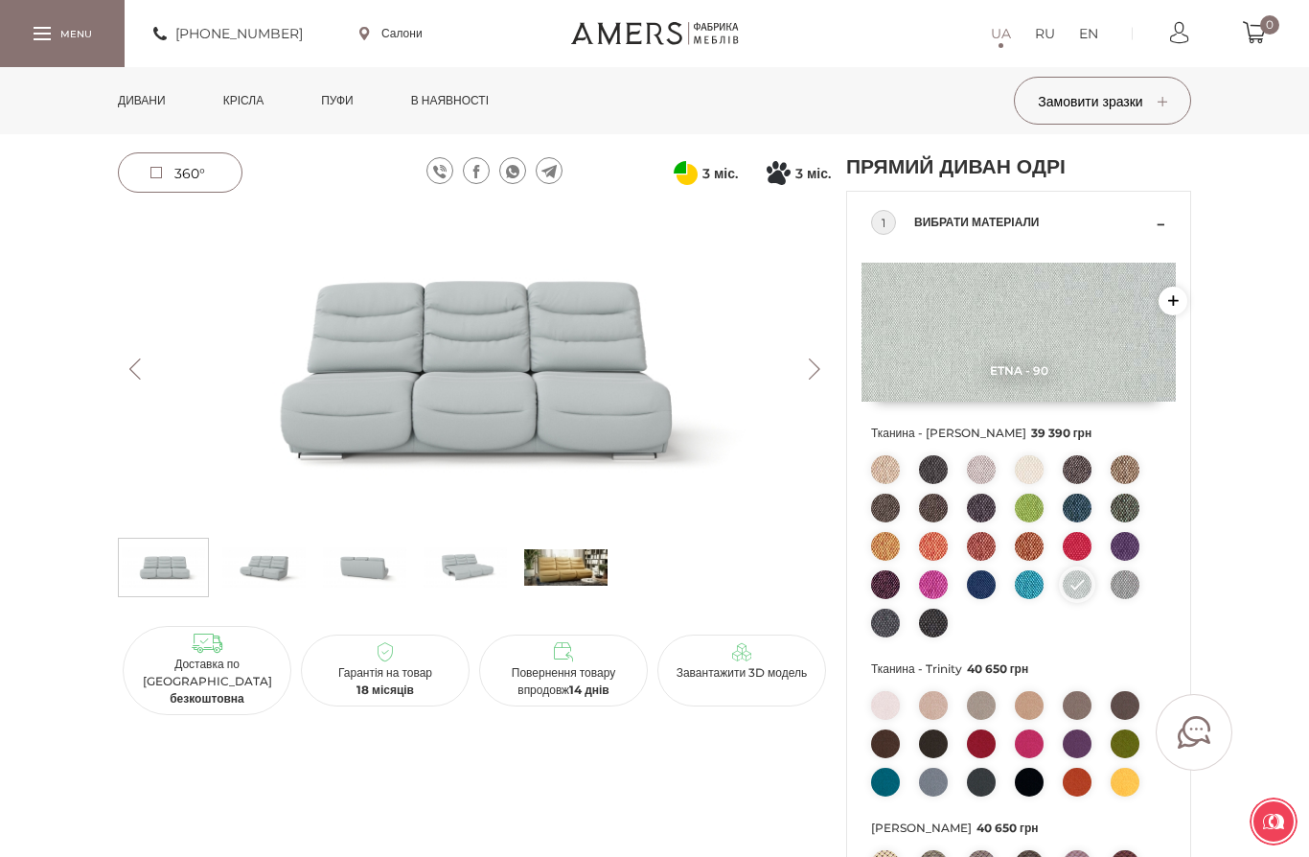
click at [473, 565] on img at bounding box center [465, 567] width 83 height 48
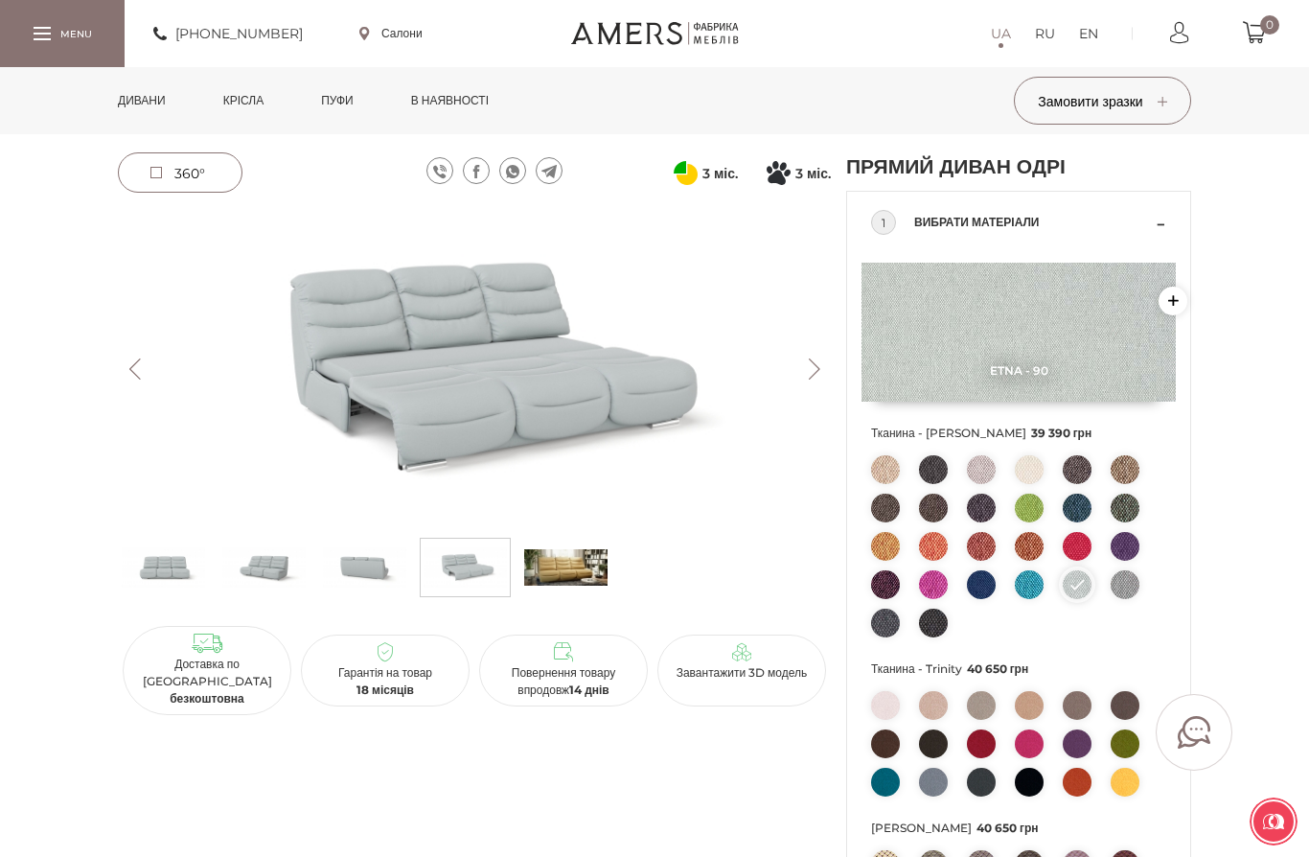
click at [181, 181] on span "360°" at bounding box center [189, 173] width 31 height 17
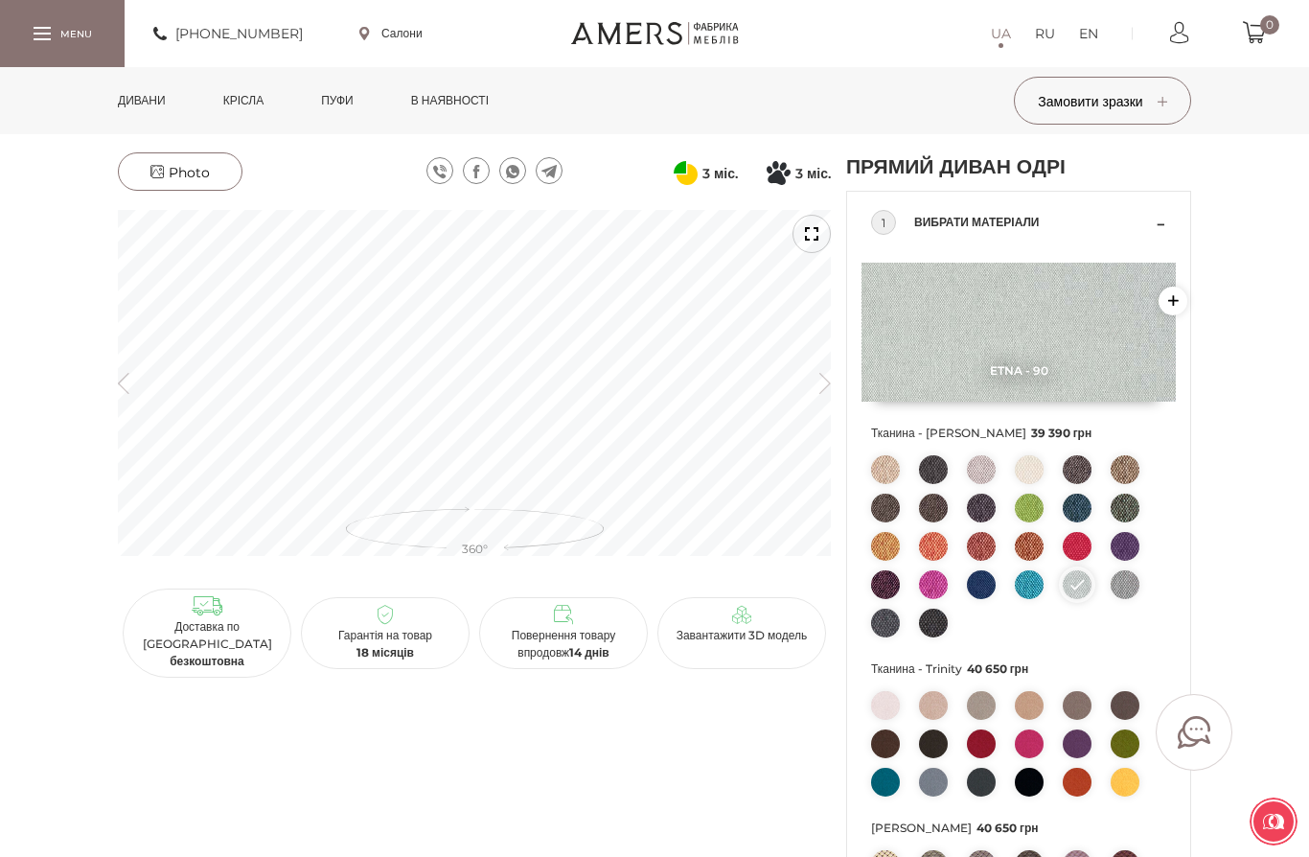
click at [740, 606] on icon at bounding box center [741, 614] width 19 height 19
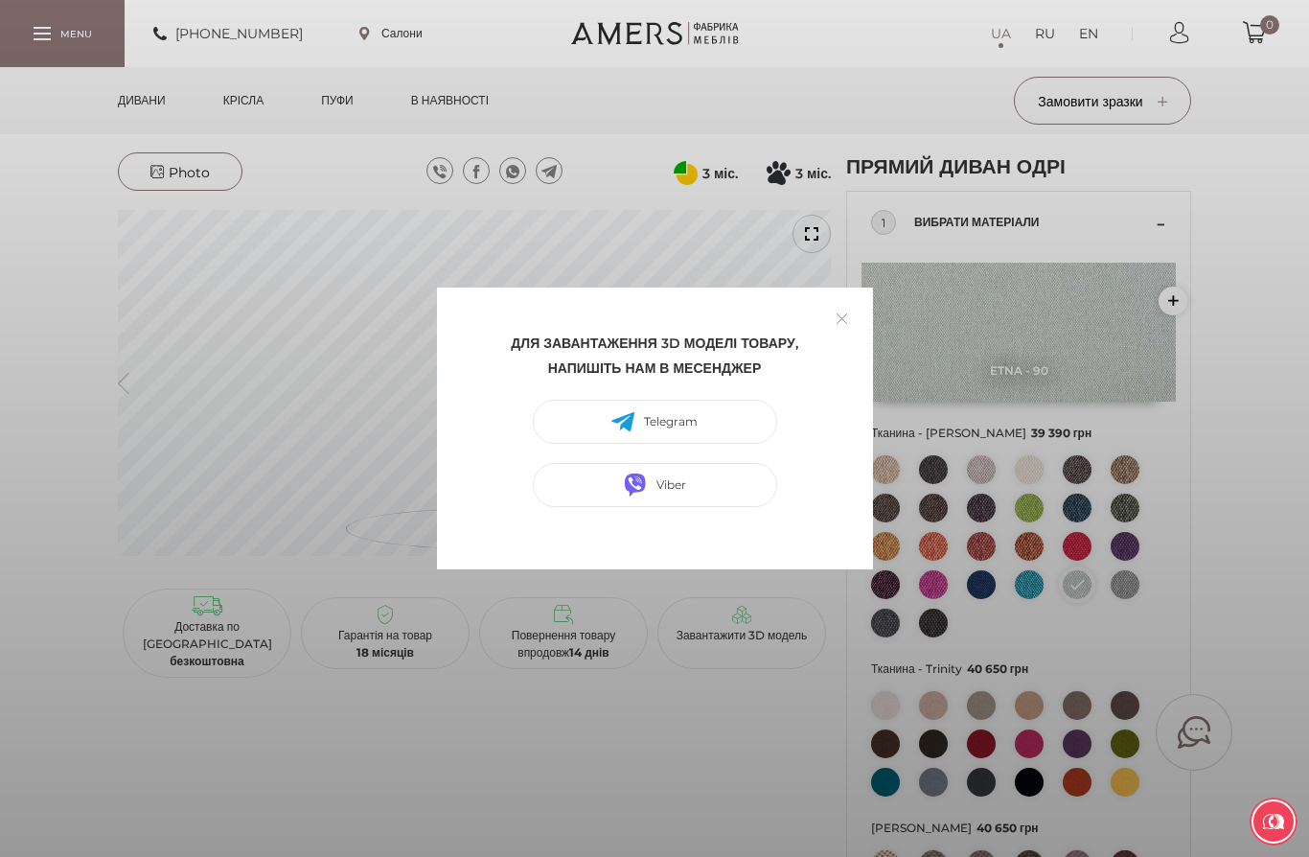
click at [840, 305] on link at bounding box center [842, 319] width 30 height 30
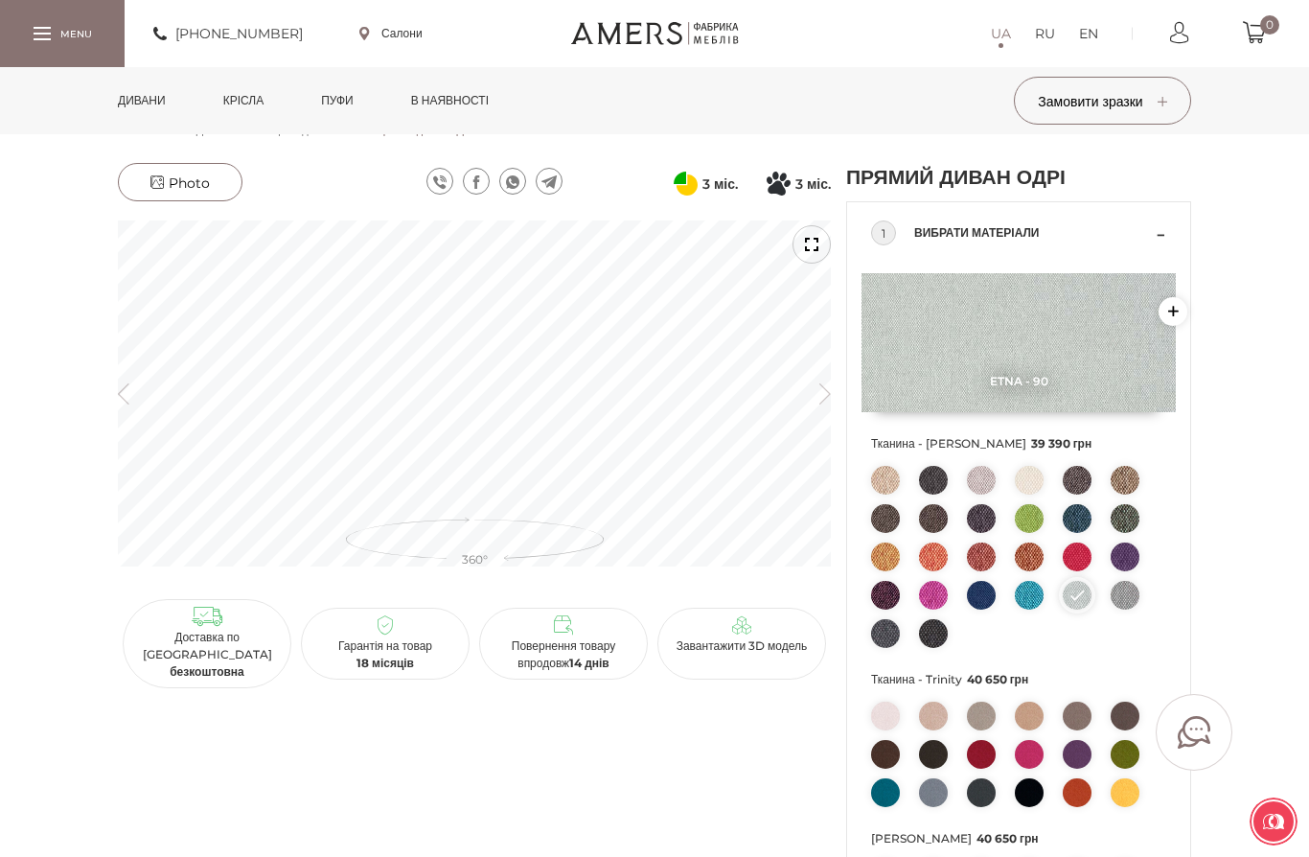
scroll to position [0, 0]
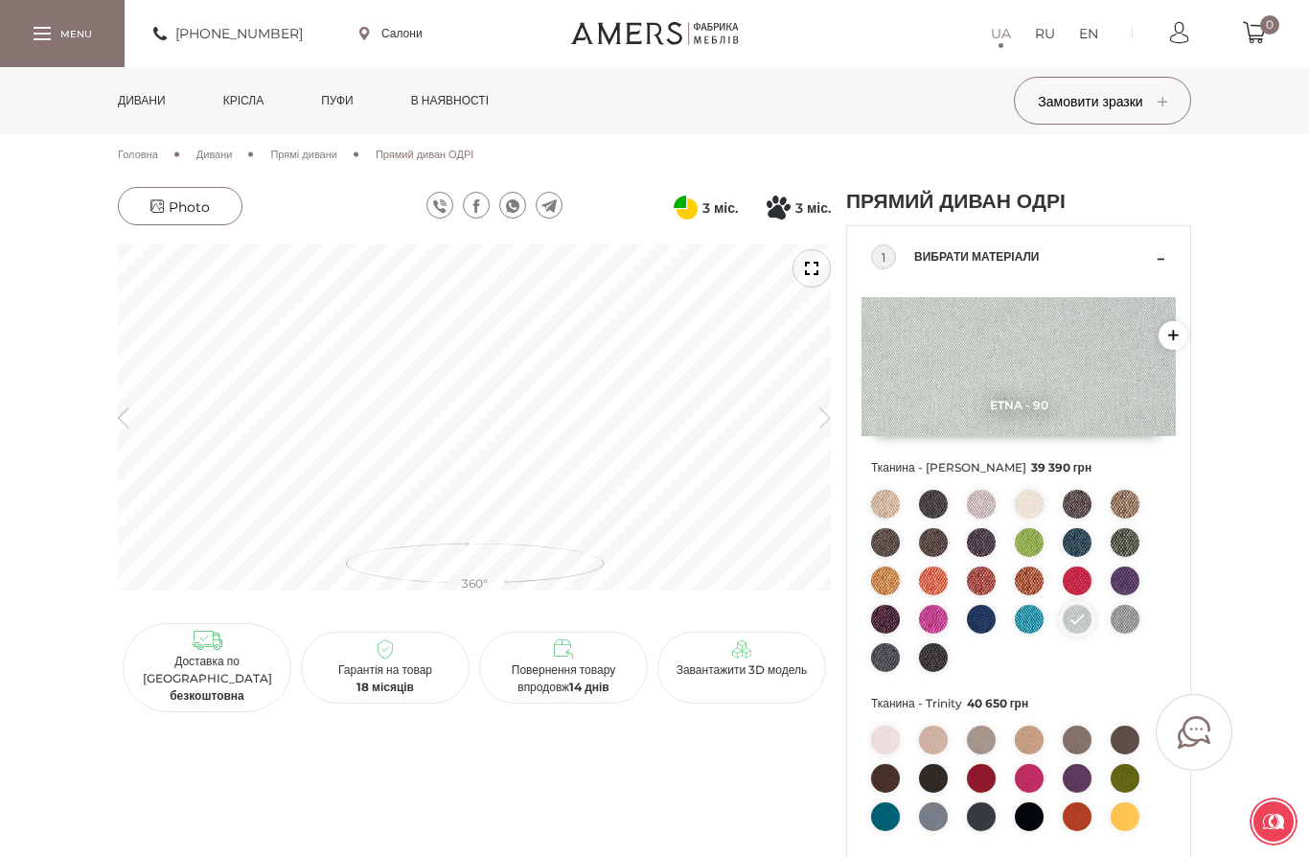
click at [124, 407] on icon "button" at bounding box center [123, 416] width 11 height 21
click at [126, 413] on icon "button" at bounding box center [123, 416] width 11 height 21
click at [125, 415] on icon "button" at bounding box center [123, 416] width 11 height 21
click at [118, 425] on icon "button" at bounding box center [123, 416] width 11 height 21
click at [119, 424] on icon "button" at bounding box center [123, 416] width 11 height 21
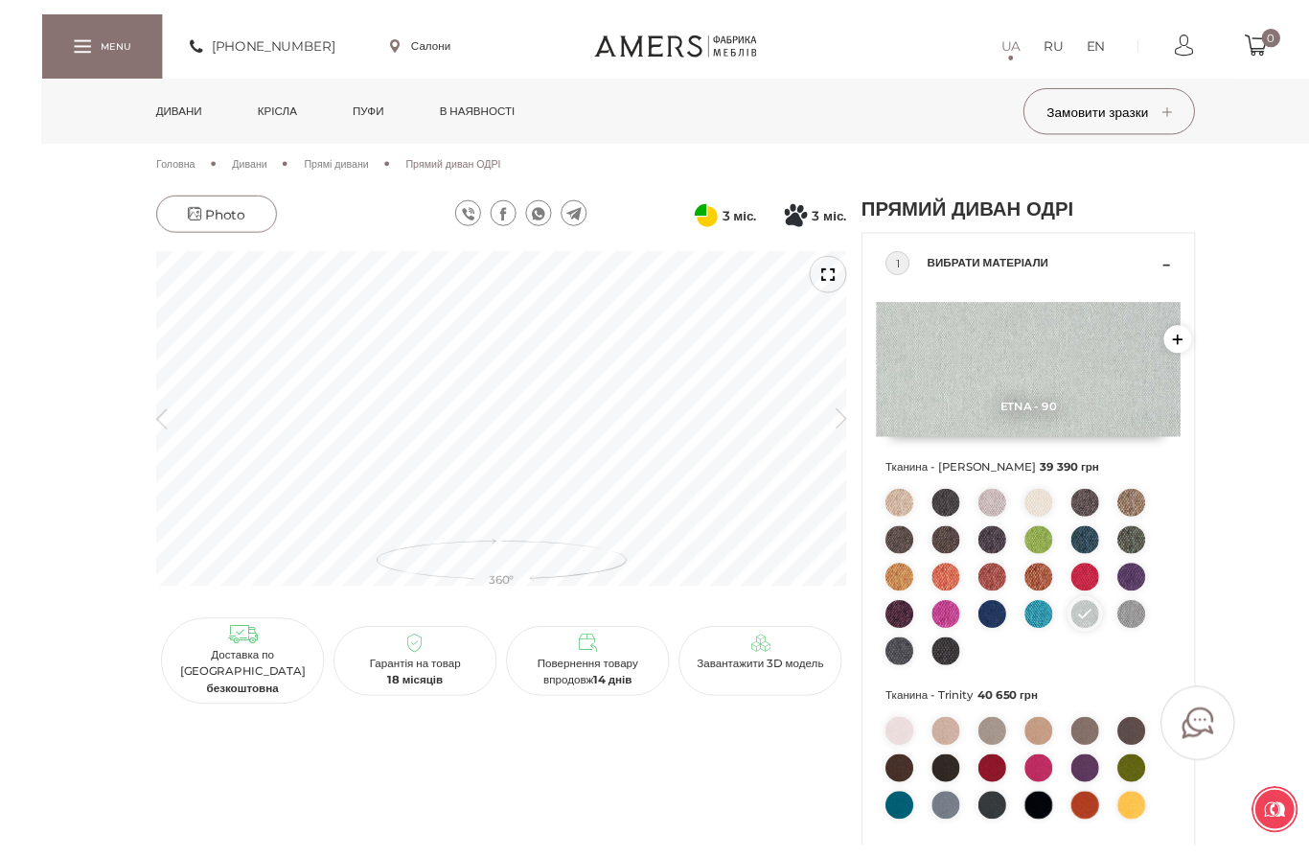
scroll to position [32, 0]
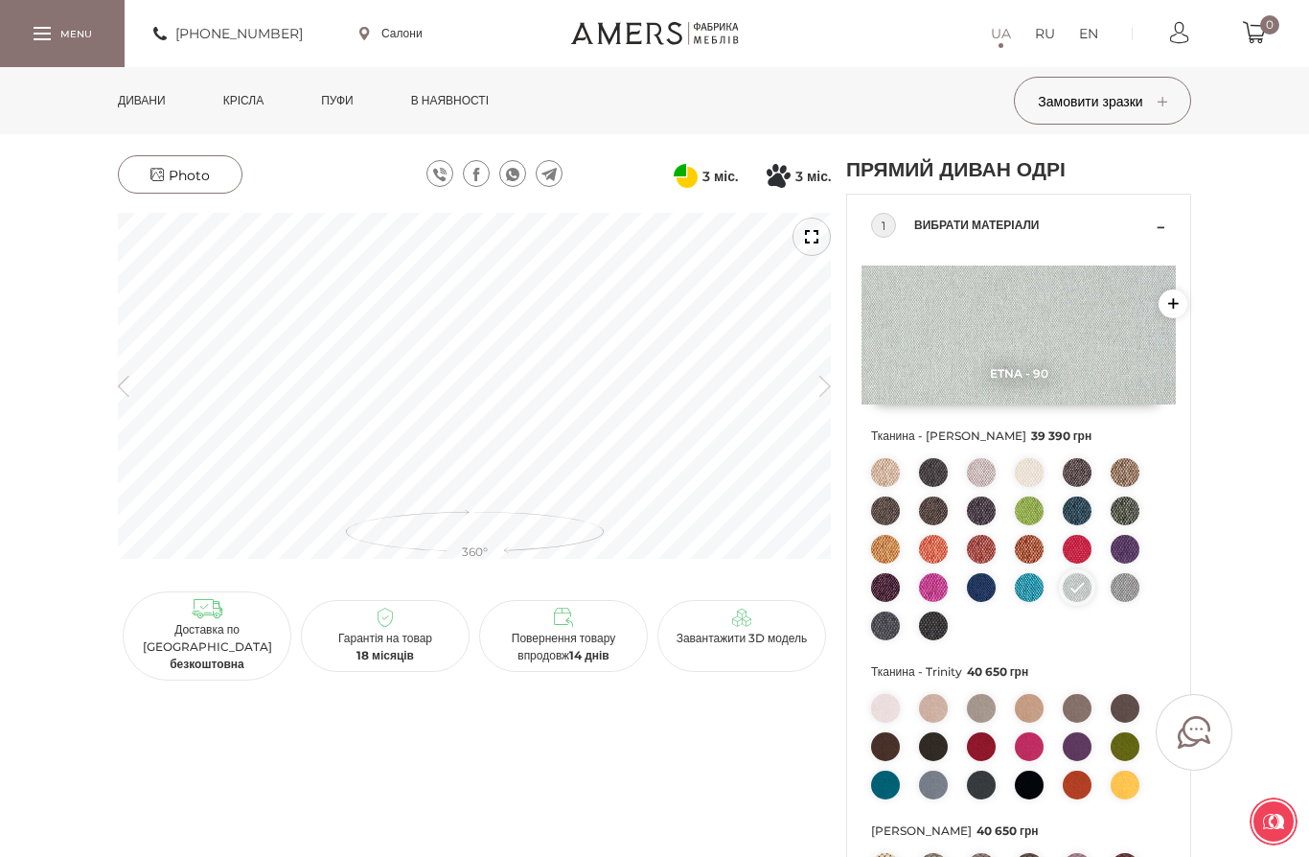
click at [160, 168] on icon at bounding box center [156, 174] width 13 height 13
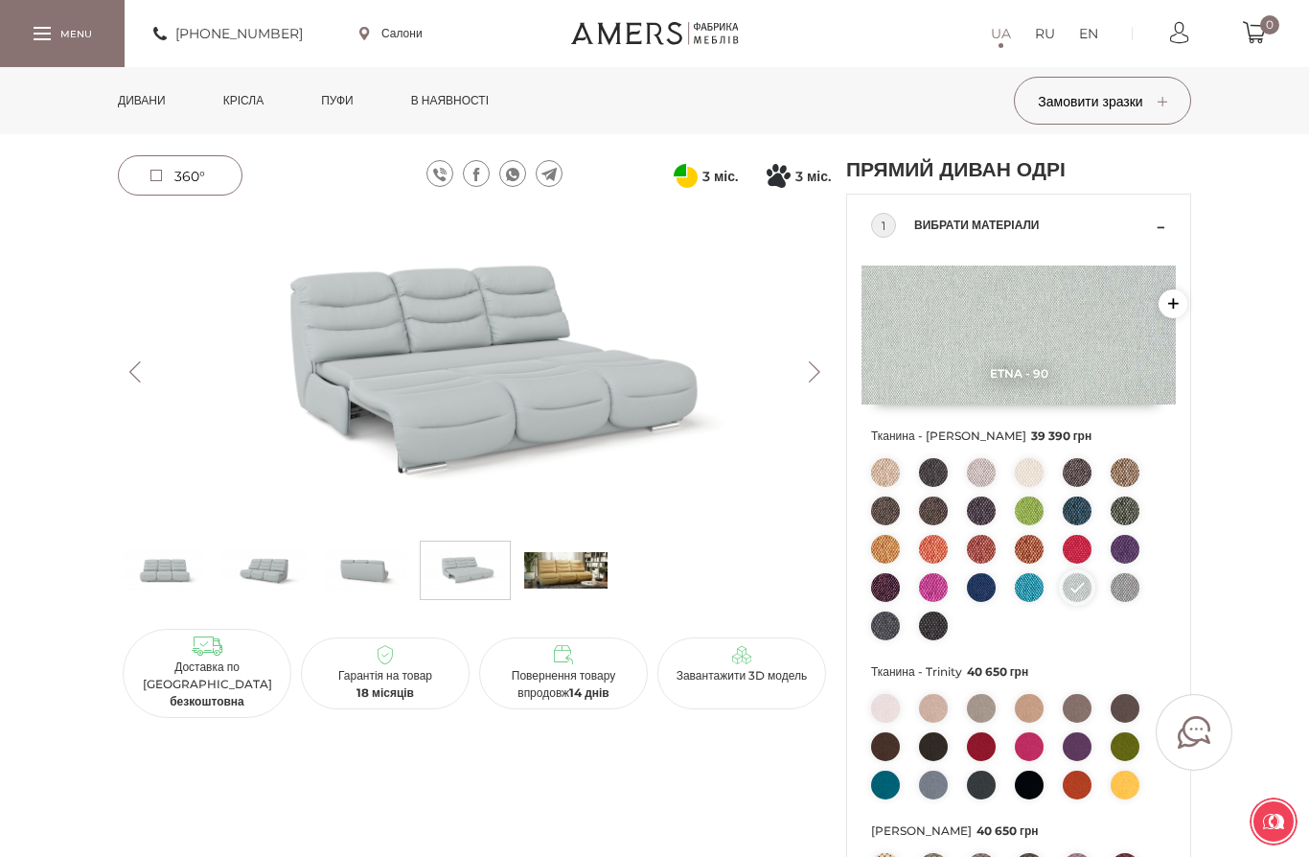
click at [462, 413] on img at bounding box center [474, 372] width 713 height 318
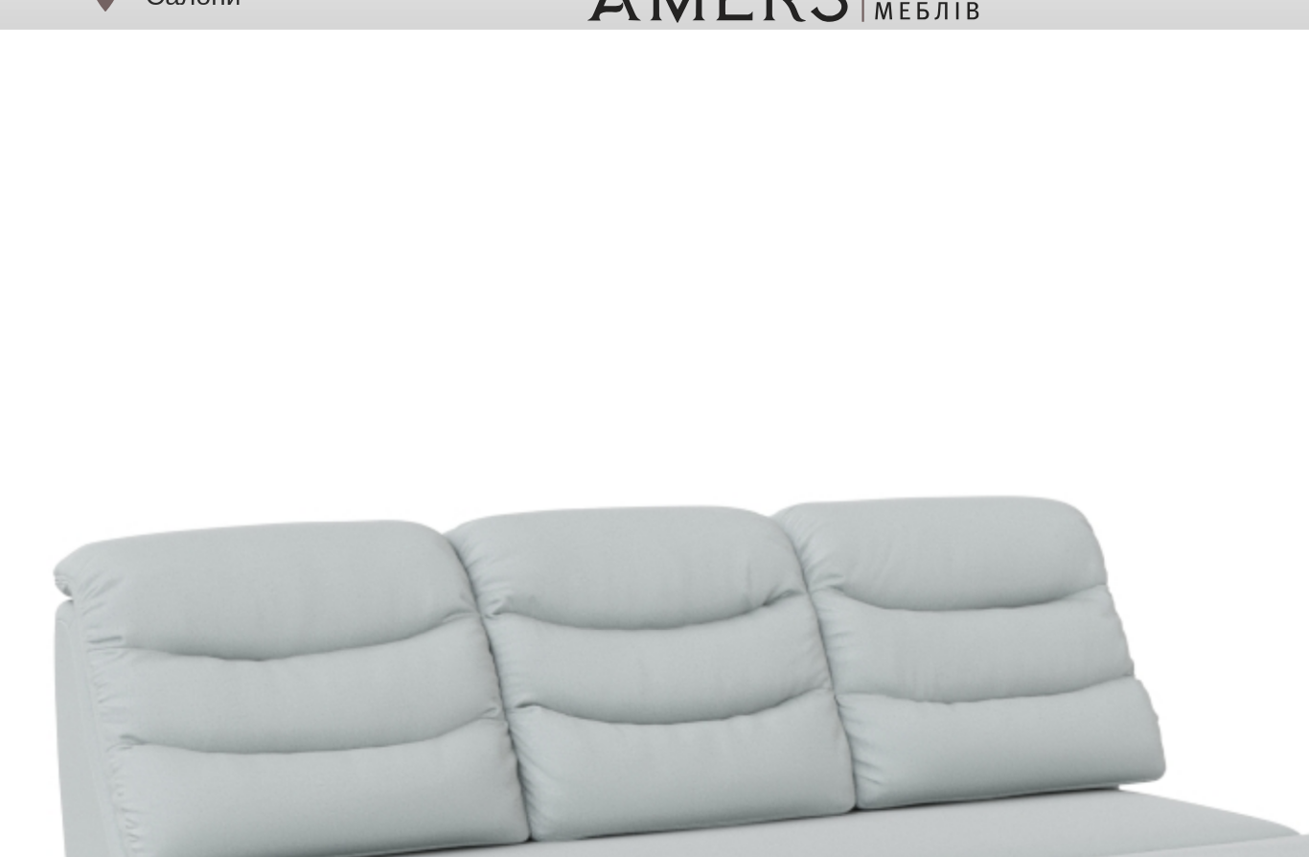
scroll to position [0, 0]
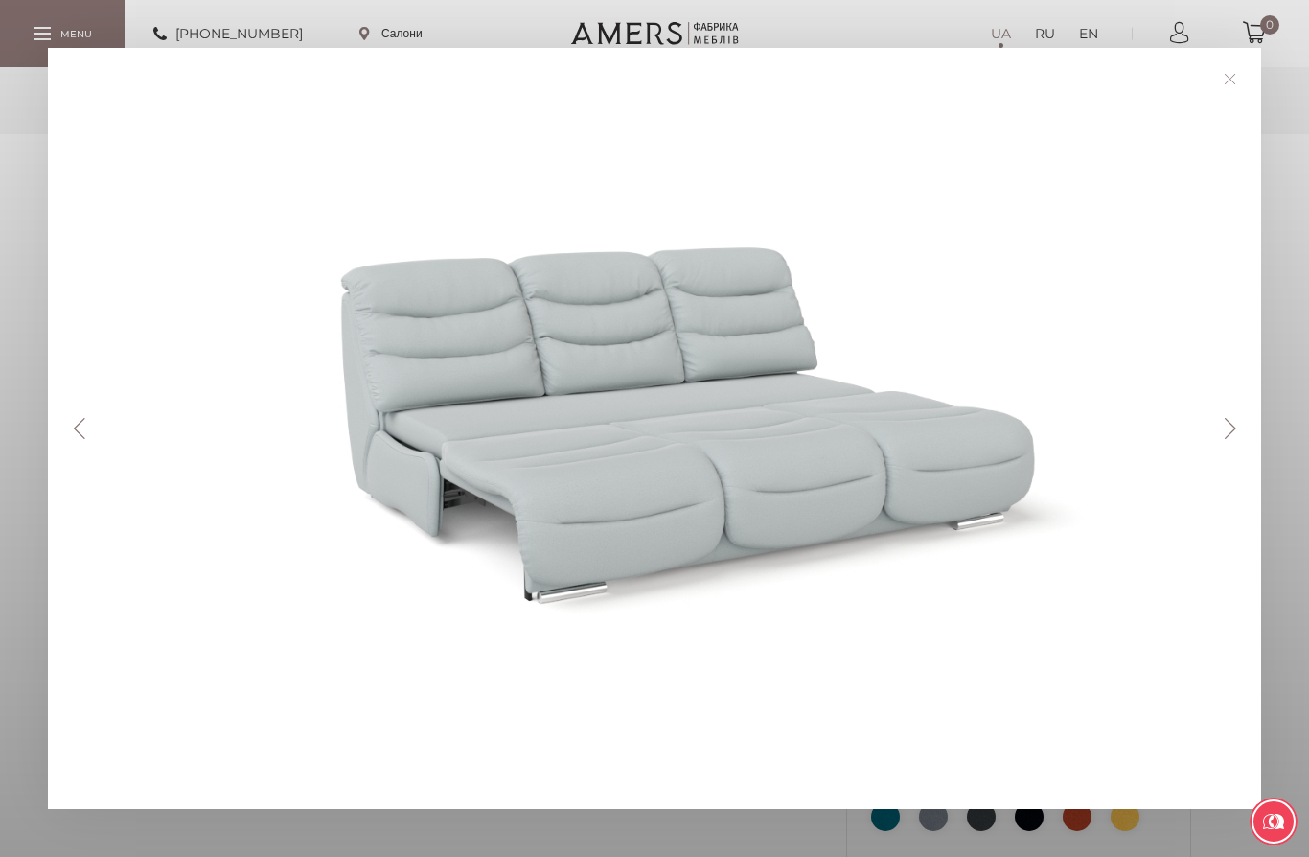
click at [1238, 64] on link at bounding box center [1230, 79] width 30 height 30
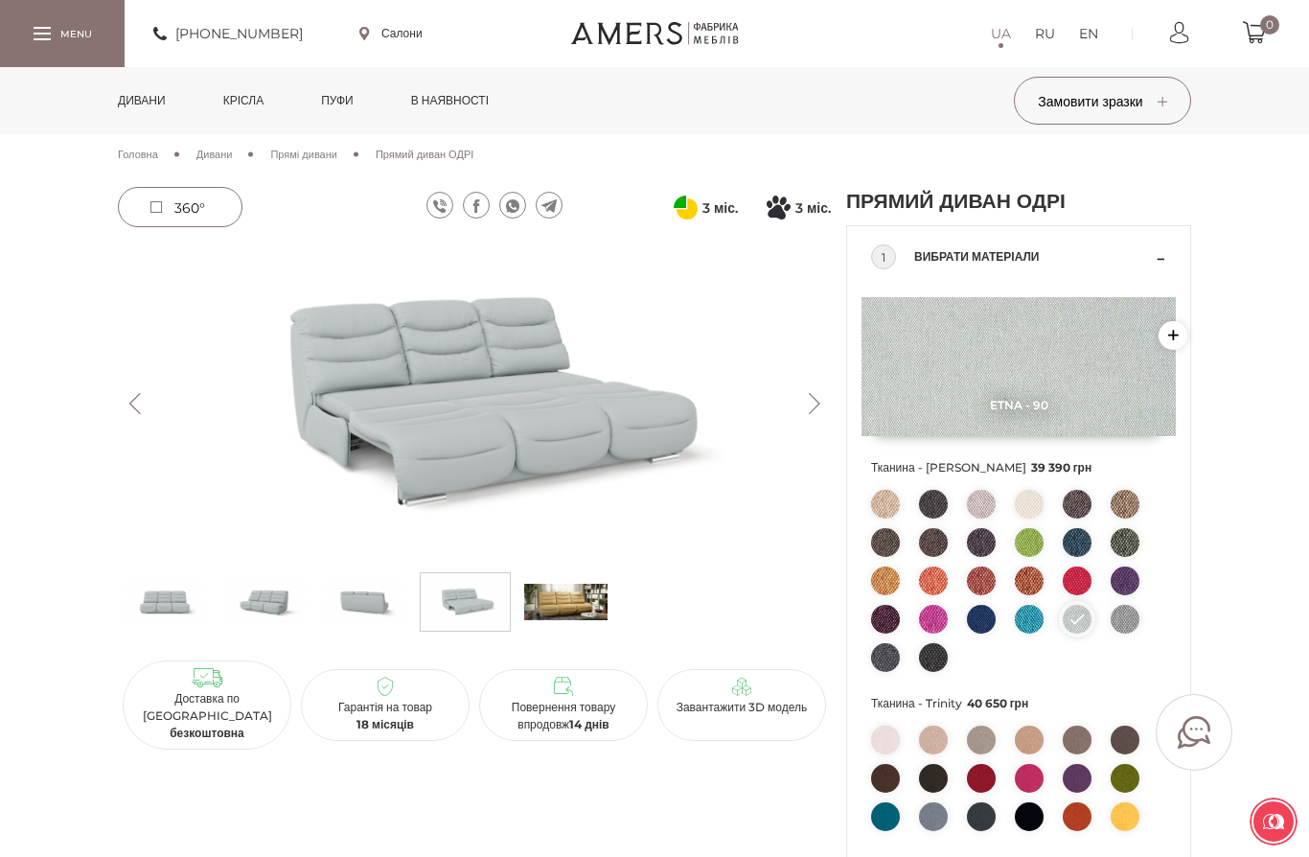
click at [351, 108] on link "Пуфи" at bounding box center [337, 100] width 61 height 67
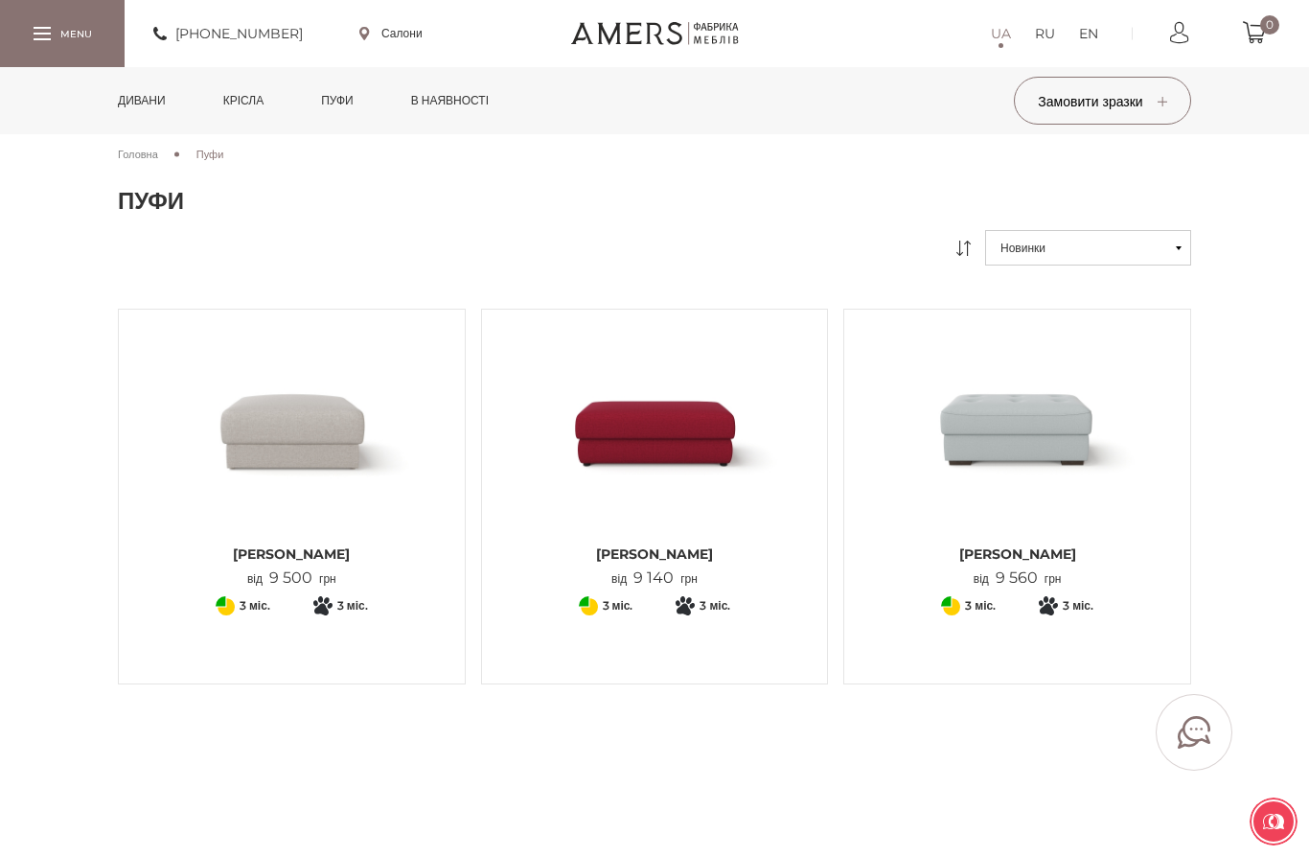
click at [254, 104] on link "Крісла" at bounding box center [243, 100] width 69 height 67
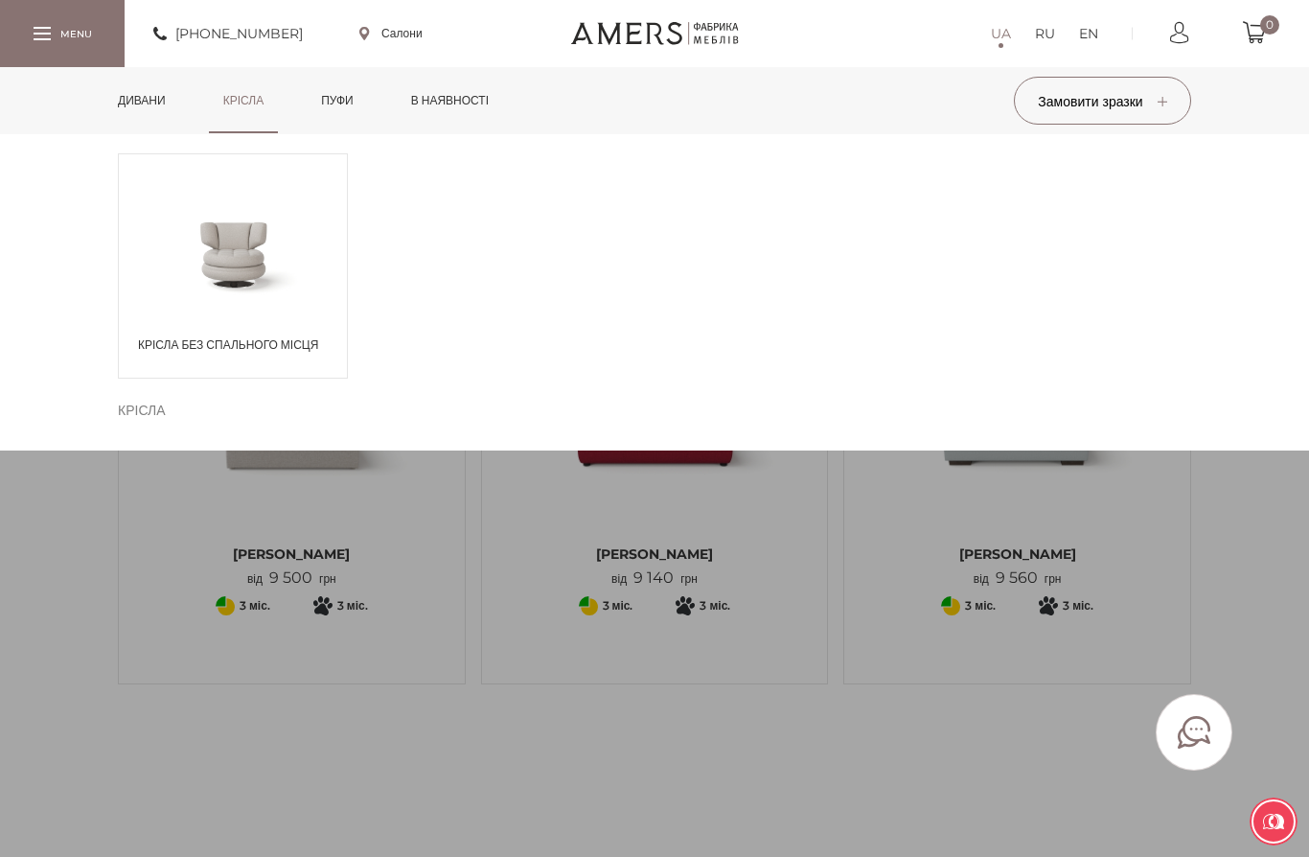
click at [233, 334] on div "Крісла без спального місця" at bounding box center [233, 265] width 230 height 225
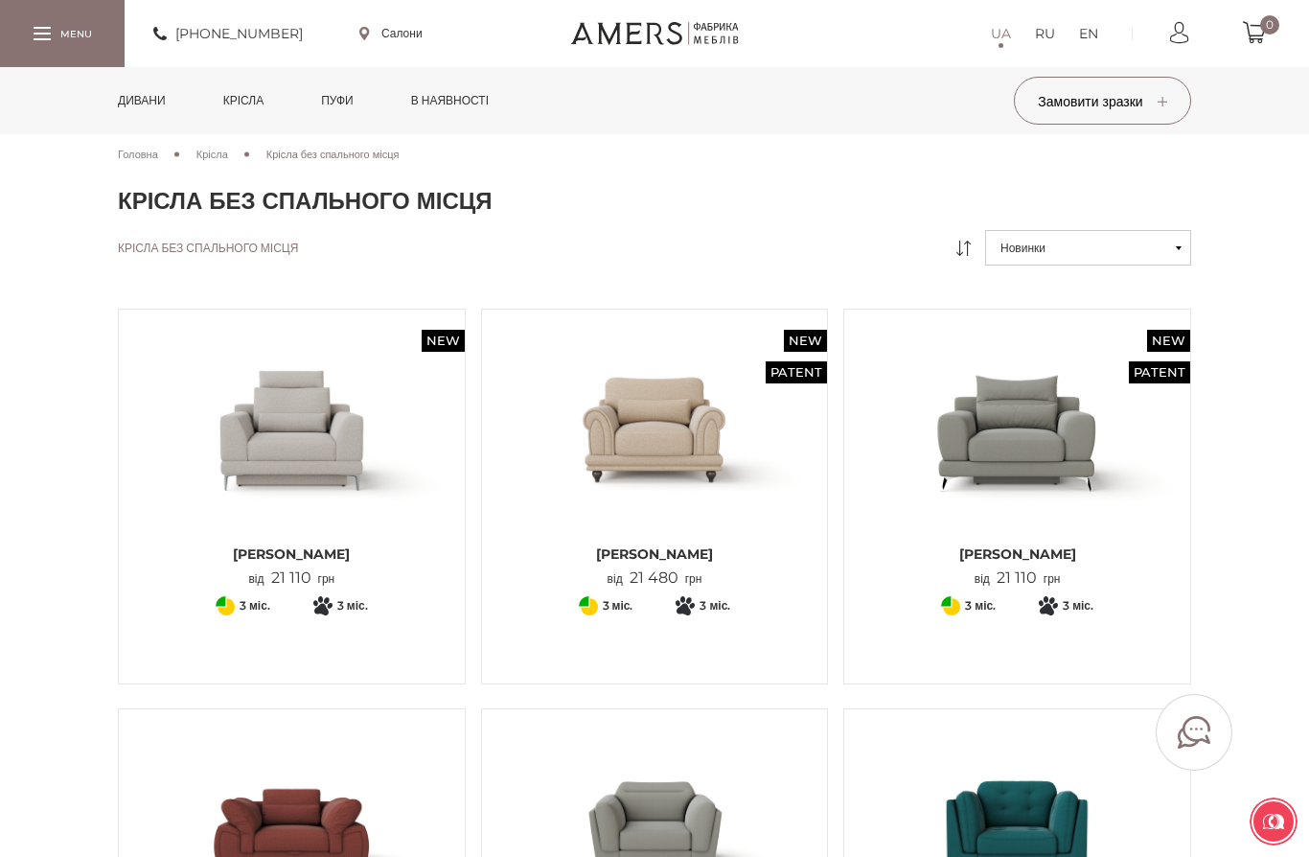
click at [259, 96] on link "Крісла" at bounding box center [243, 100] width 69 height 67
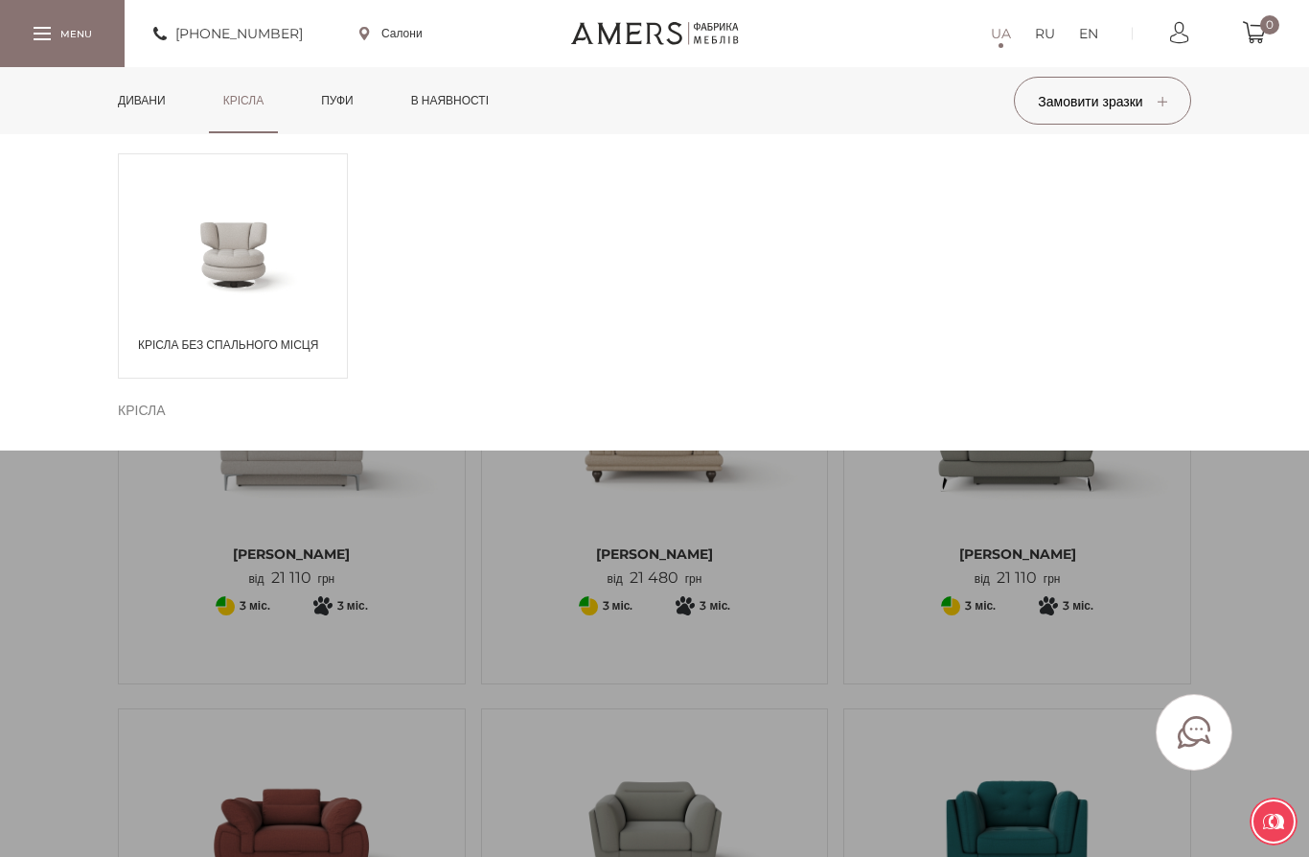
click at [248, 328] on div "Крісла без спального місця" at bounding box center [233, 265] width 230 height 225
